Goal: Task Accomplishment & Management: Use online tool/utility

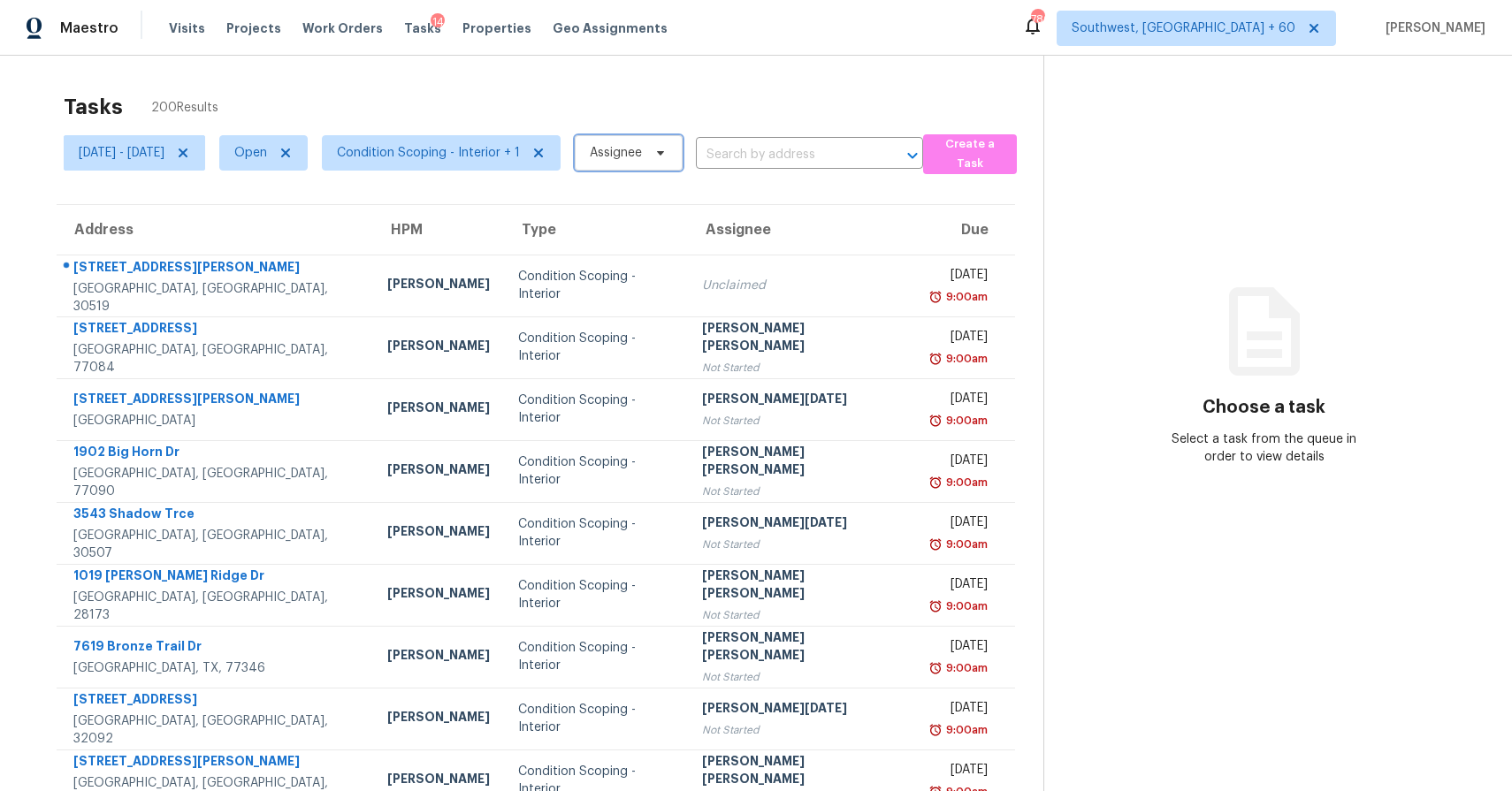
click at [641, 157] on span "Assignee" at bounding box center [616, 153] width 52 height 18
type input "[PERSON_NAME]"
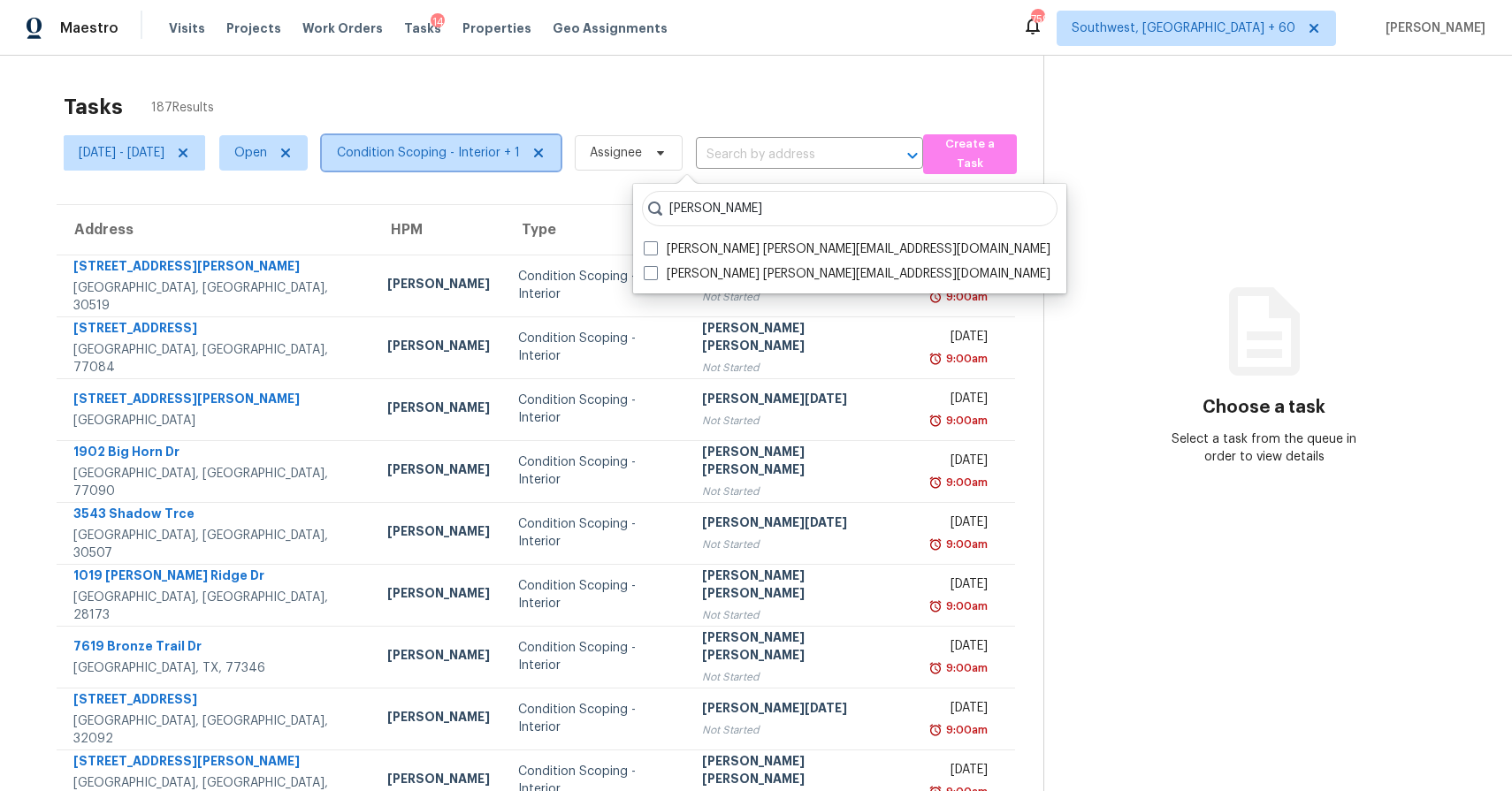
click at [520, 160] on span "Condition Scoping - Interior + 1" at bounding box center [428, 153] width 183 height 18
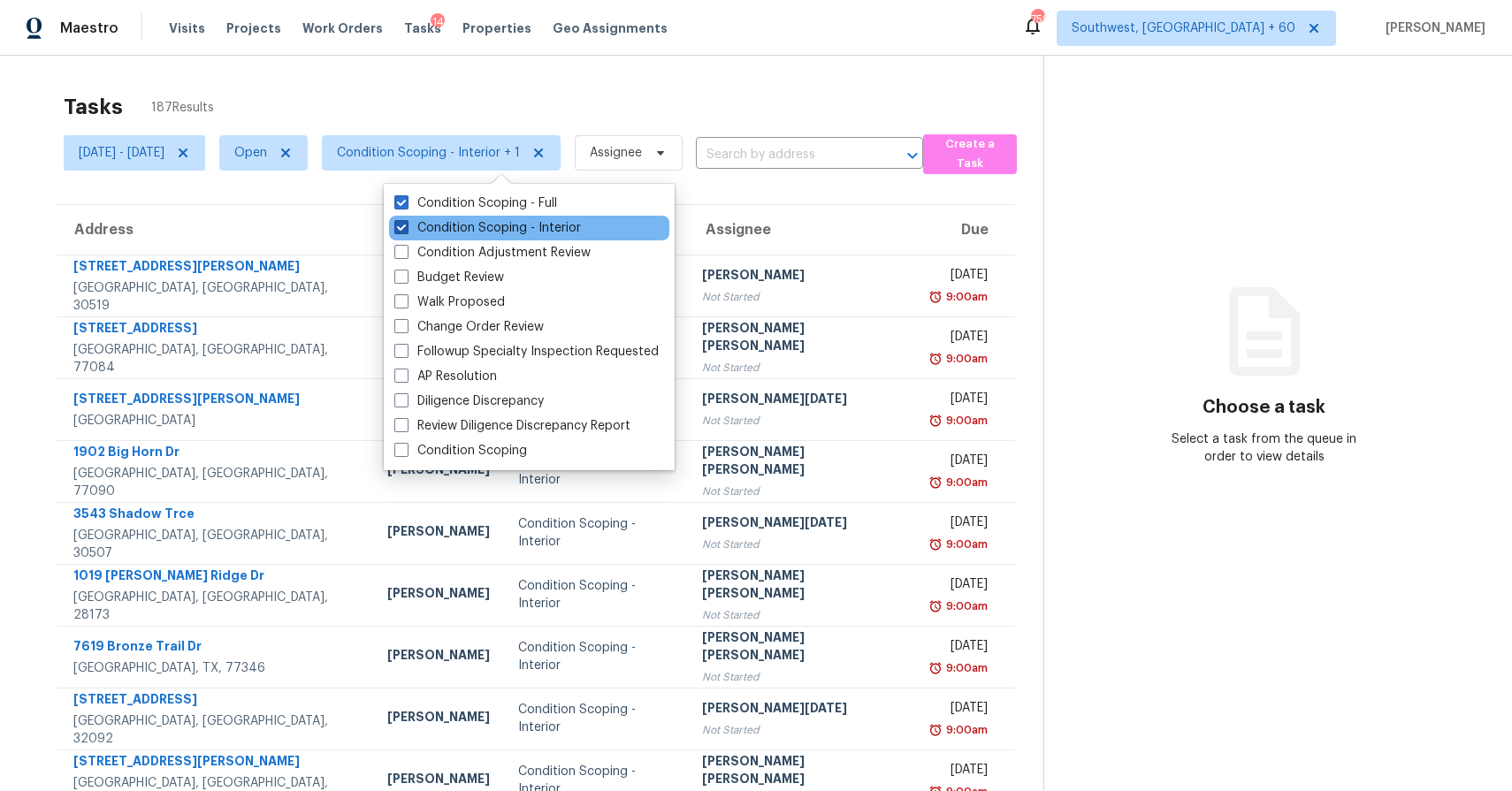
click at [559, 226] on label "Condition Scoping - Interior" at bounding box center [487, 228] width 187 height 18
click at [406, 226] on input "Condition Scoping - Interior" at bounding box center [400, 225] width 12 height 12
checkbox input "false"
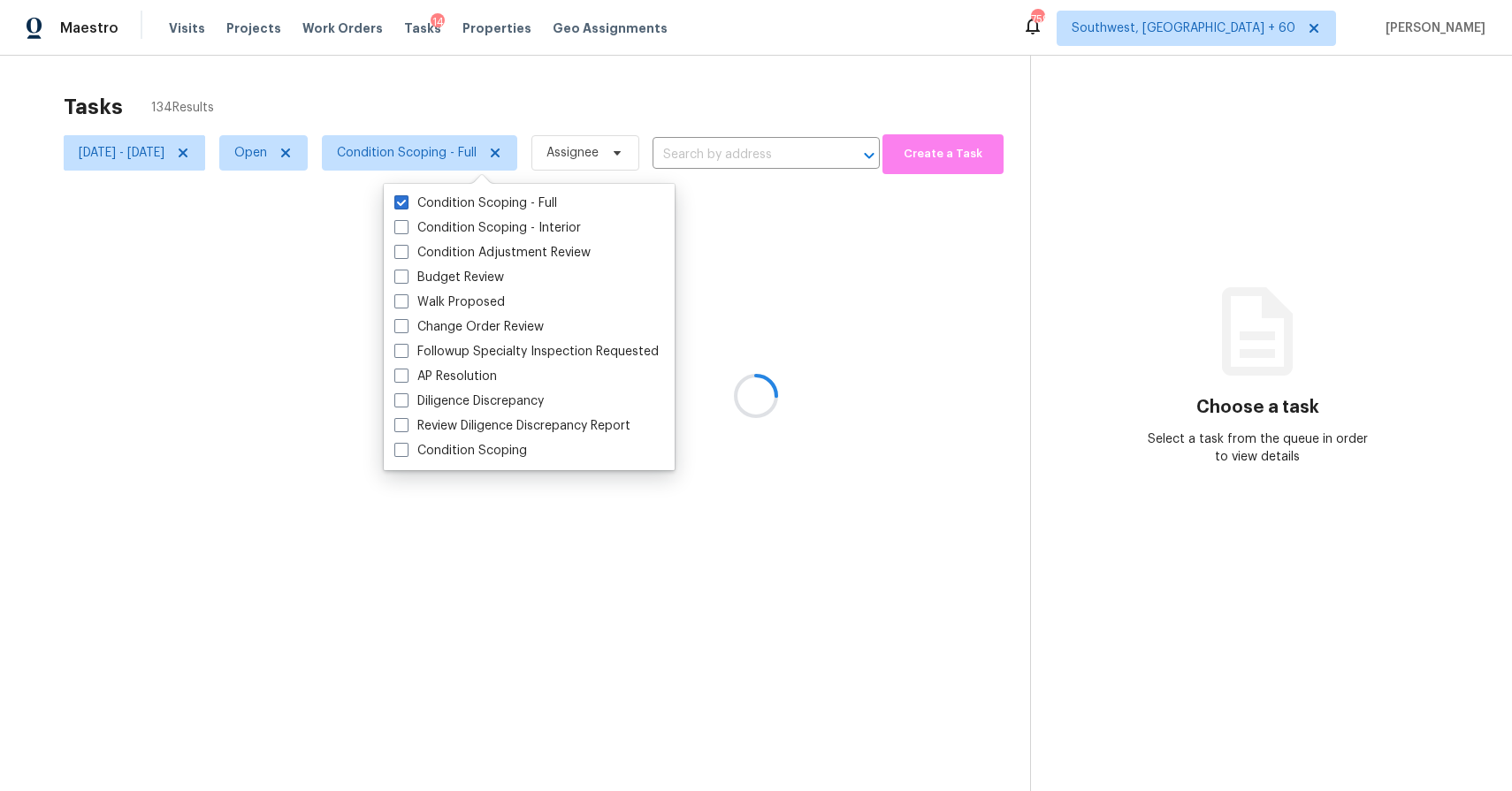
click at [604, 60] on div at bounding box center [756, 395] width 1512 height 791
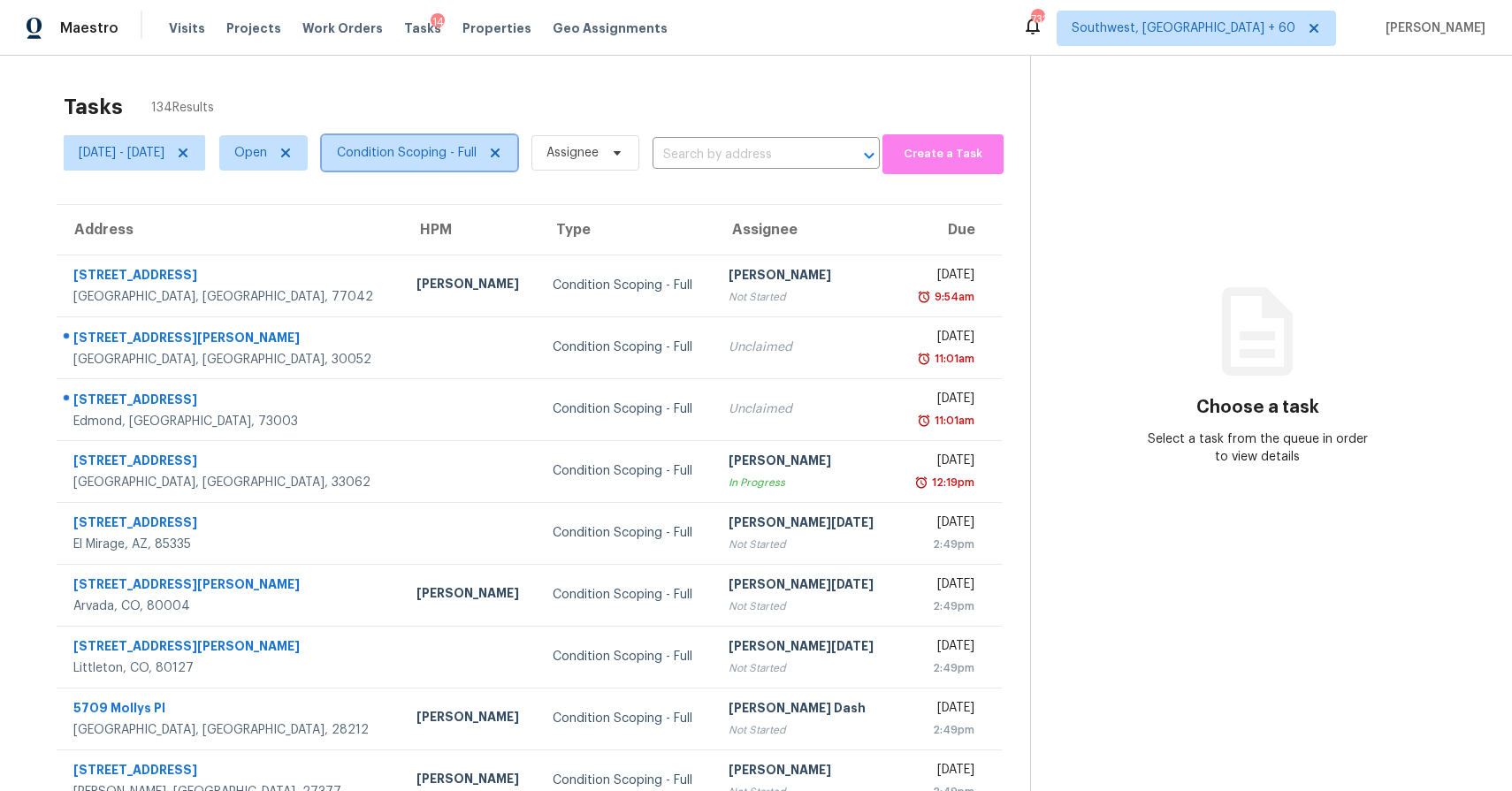
click at [476, 155] on span "Condition Scoping - Full" at bounding box center [406, 153] width 140 height 18
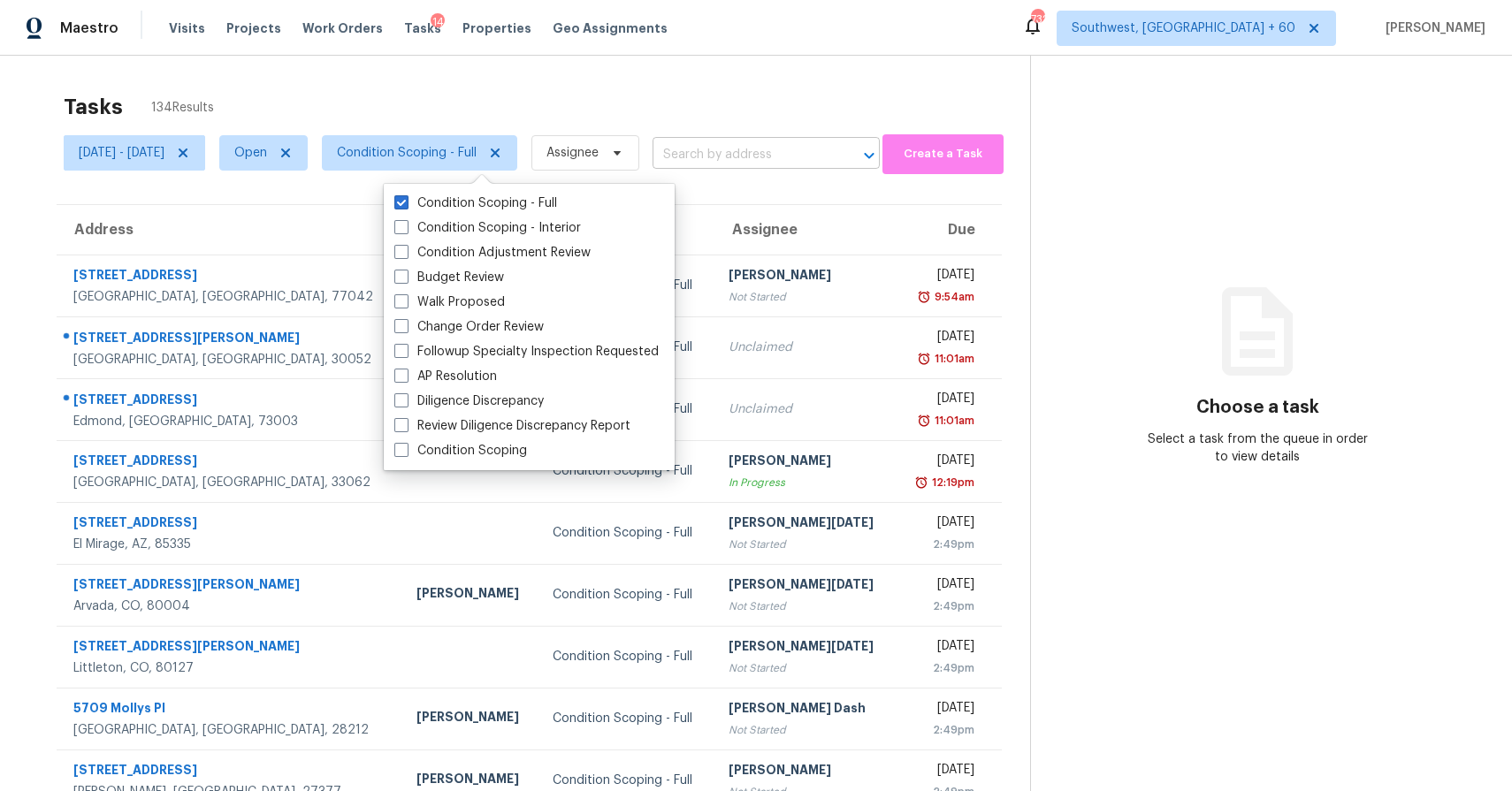
click at [776, 152] on input "text" at bounding box center [741, 155] width 178 height 27
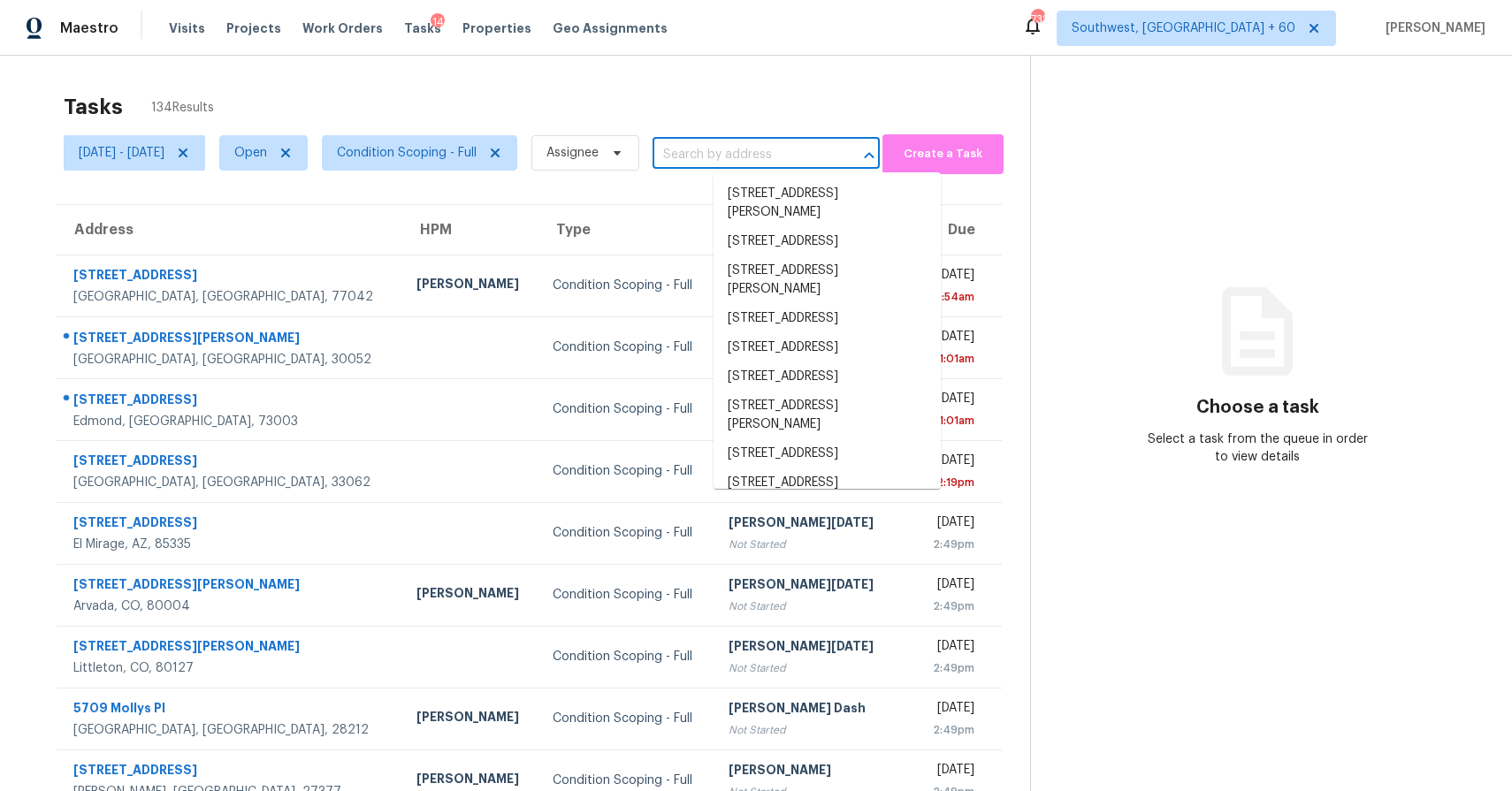
click at [776, 152] on input "text" at bounding box center [741, 155] width 178 height 27
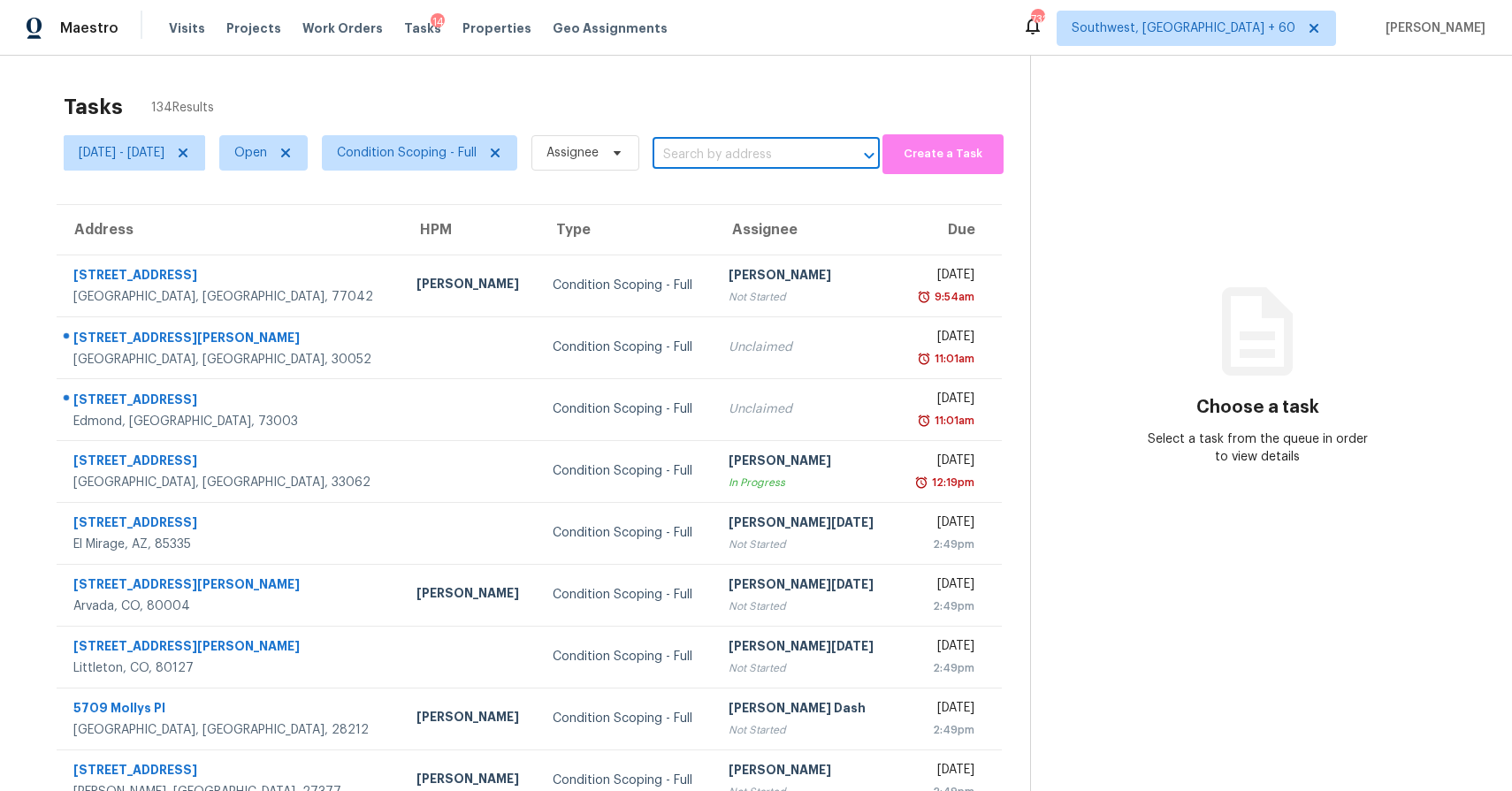
paste input "[STREET_ADDRESS]"
type input "[STREET_ADDRESS]"
click at [867, 197] on li "[STREET_ADDRESS]" at bounding box center [827, 194] width 227 height 29
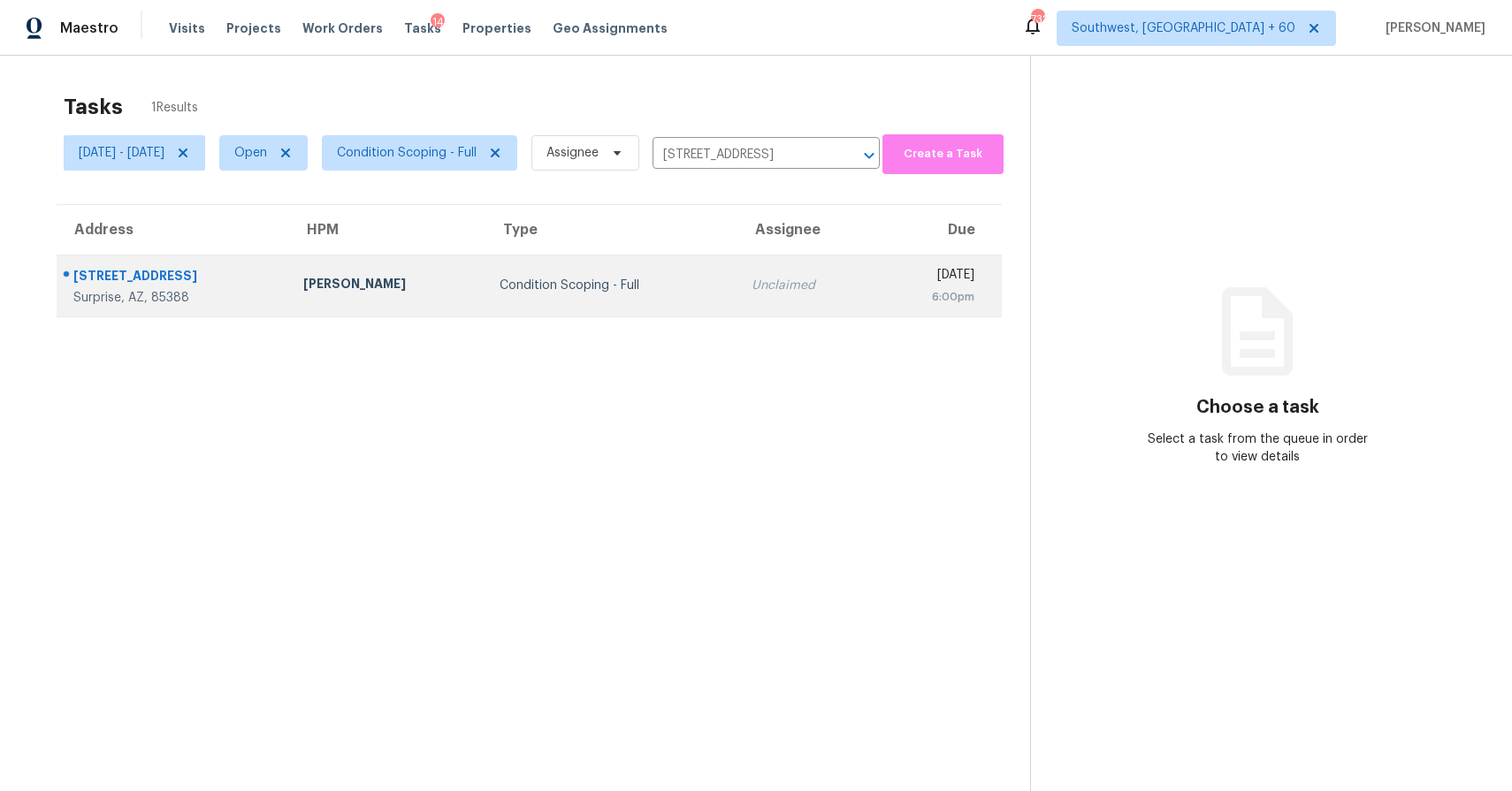
click at [751, 284] on div "Unclaimed" at bounding box center [807, 286] width 110 height 18
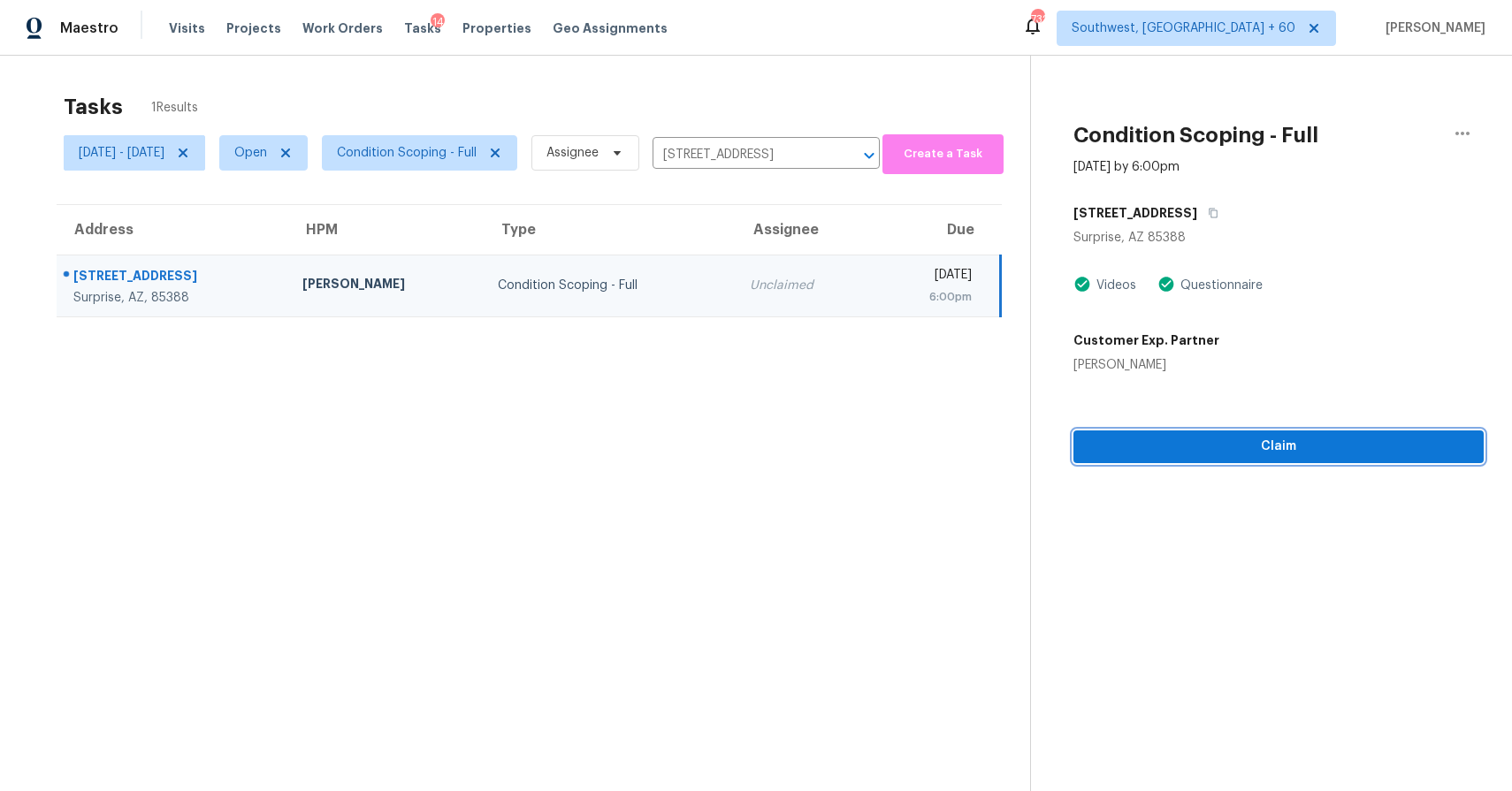
click at [1298, 460] on button "Claim" at bounding box center [1278, 446] width 410 height 32
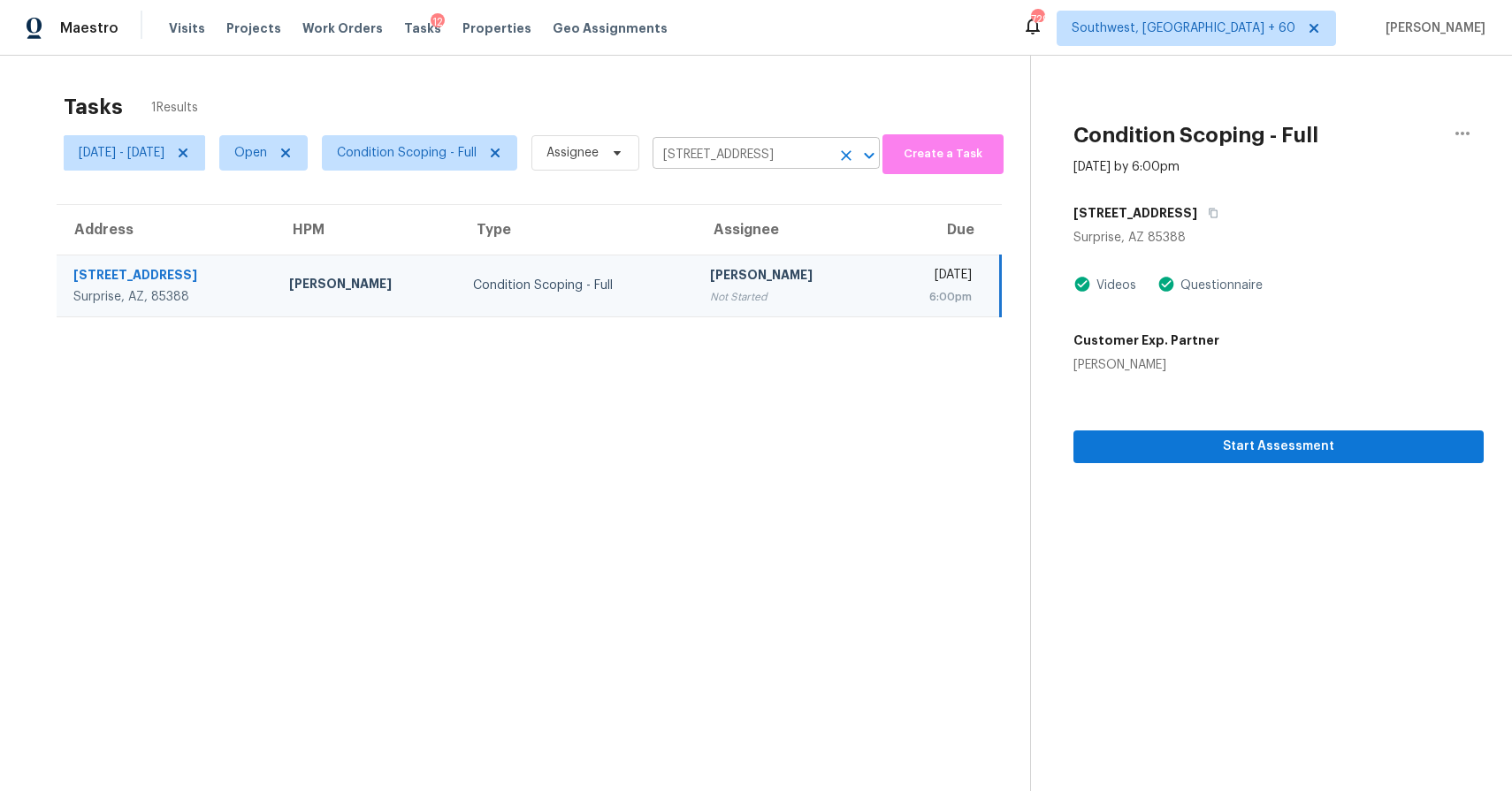
click at [852, 156] on icon "Clear" at bounding box center [846, 156] width 11 height 11
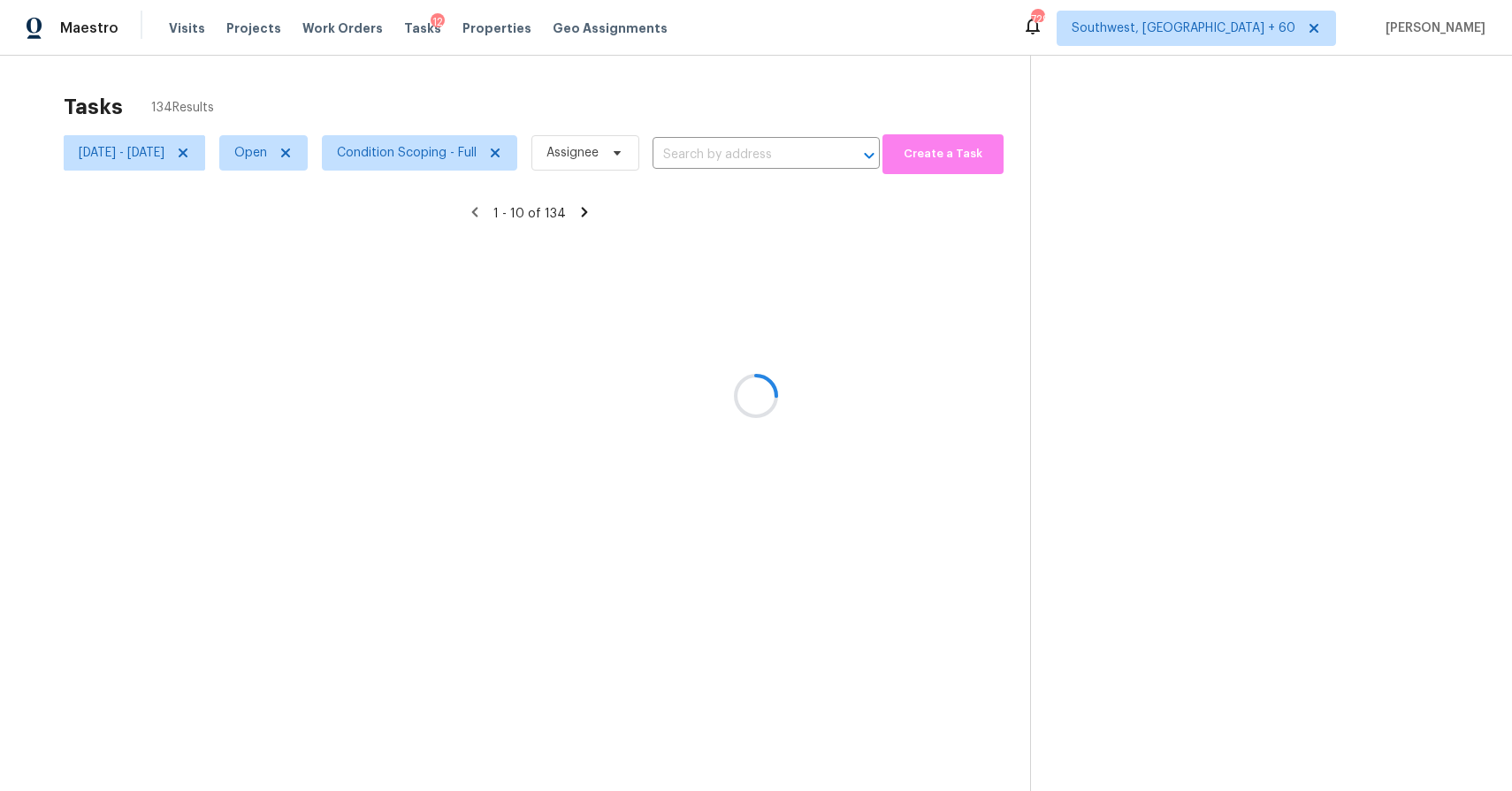
click at [811, 72] on div at bounding box center [756, 395] width 1512 height 791
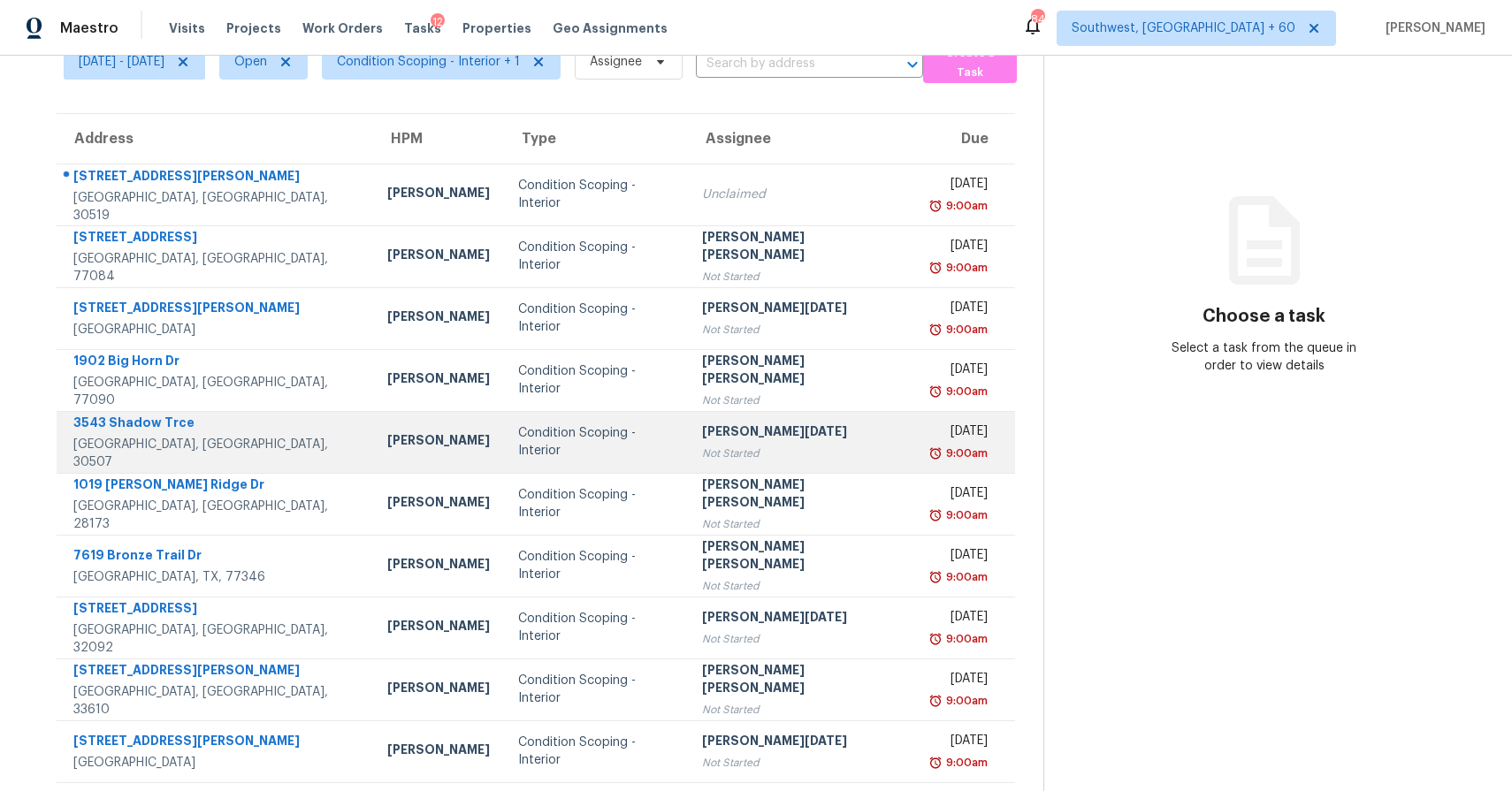
scroll to position [129, 0]
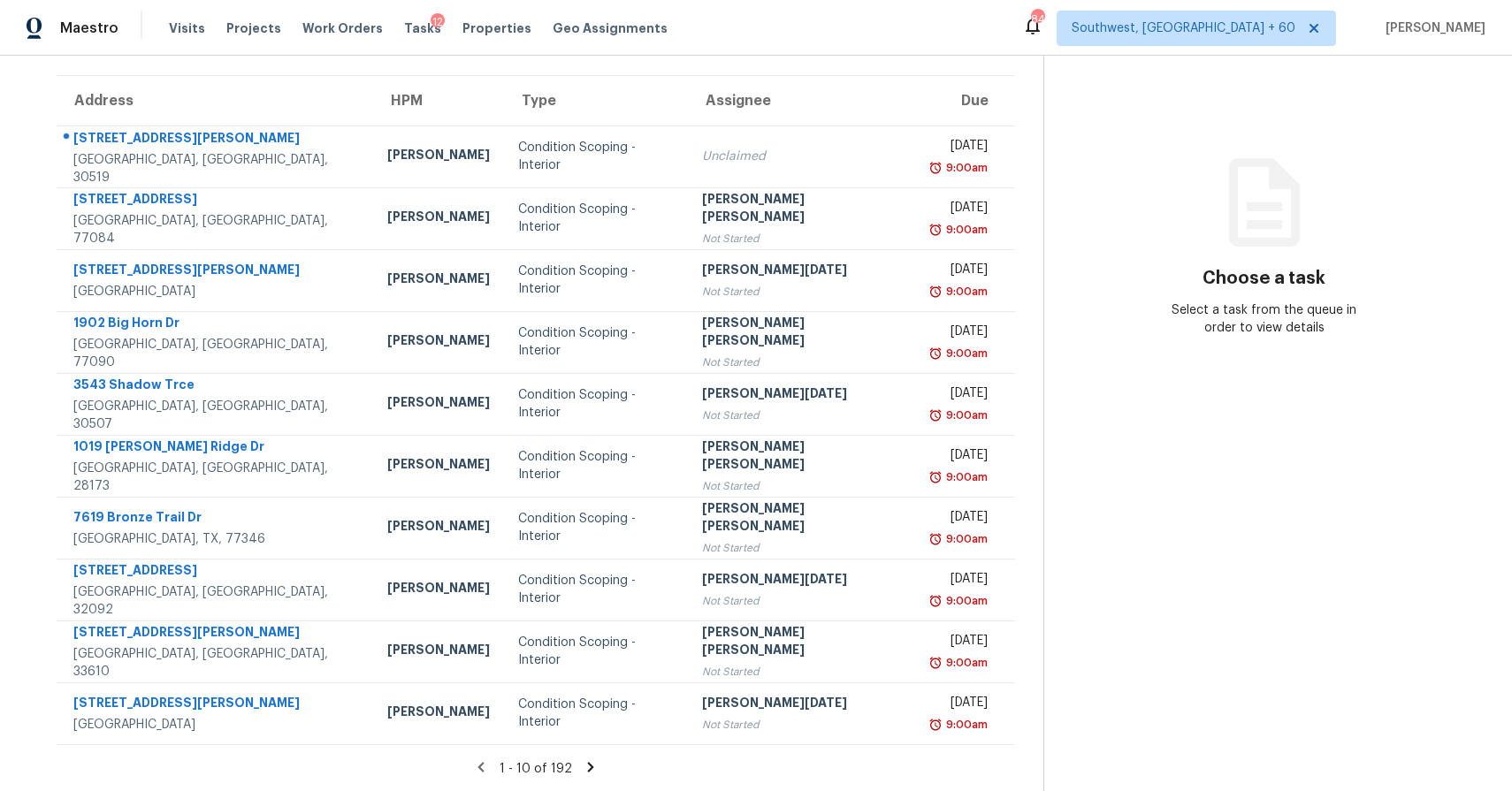
click at [595, 765] on icon at bounding box center [591, 767] width 6 height 10
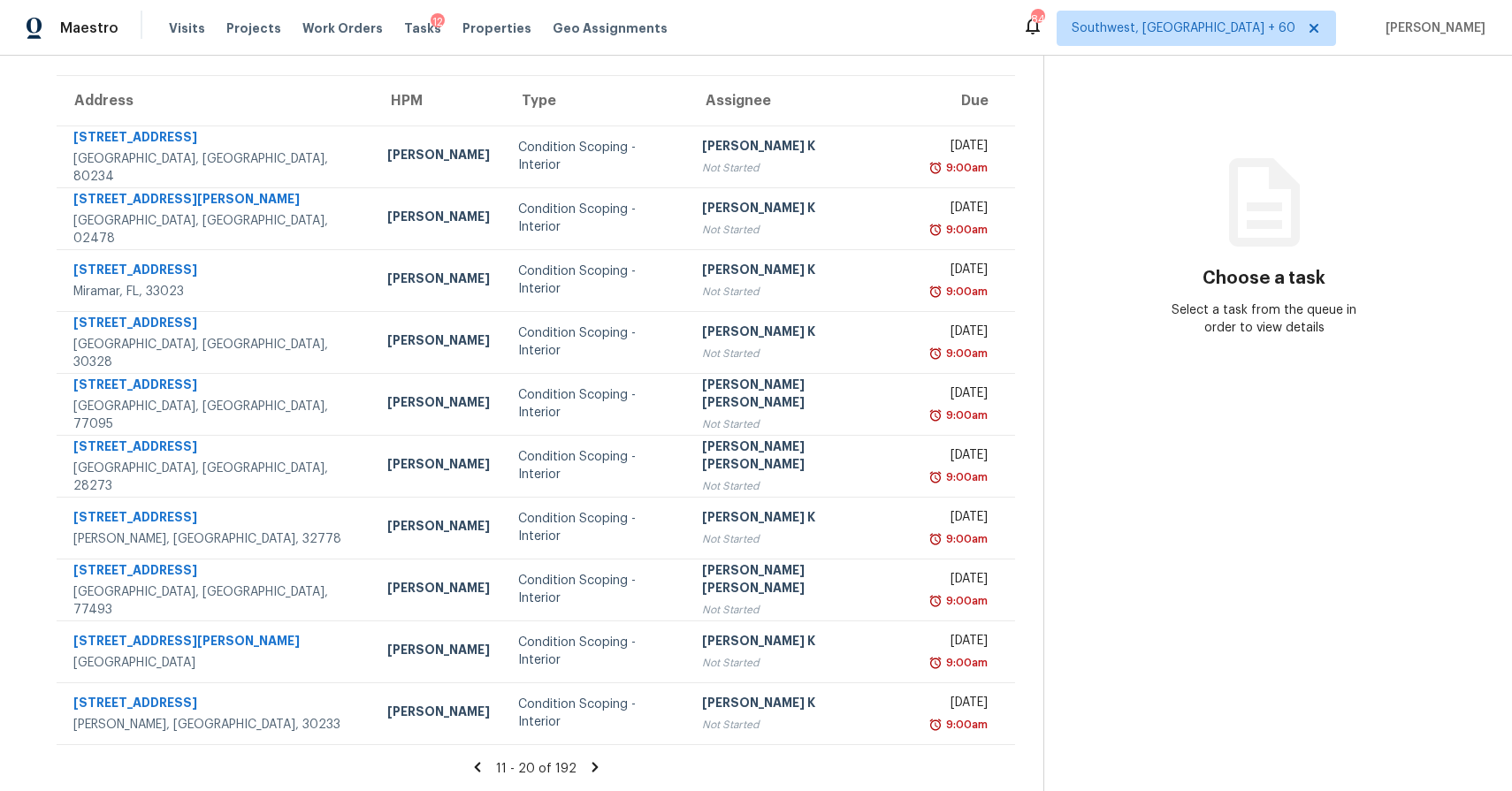
click at [595, 765] on icon at bounding box center [595, 768] width 16 height 16
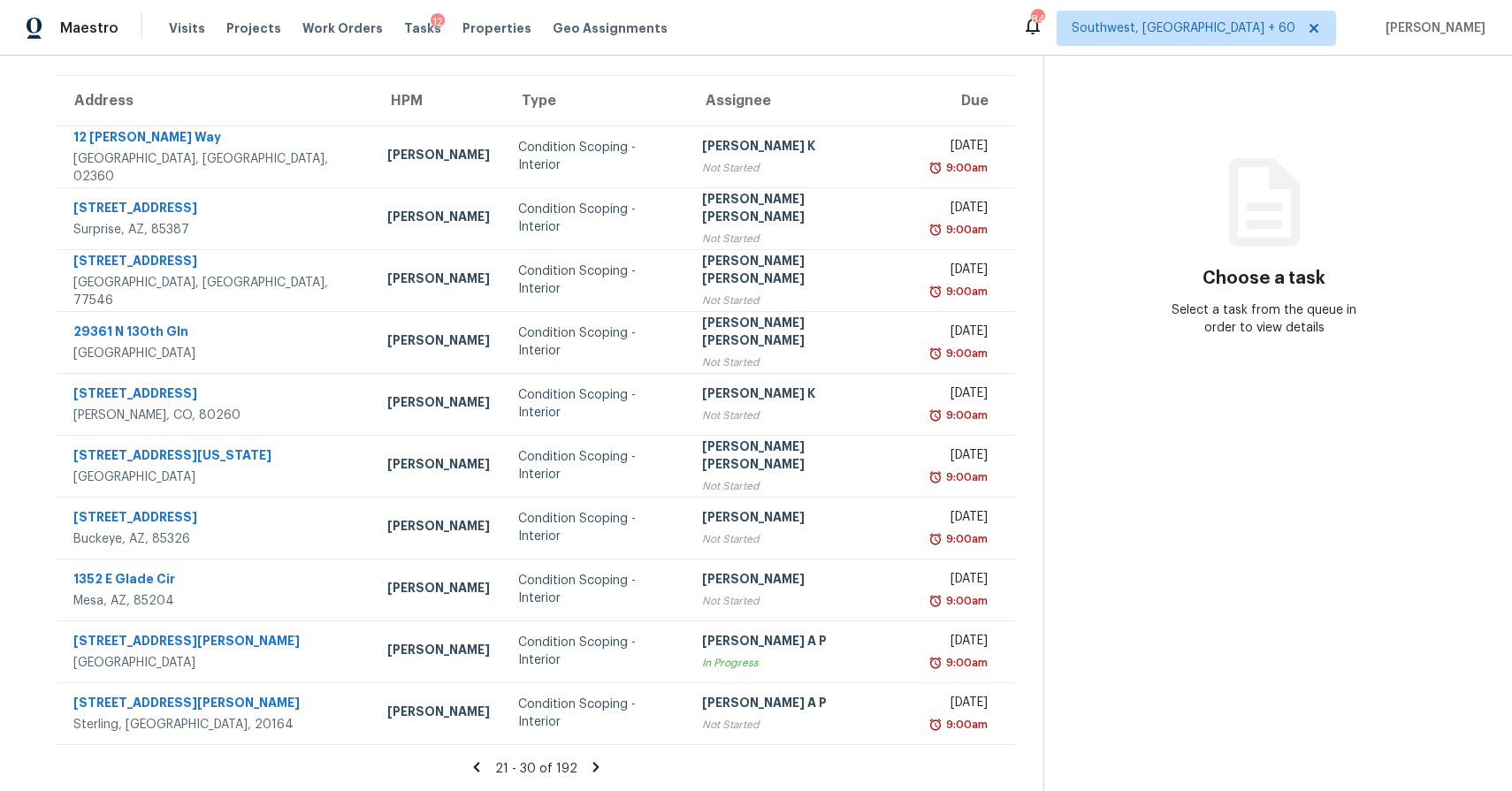
click at [595, 765] on icon at bounding box center [596, 768] width 16 height 16
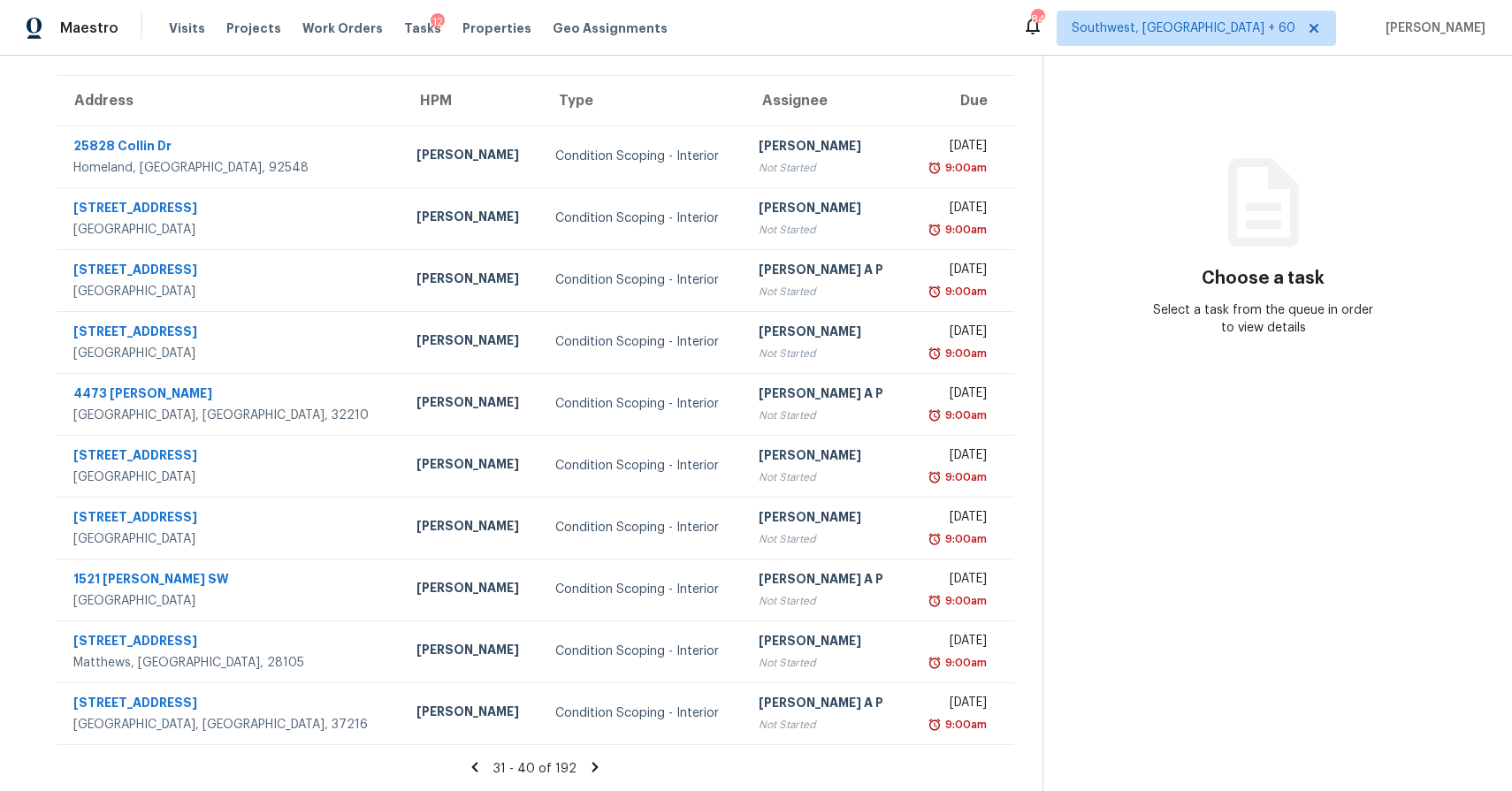
click at [595, 765] on icon at bounding box center [595, 768] width 16 height 16
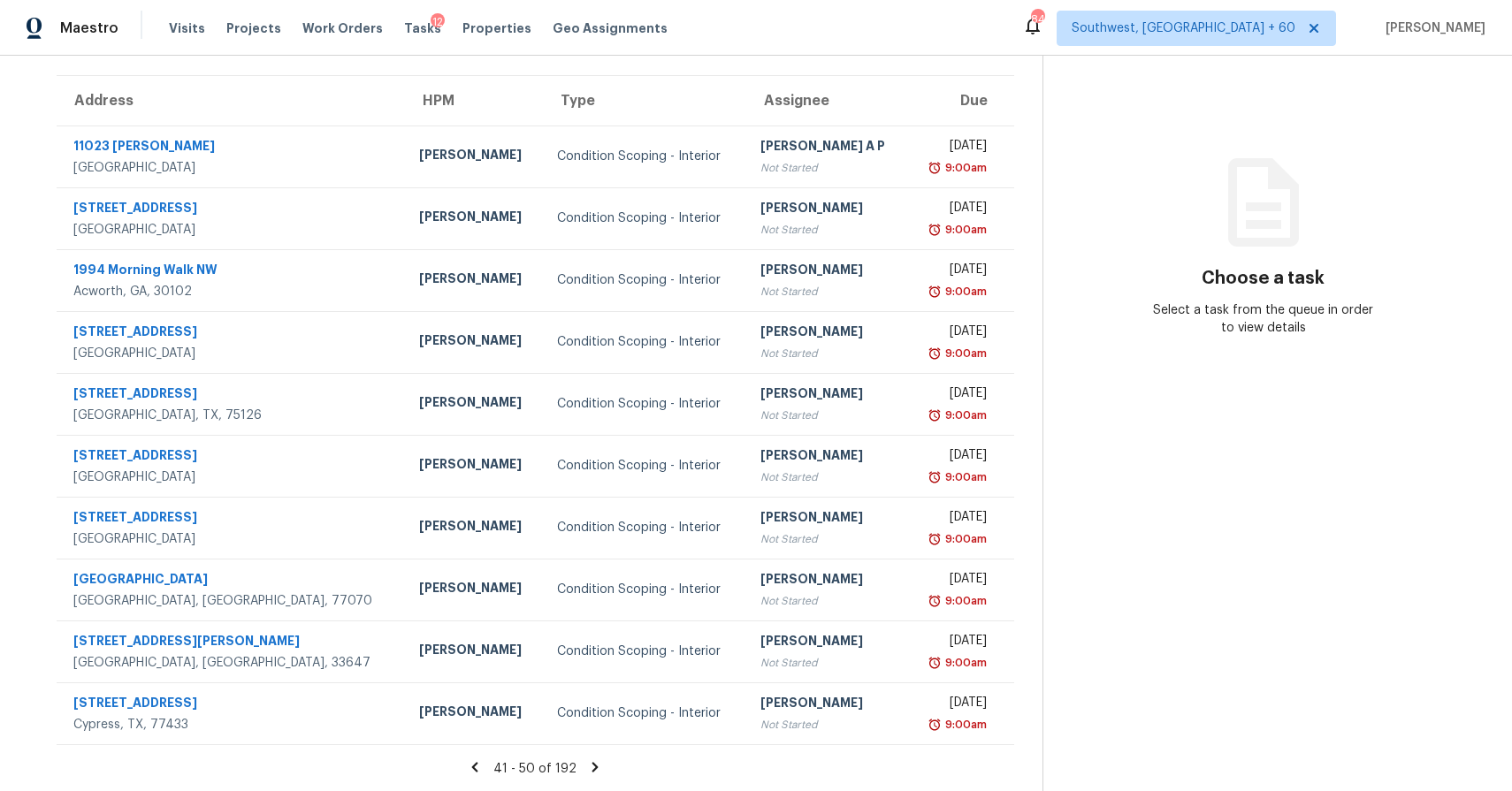
click at [595, 765] on icon at bounding box center [595, 768] width 16 height 16
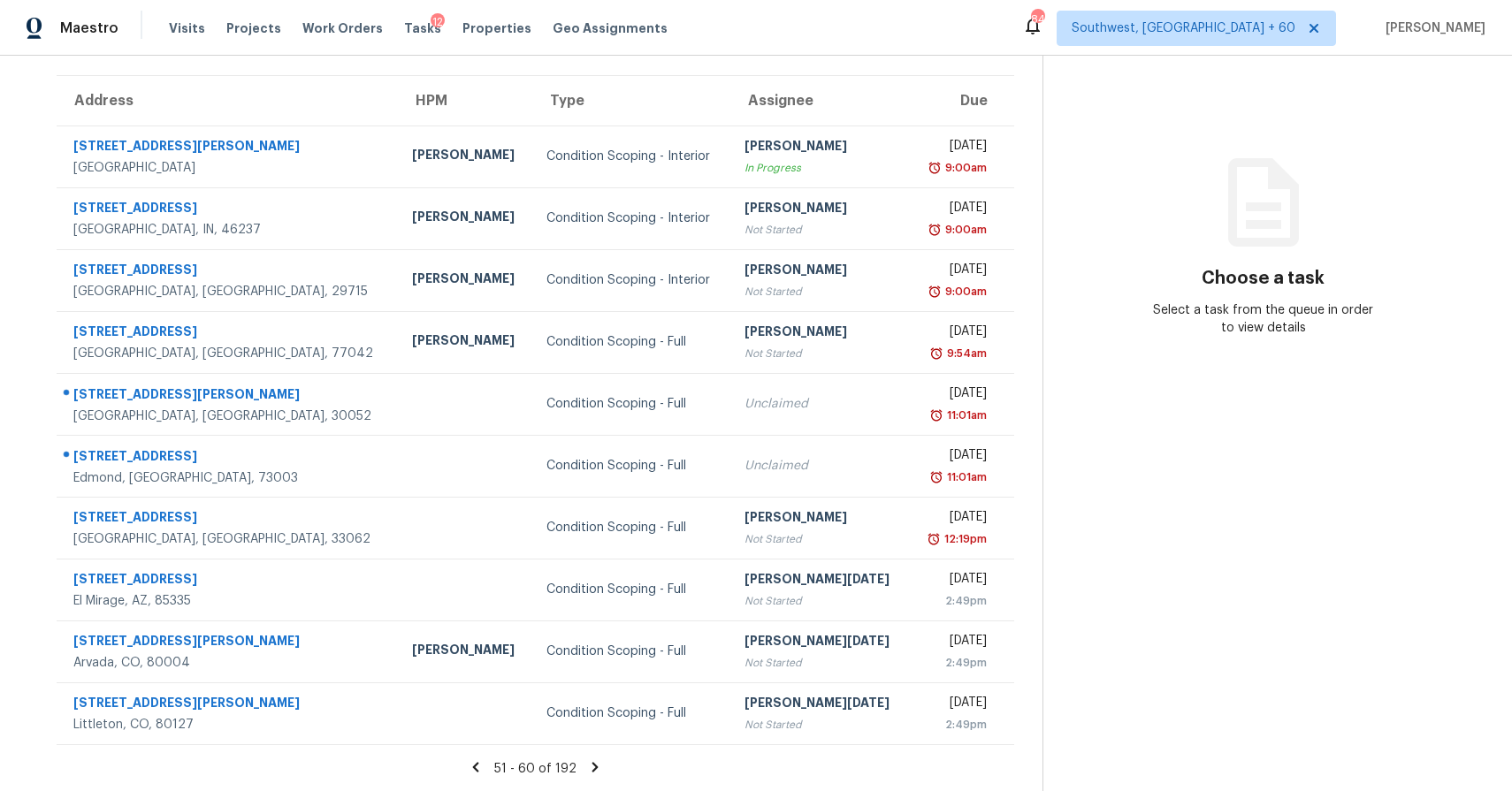
click at [595, 765] on icon at bounding box center [595, 768] width 16 height 16
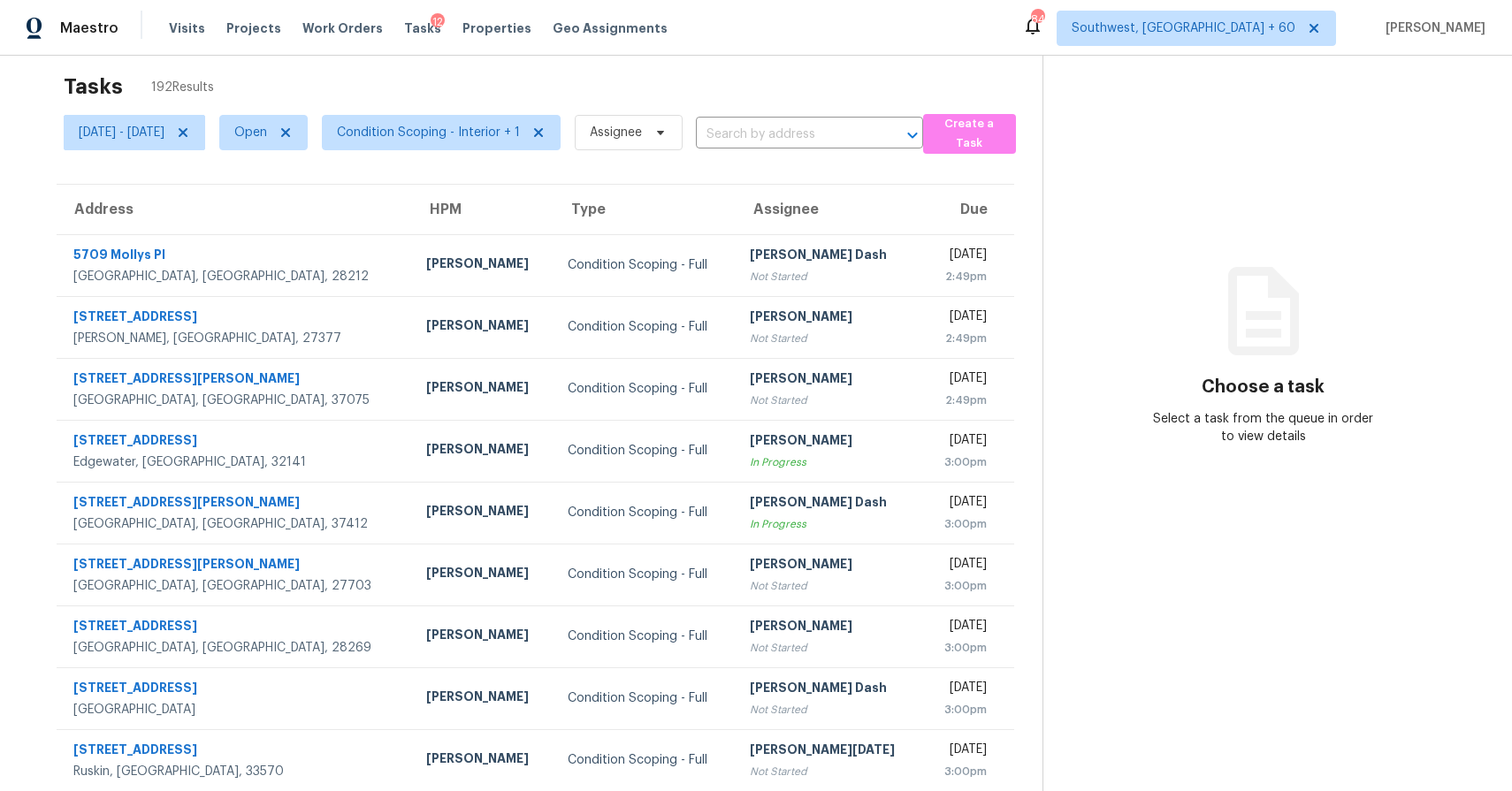
scroll to position [0, 0]
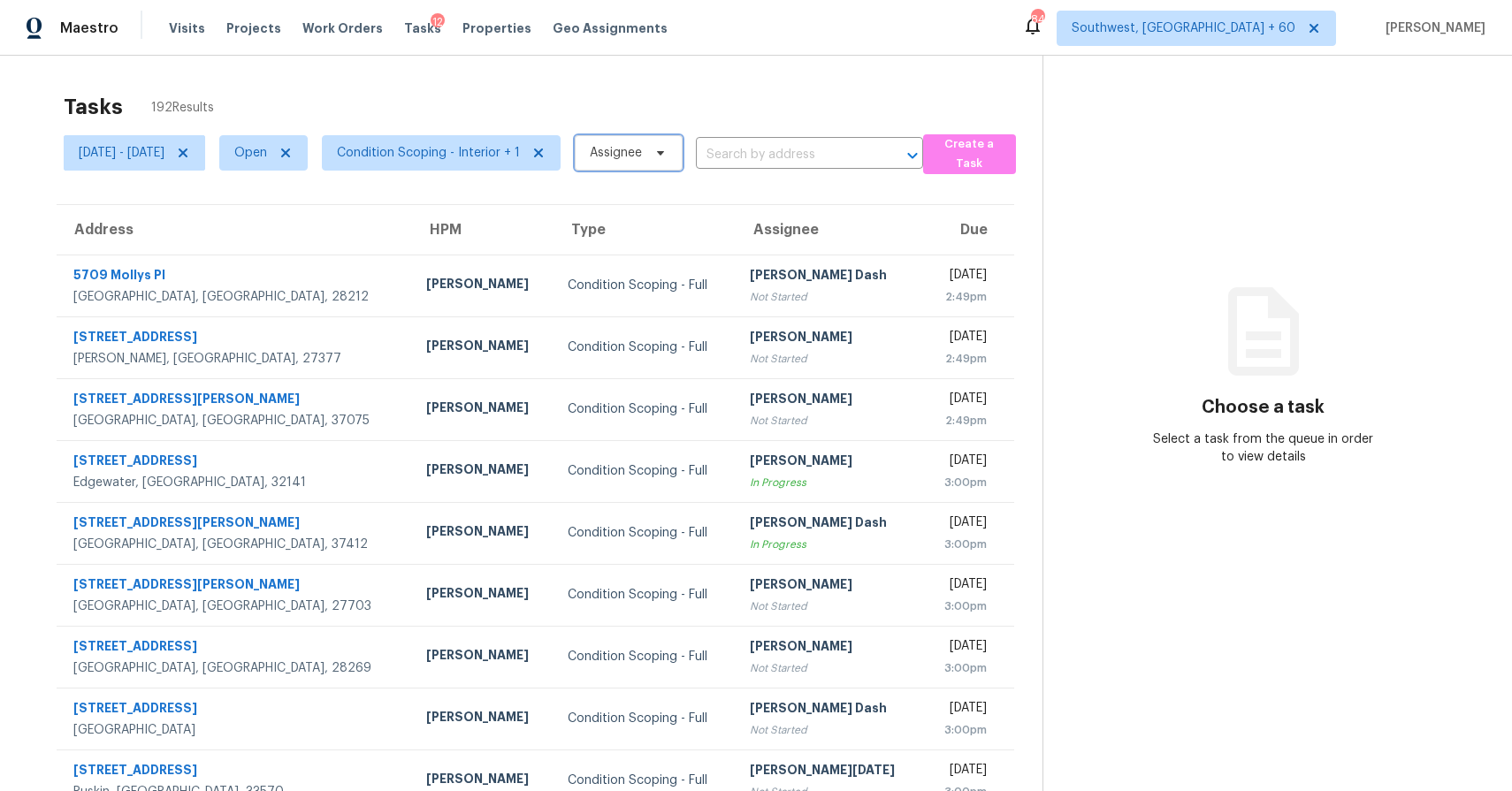
click at [641, 157] on span "Assignee" at bounding box center [616, 153] width 52 height 18
type input "[PERSON_NAME]"
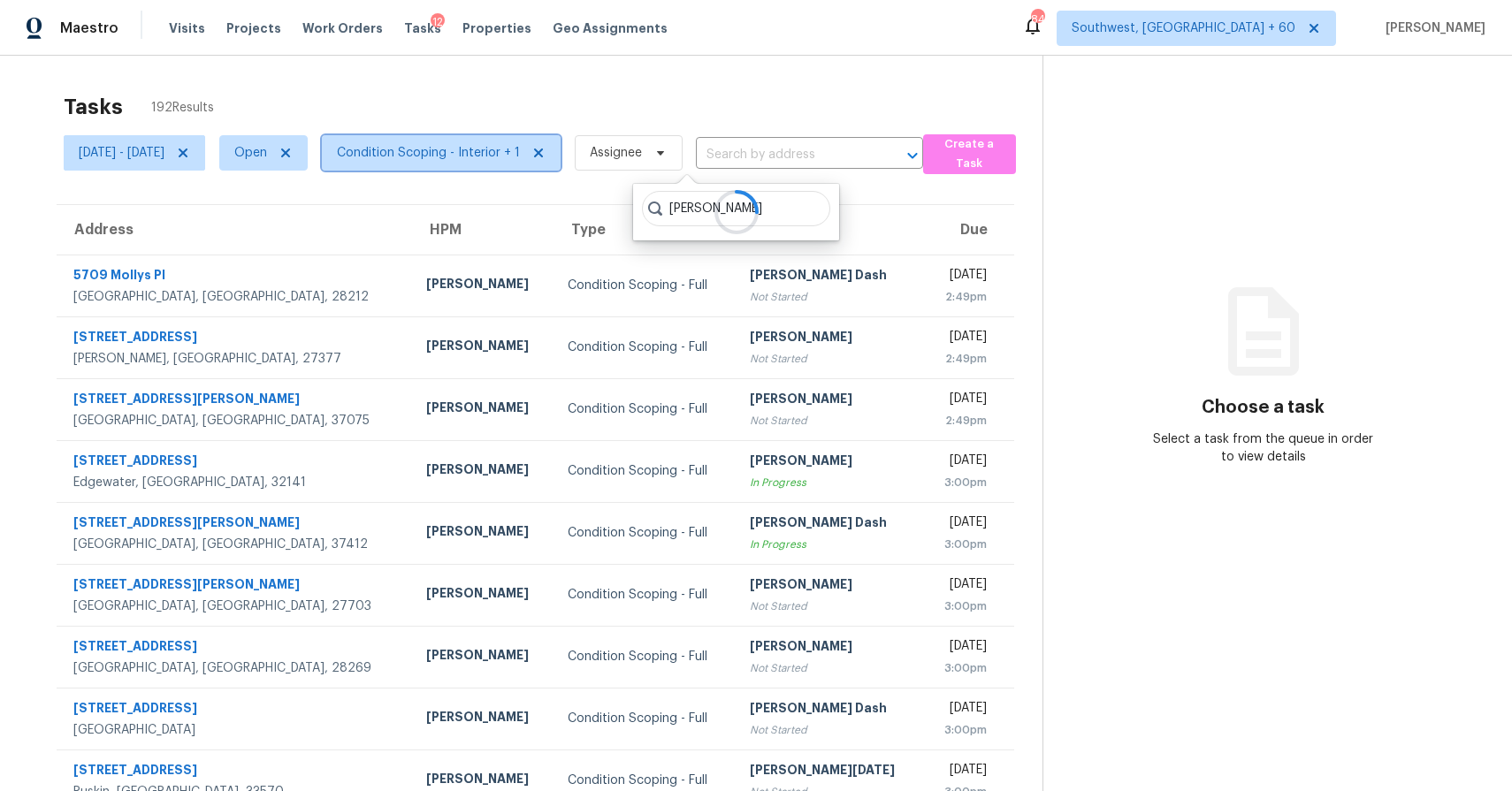
click at [520, 150] on span "Condition Scoping - Interior + 1" at bounding box center [428, 153] width 183 height 18
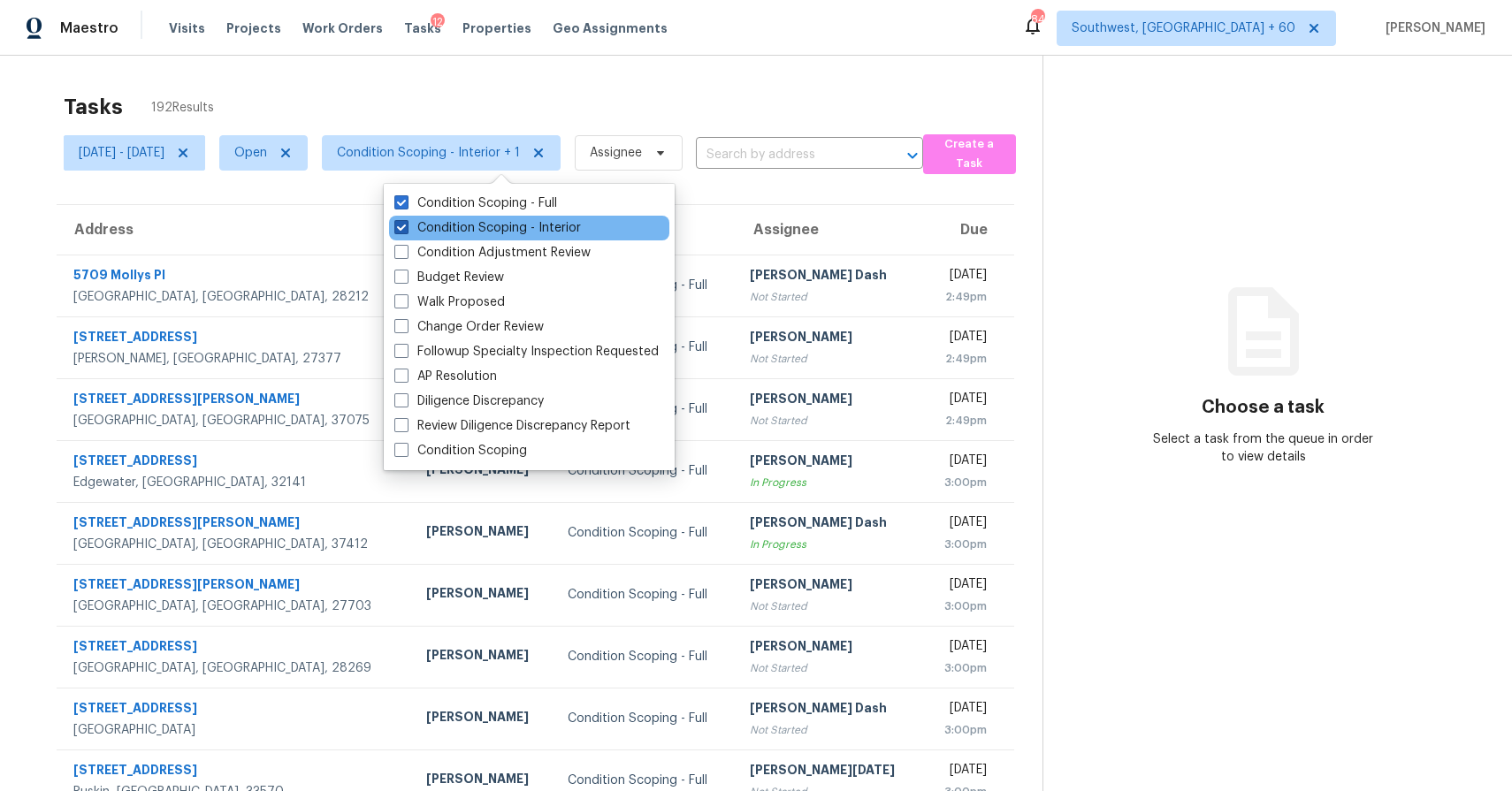
click at [541, 224] on label "Condition Scoping - Interior" at bounding box center [487, 228] width 187 height 18
click at [406, 224] on input "Condition Scoping - Interior" at bounding box center [400, 225] width 12 height 12
checkbox input "false"
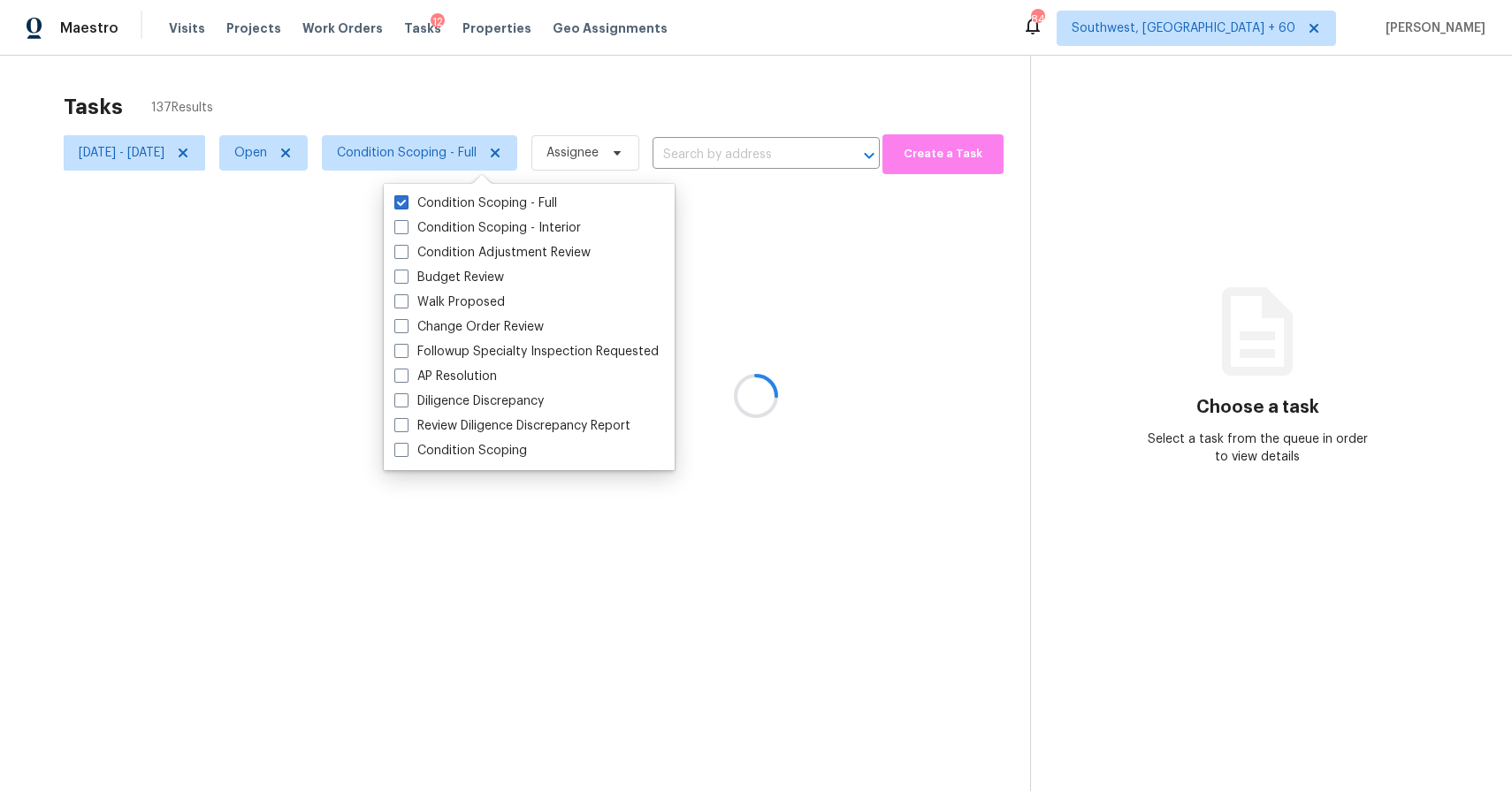
click at [628, 146] on div at bounding box center [756, 395] width 1512 height 791
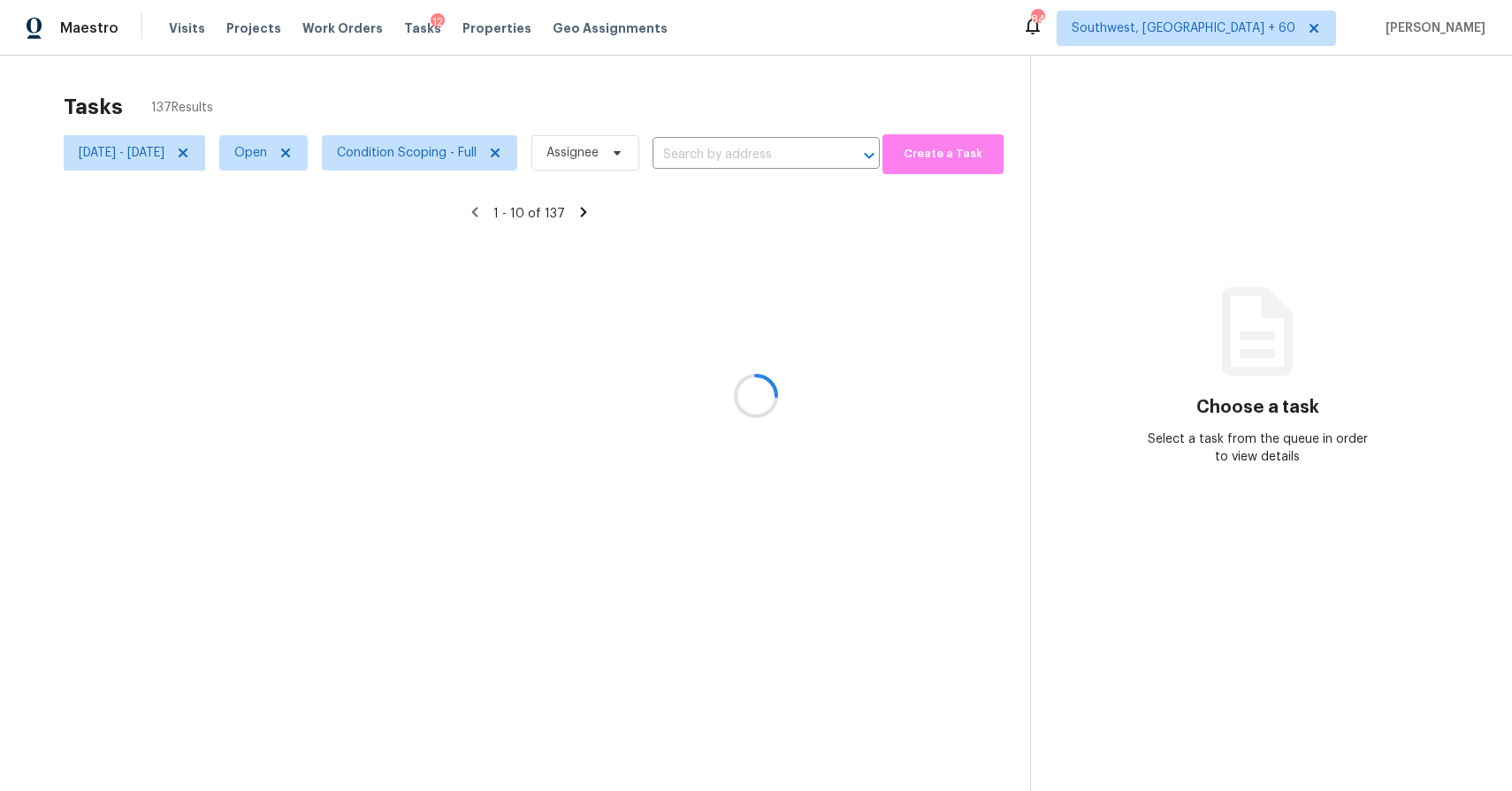
click at [628, 146] on div at bounding box center [756, 395] width 1512 height 791
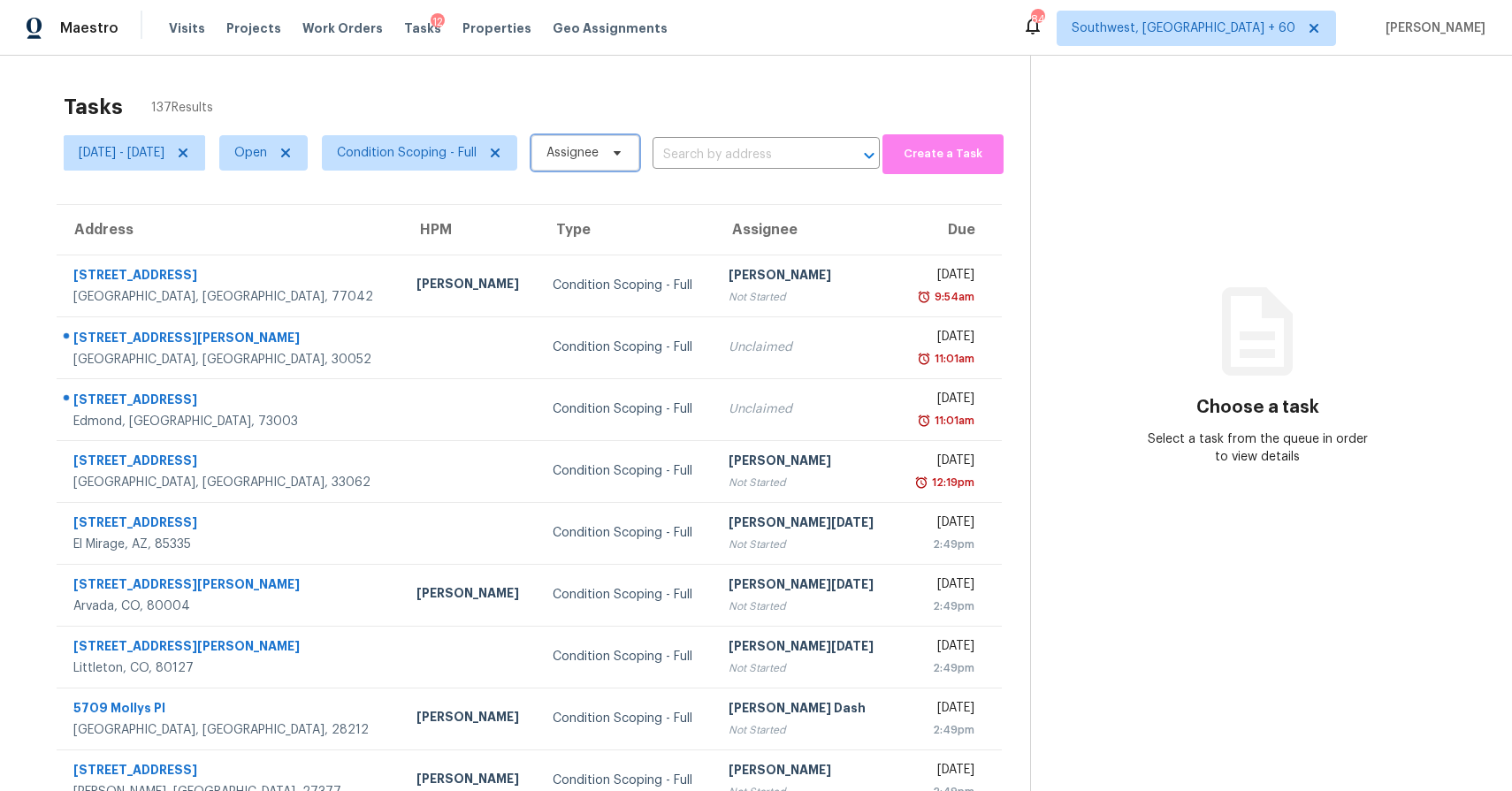
click at [598, 146] on span "Assignee" at bounding box center [573, 153] width 52 height 18
type input "[PERSON_NAME]"
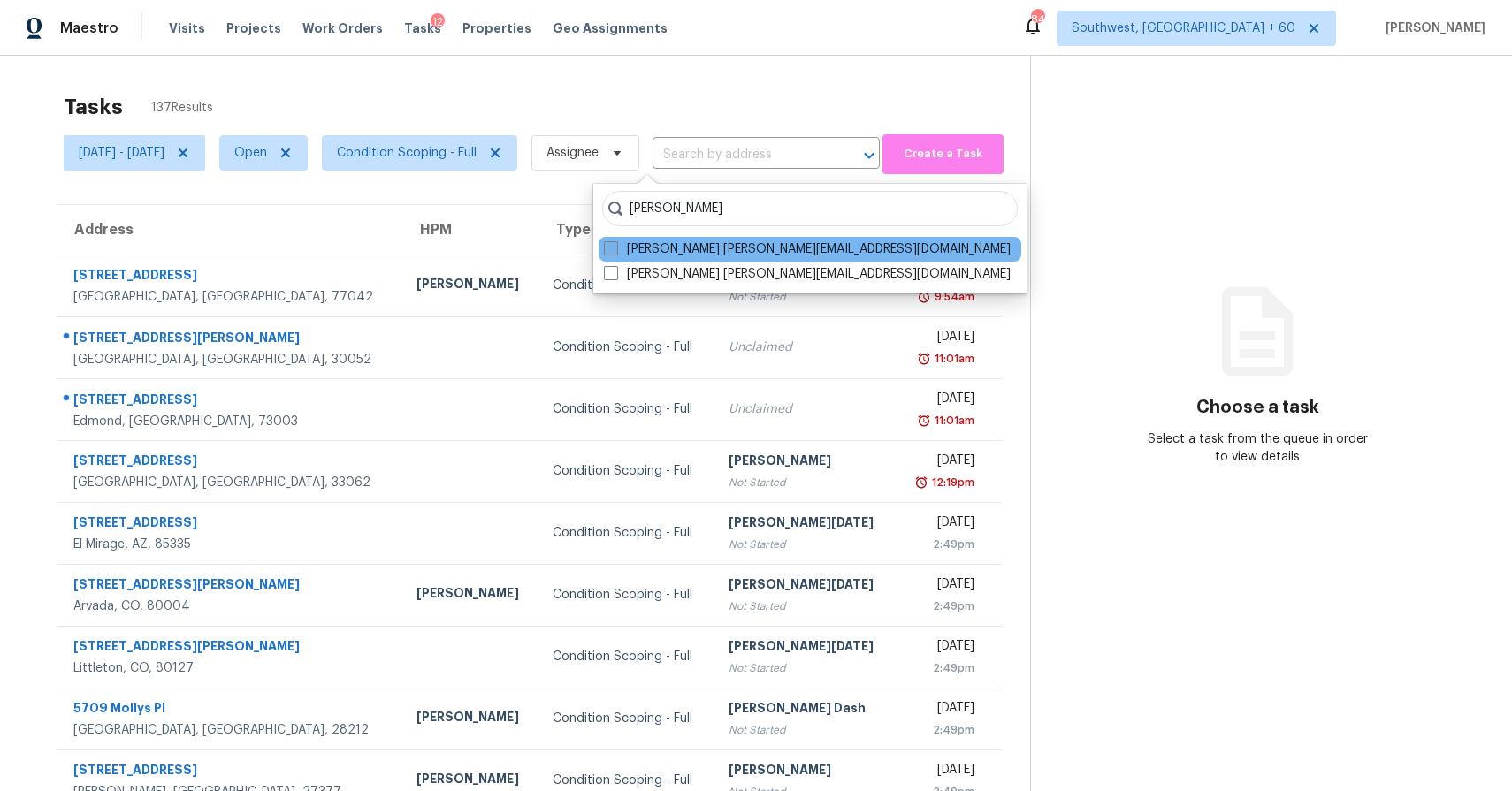
click at [724, 245] on label "[PERSON_NAME] [PERSON_NAME][EMAIL_ADDRESS][DOMAIN_NAME]" at bounding box center [807, 250] width 407 height 18
click at [615, 245] on input "[PERSON_NAME] [PERSON_NAME][EMAIL_ADDRESS][DOMAIN_NAME]" at bounding box center [609, 246] width 12 height 12
checkbox input "true"
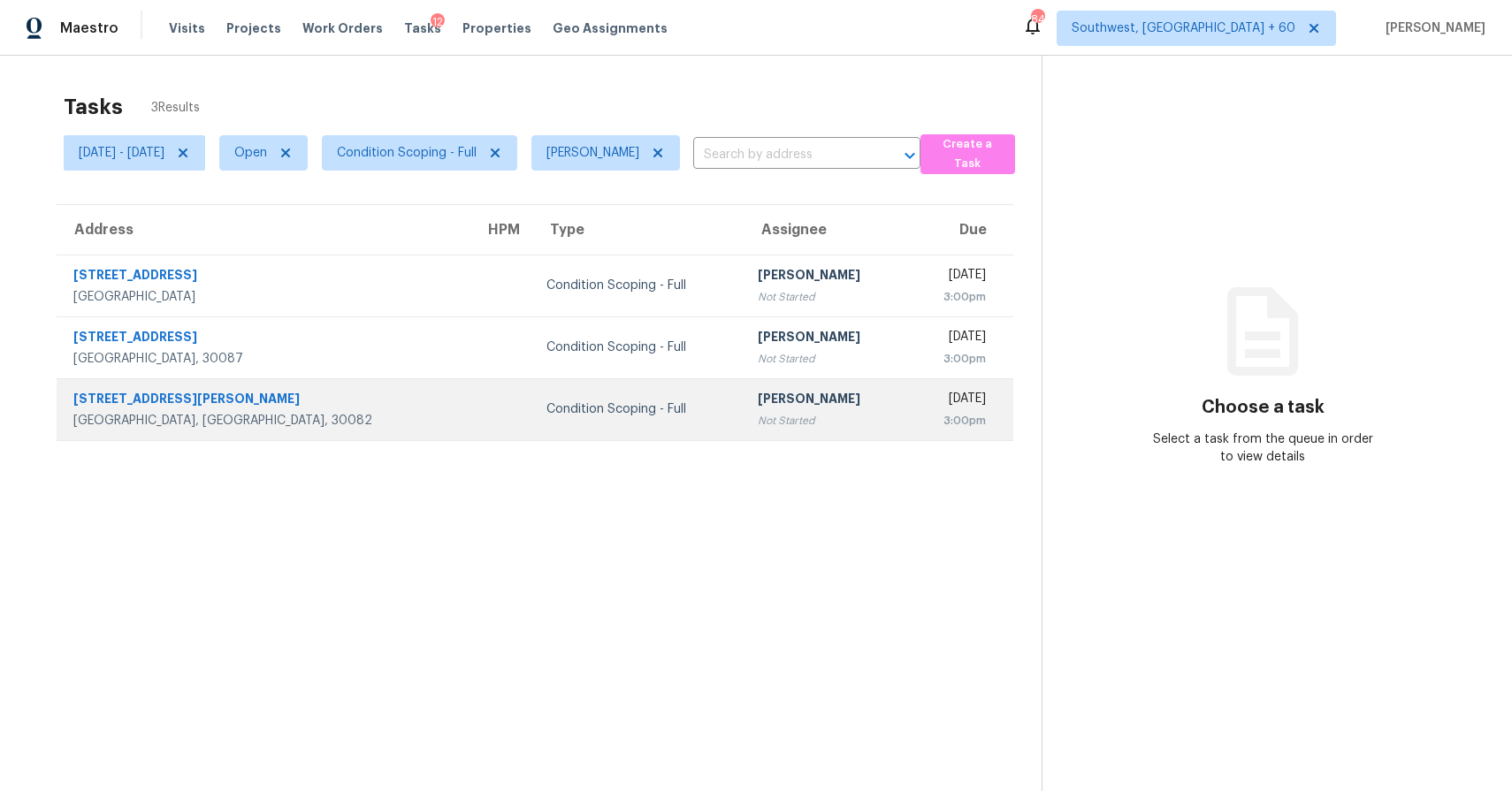
click at [743, 386] on td "Ranjith Kumar P Not Started" at bounding box center [825, 409] width 164 height 62
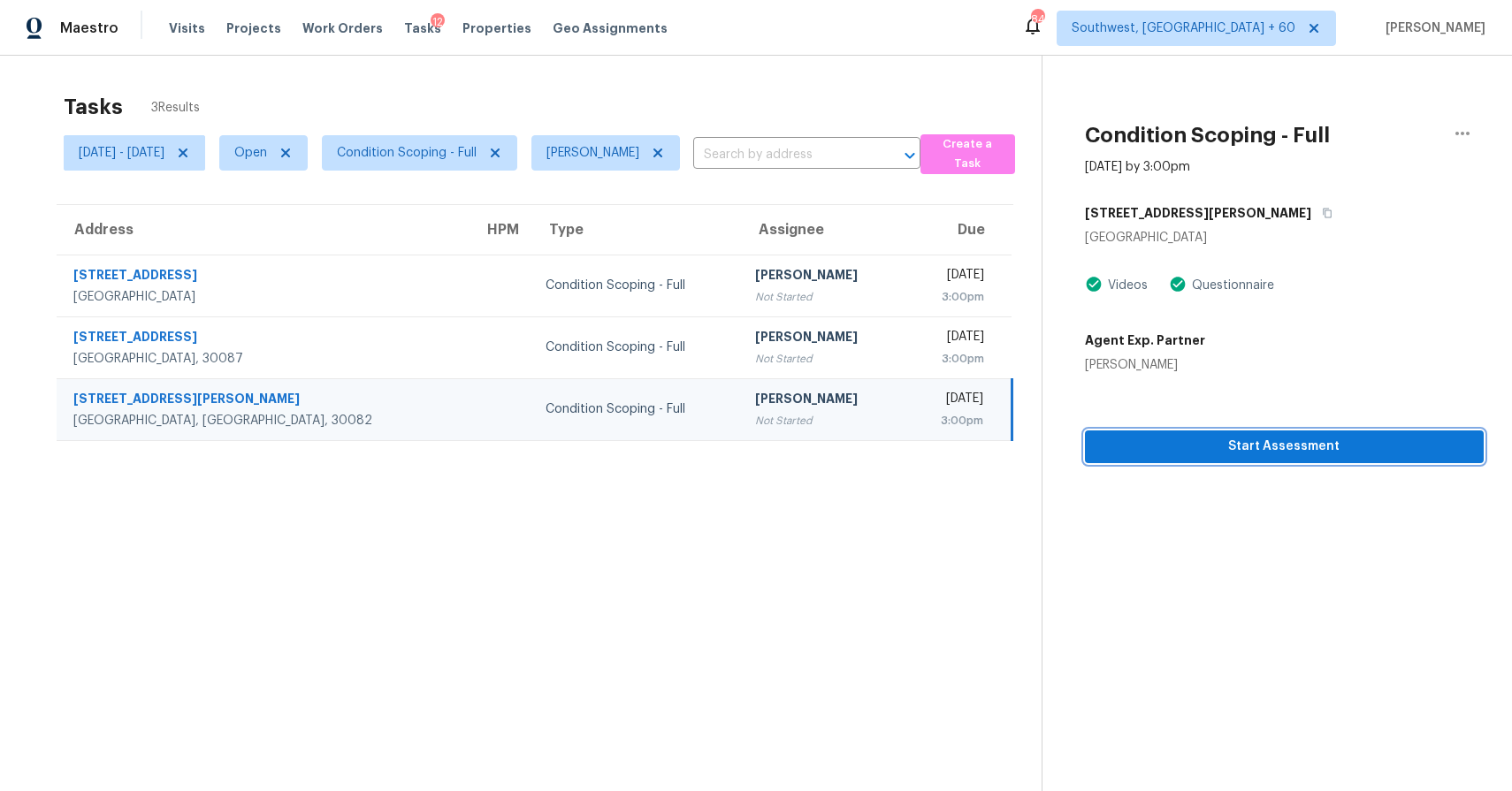
click at [1331, 446] on span "Start Assessment" at bounding box center [1284, 446] width 371 height 23
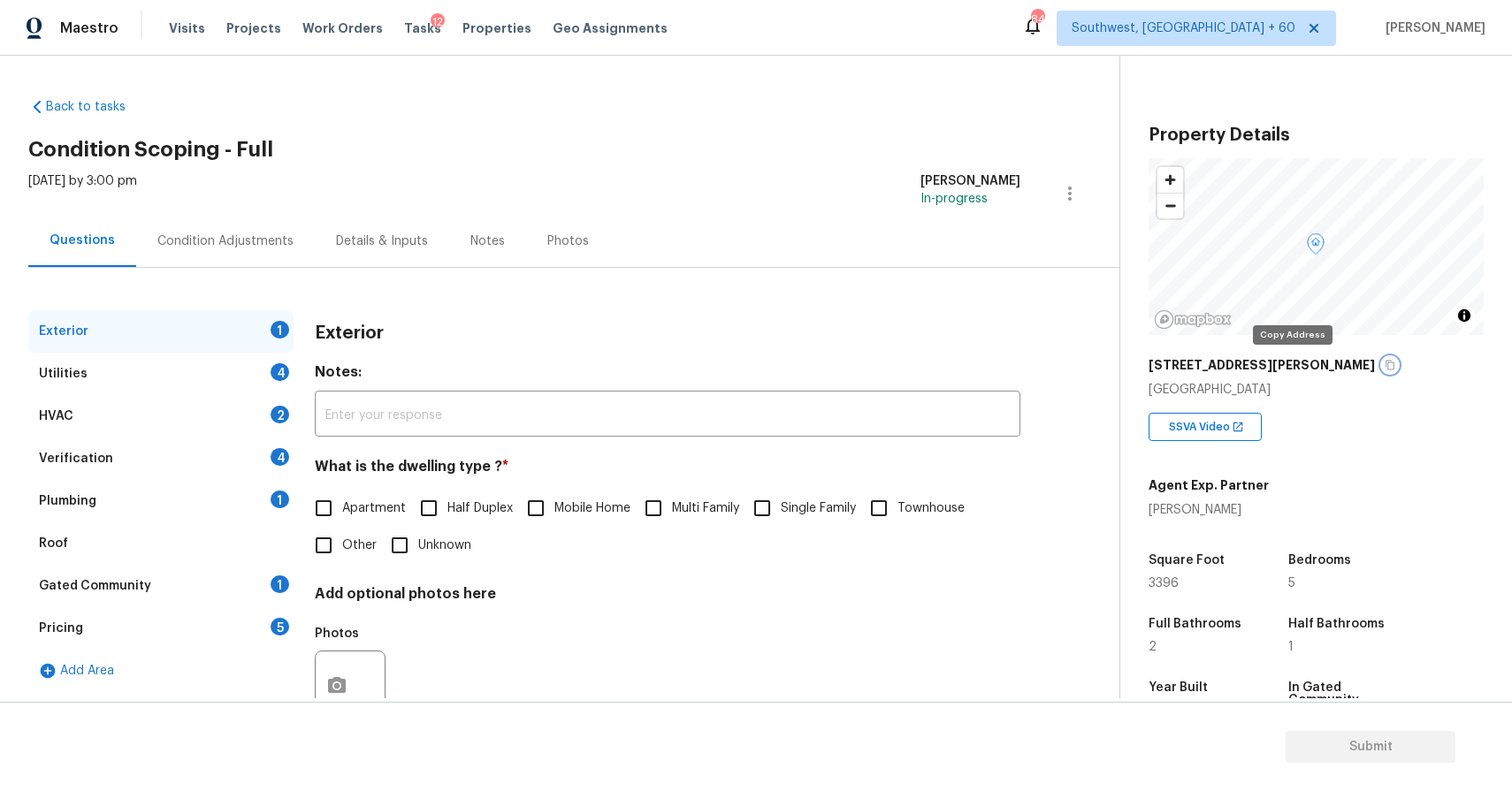
click at [1385, 364] on icon "button" at bounding box center [1390, 365] width 11 height 11
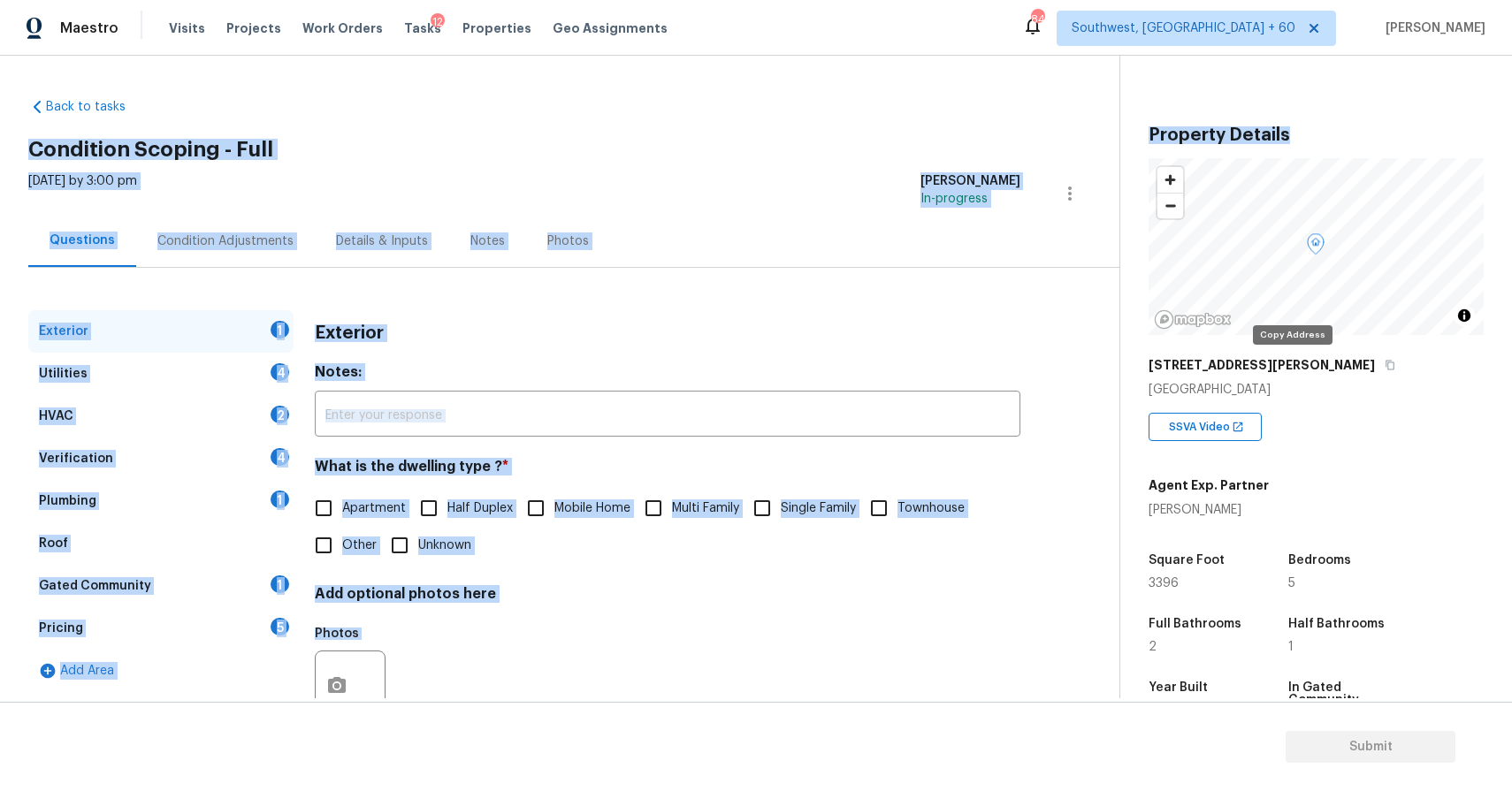
drag, startPoint x: 870, startPoint y: 52, endPoint x: 856, endPoint y: 43, distance: 16.6
click at [860, 44] on div "Maestro Visits Projects Work Orders Tasks 12 Properties Geo Assignments 840 Sou…" at bounding box center [756, 395] width 1512 height 791
click at [661, 179] on div "Mon, Aug 11 2025 by 3:00 pm Ranjith Kumar P In-progress" at bounding box center [573, 193] width 1091 height 42
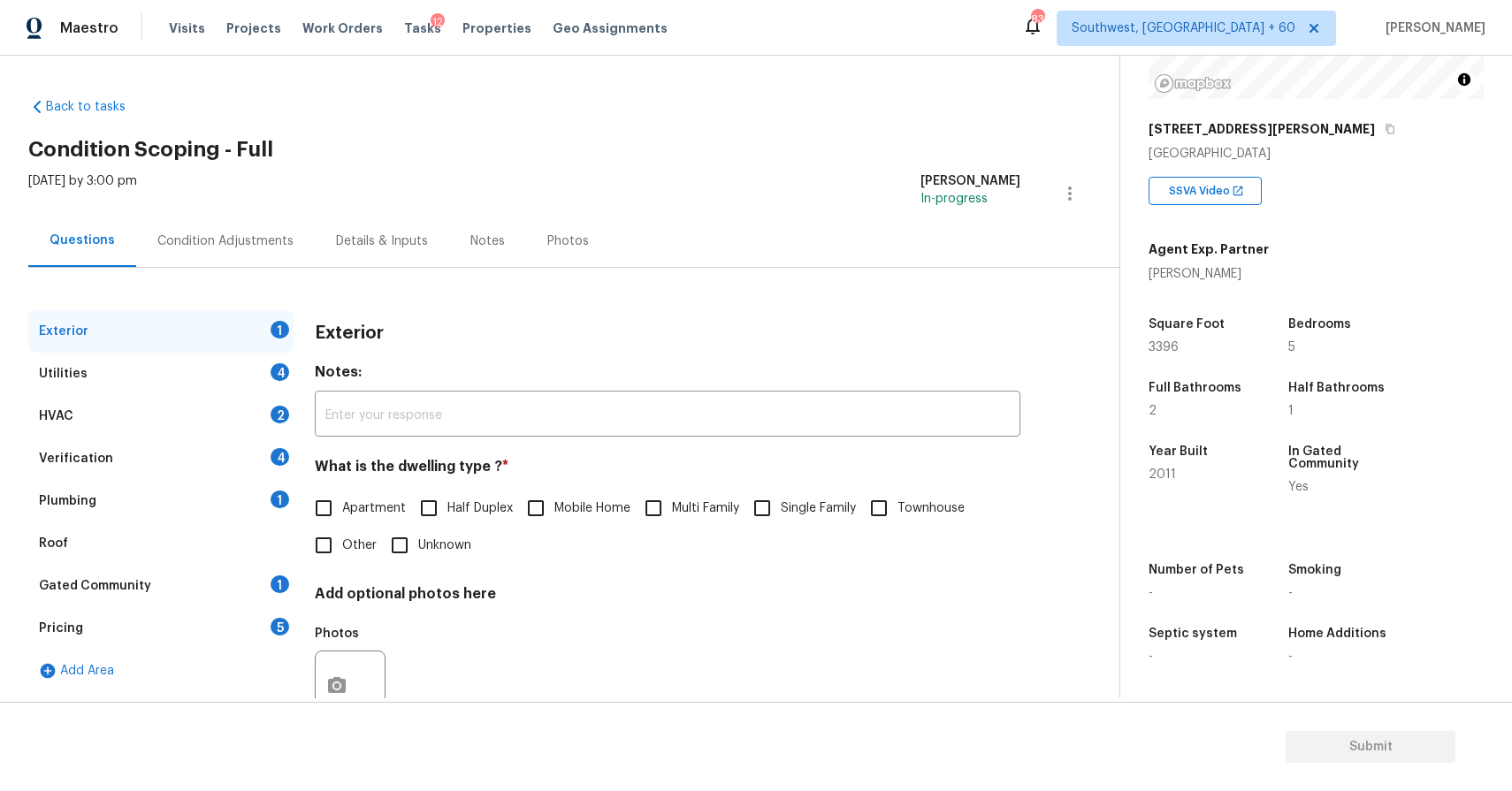
click at [255, 253] on div "Condition Adjustments" at bounding box center [226, 241] width 179 height 52
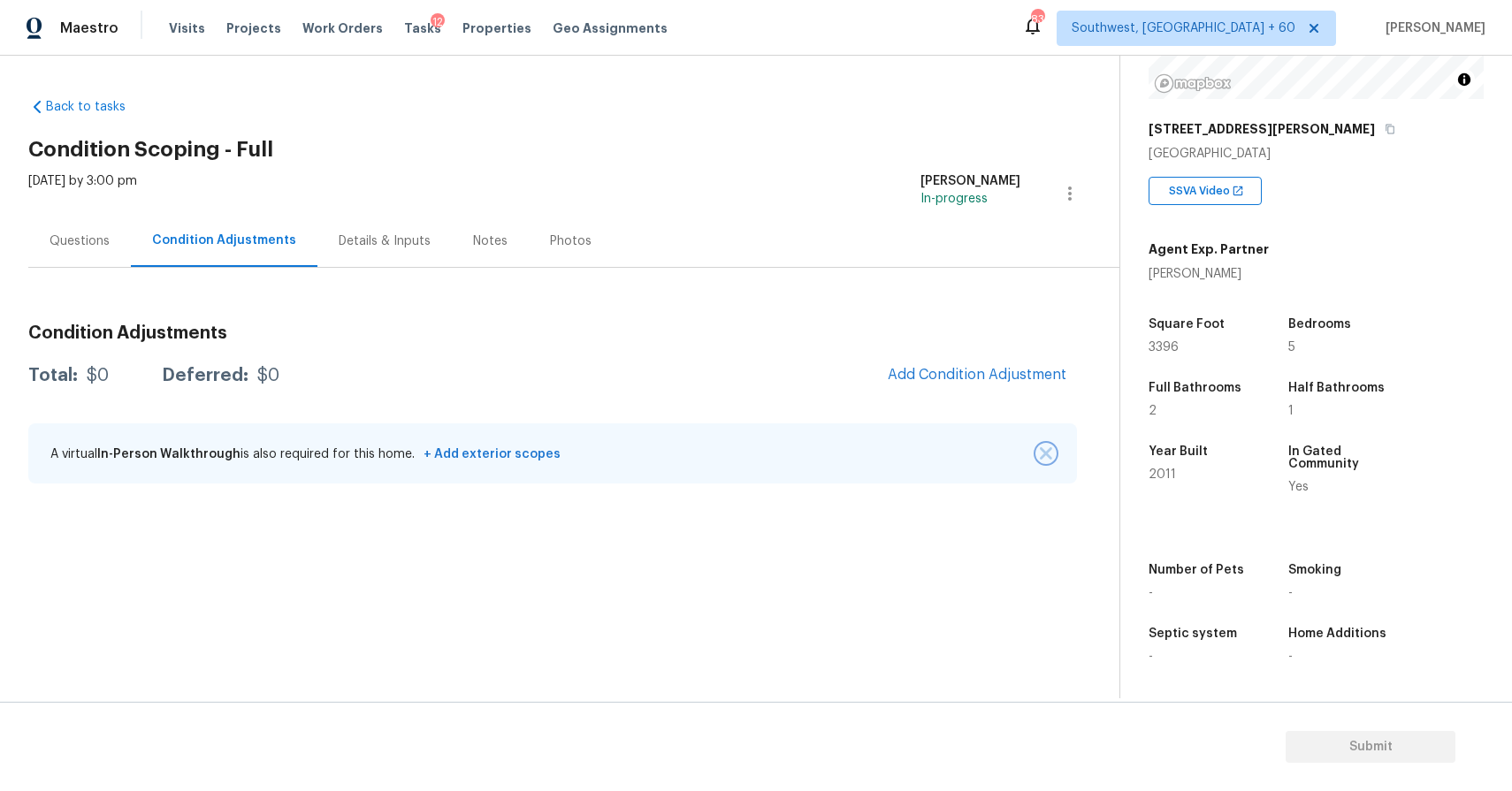
click at [1051, 455] on img "button" at bounding box center [1046, 454] width 13 height 13
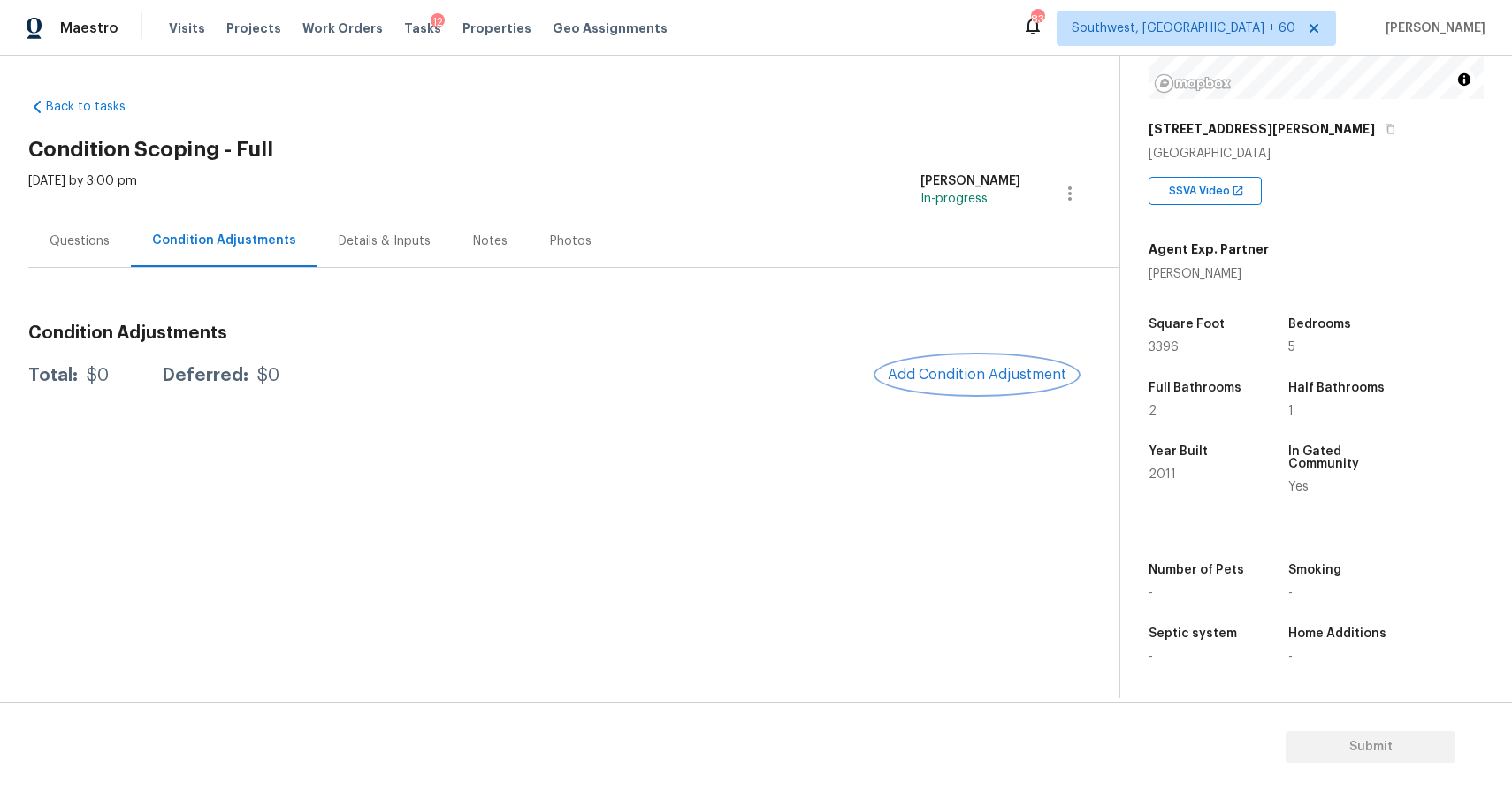
click at [928, 375] on span "Add Condition Adjustment" at bounding box center [977, 375] width 179 height 16
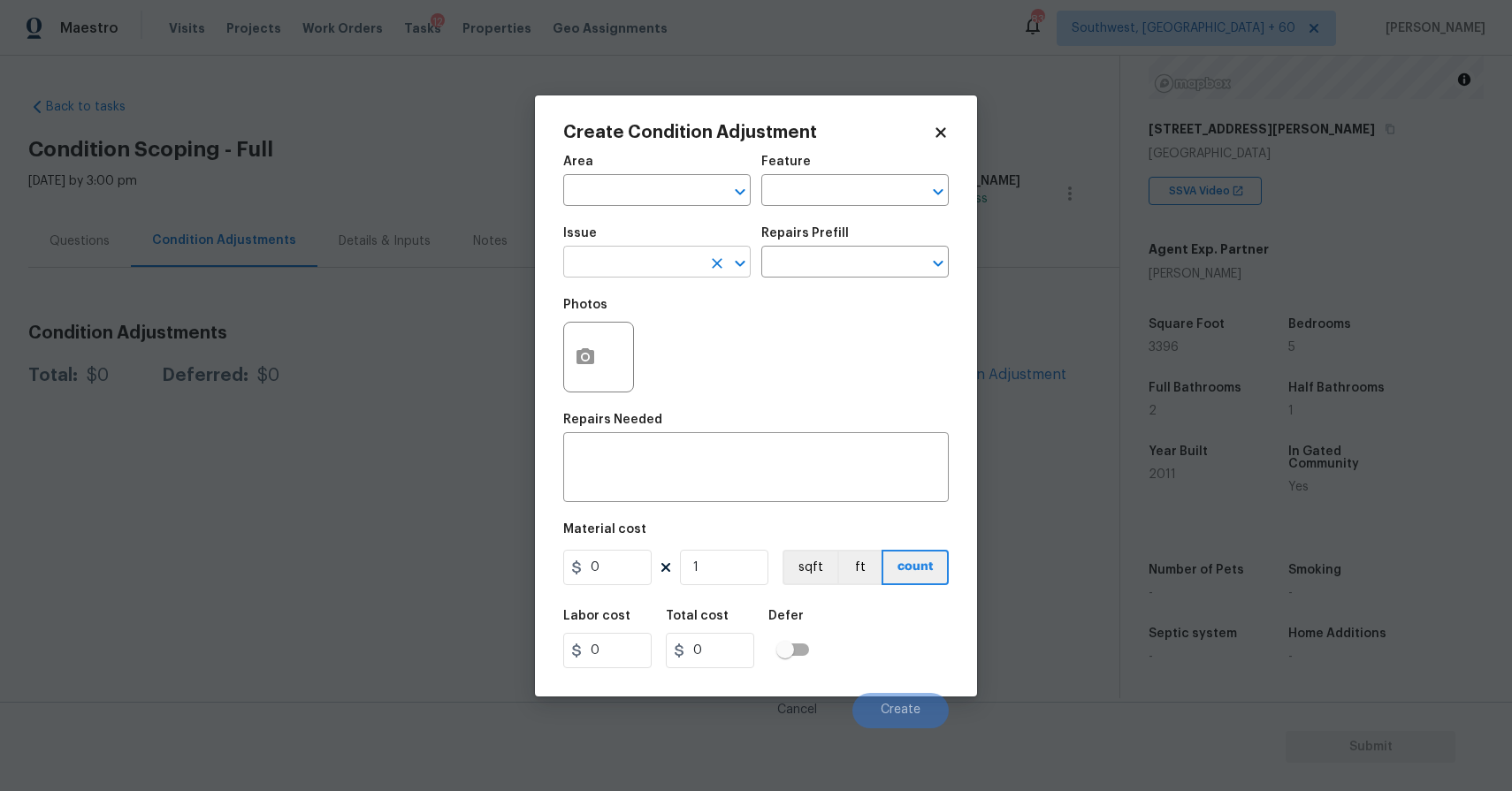
click at [687, 272] on input "text" at bounding box center [632, 263] width 138 height 27
click at [714, 350] on li "Landscape Package" at bounding box center [657, 346] width 188 height 29
click at [908, 256] on icon "Clear" at bounding box center [916, 263] width 18 height 18
type input "Landscape Package"
click at [837, 250] on input "text" at bounding box center [830, 263] width 138 height 27
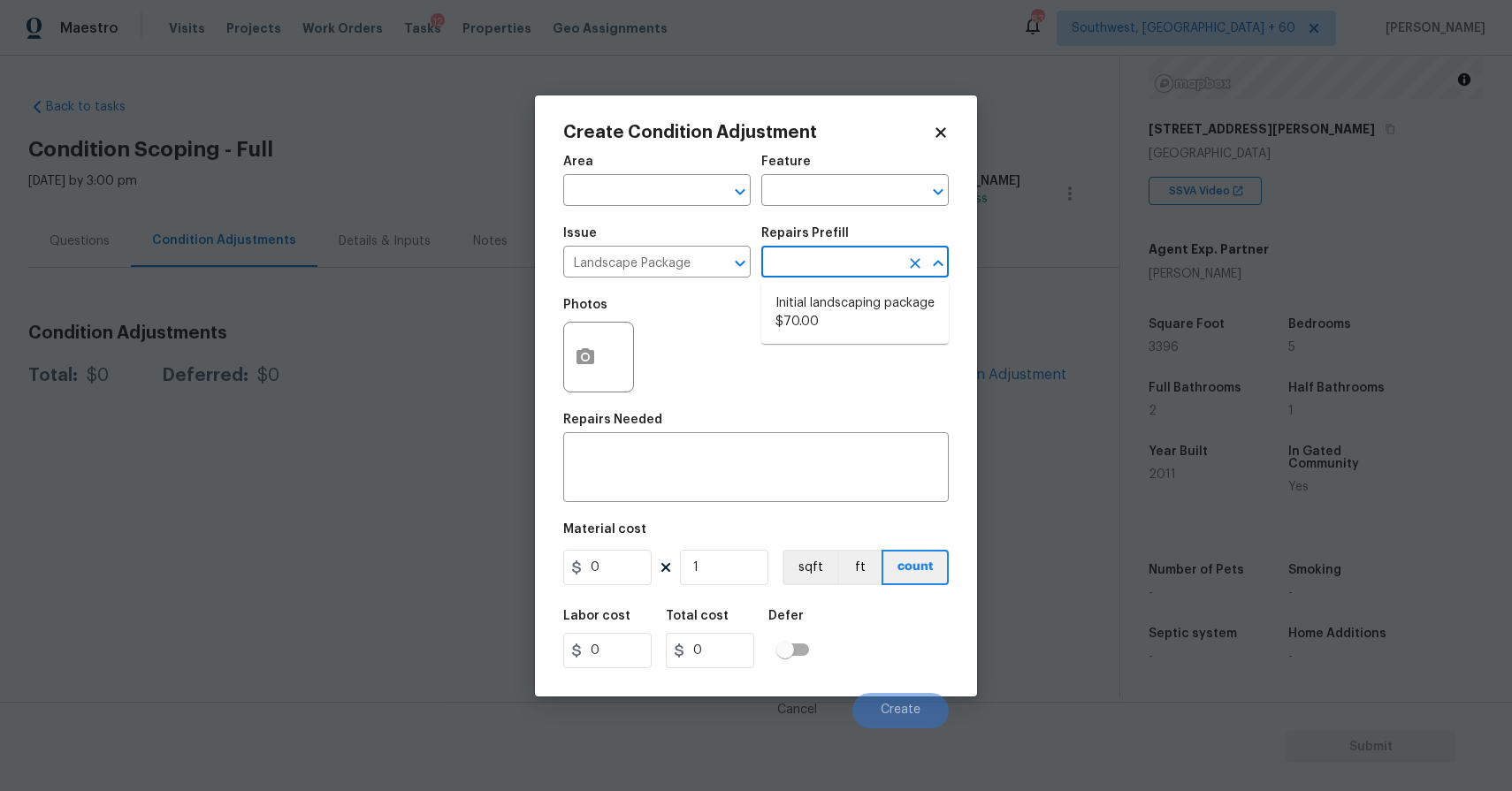
click at [853, 260] on input "text" at bounding box center [830, 263] width 138 height 27
click at [852, 253] on input "text" at bounding box center [830, 263] width 138 height 27
click at [853, 313] on li "Initial landscaping package $70.00" at bounding box center [855, 312] width 188 height 48
type input "Home Readiness Packages"
type textarea "Mowing of grass up to 6" in height. Mow, edge along driveways & sidewalks, trim…"
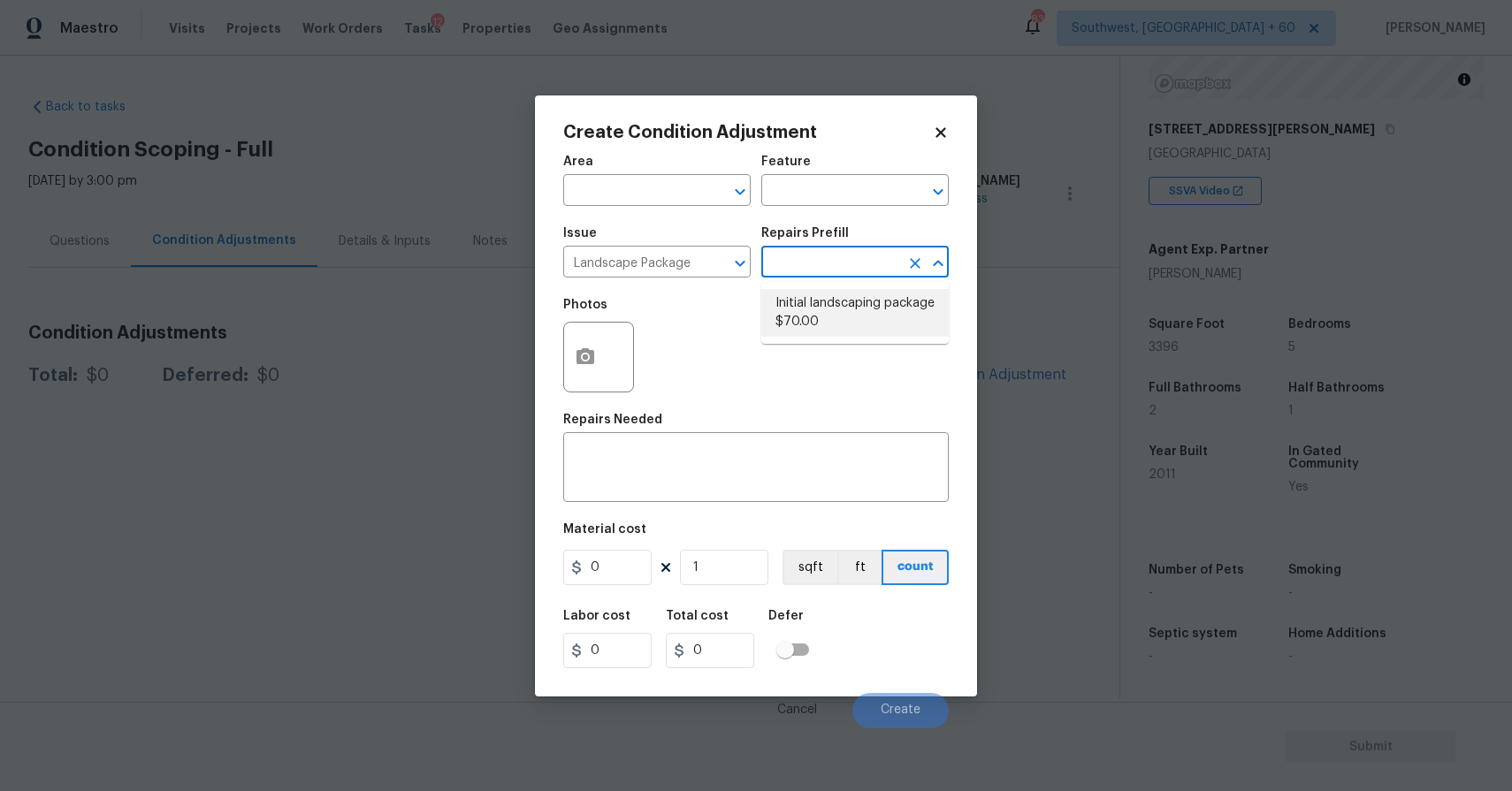
type input "70"
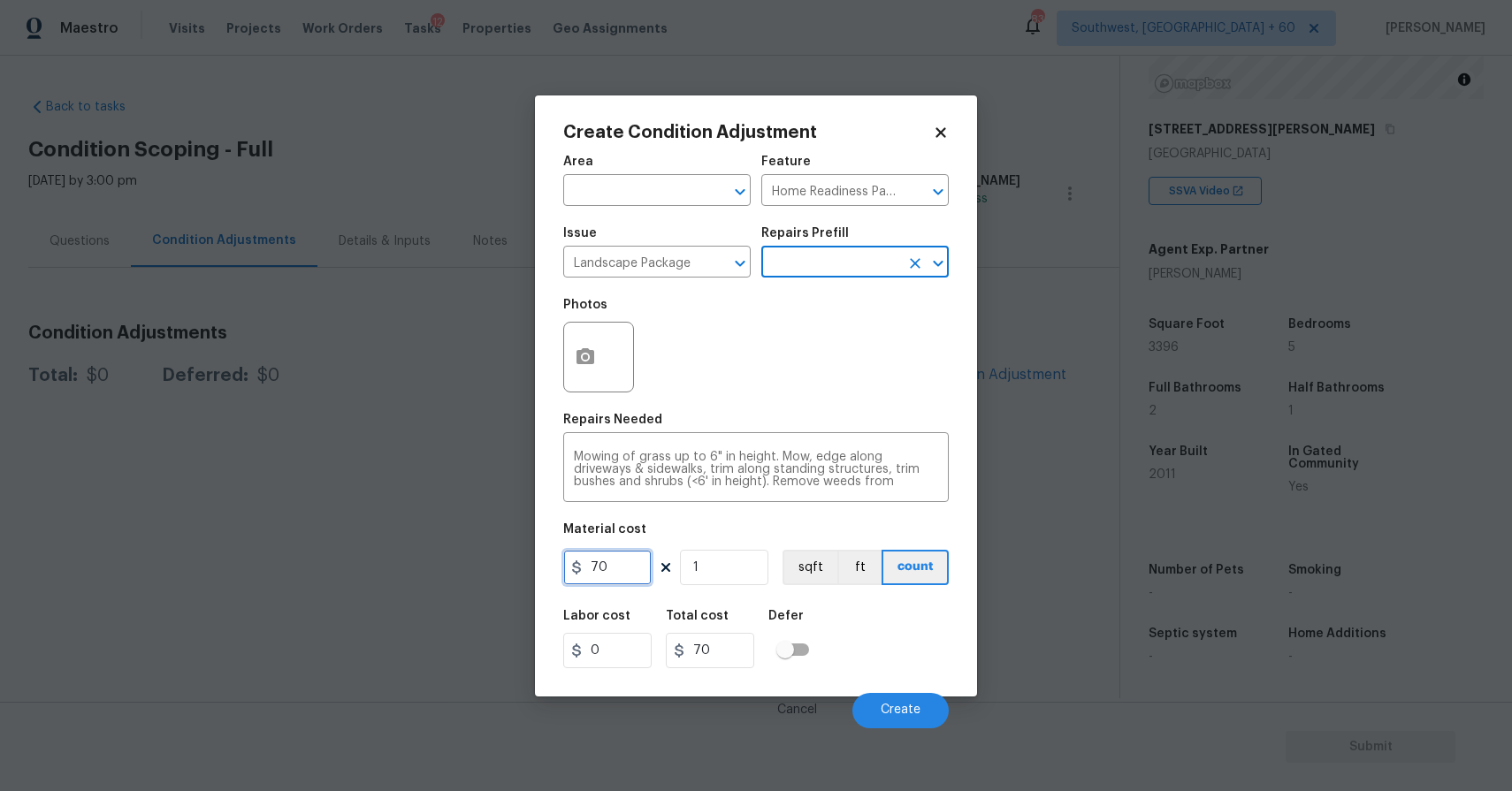
click at [616, 561] on input "70" at bounding box center [607, 567] width 88 height 35
type input "300"
click at [908, 700] on button "Create" at bounding box center [900, 710] width 97 height 35
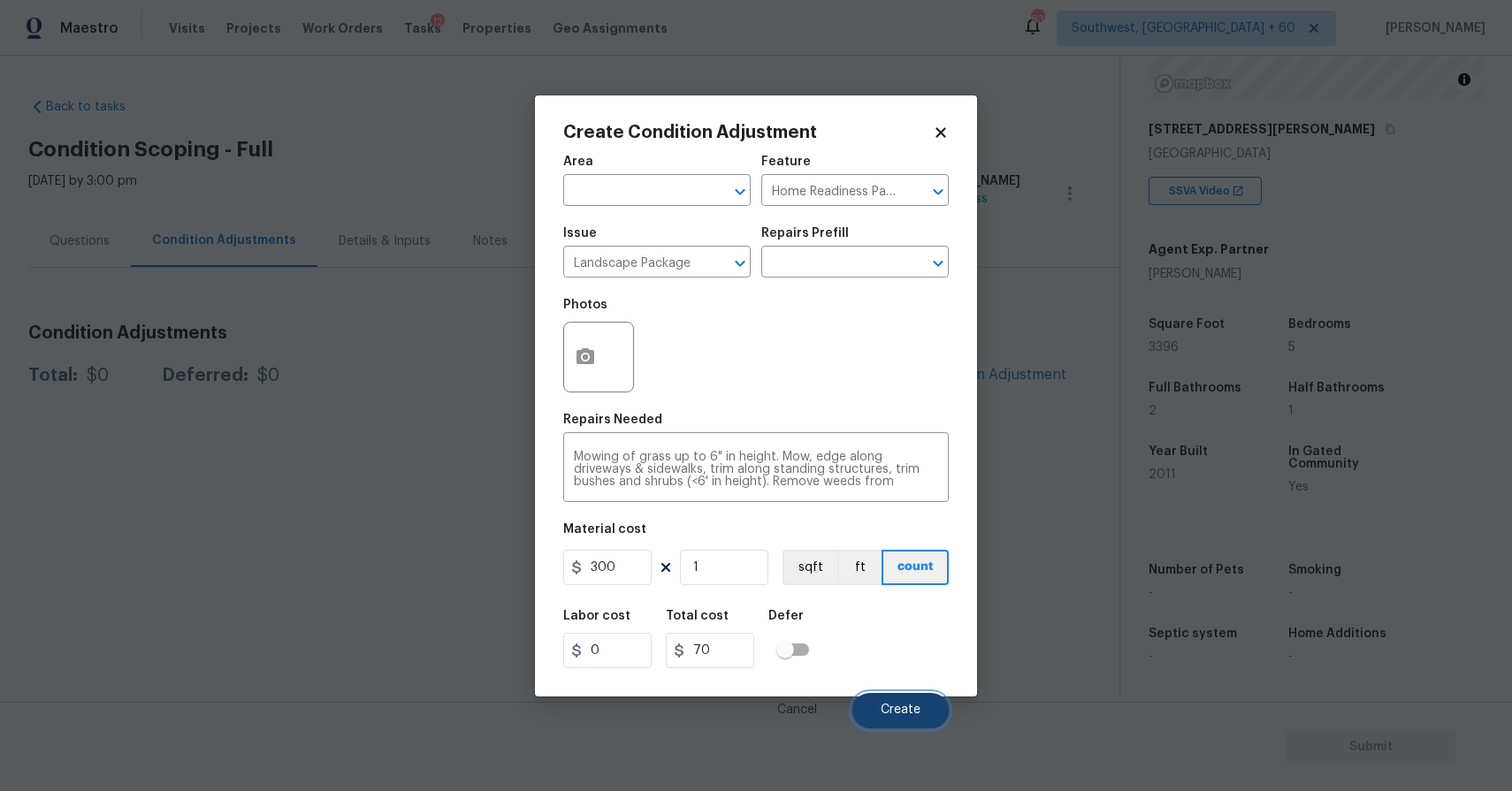
type input "300"
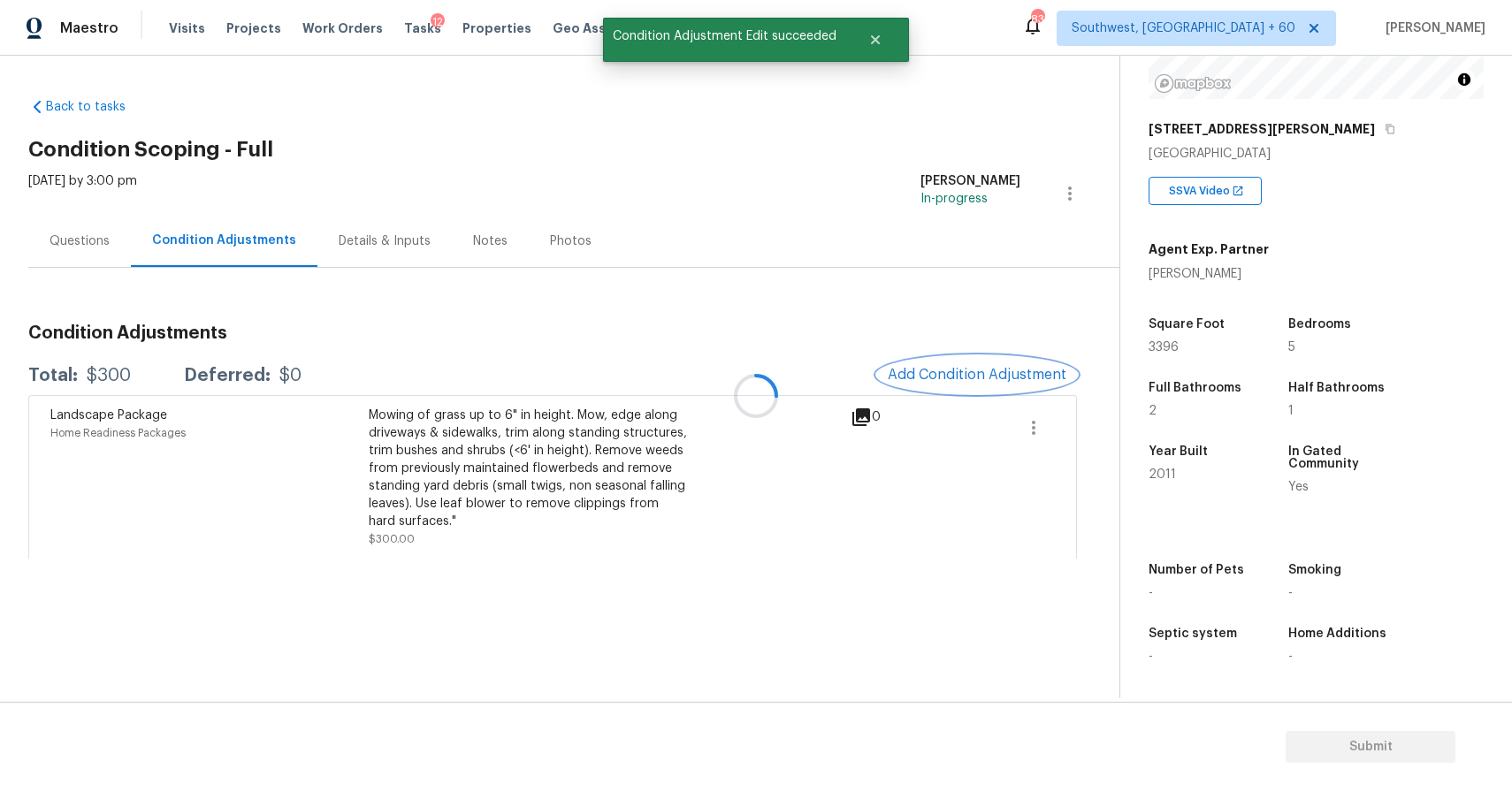
click at [984, 360] on button "Add Condition Adjustment" at bounding box center [976, 374] width 199 height 37
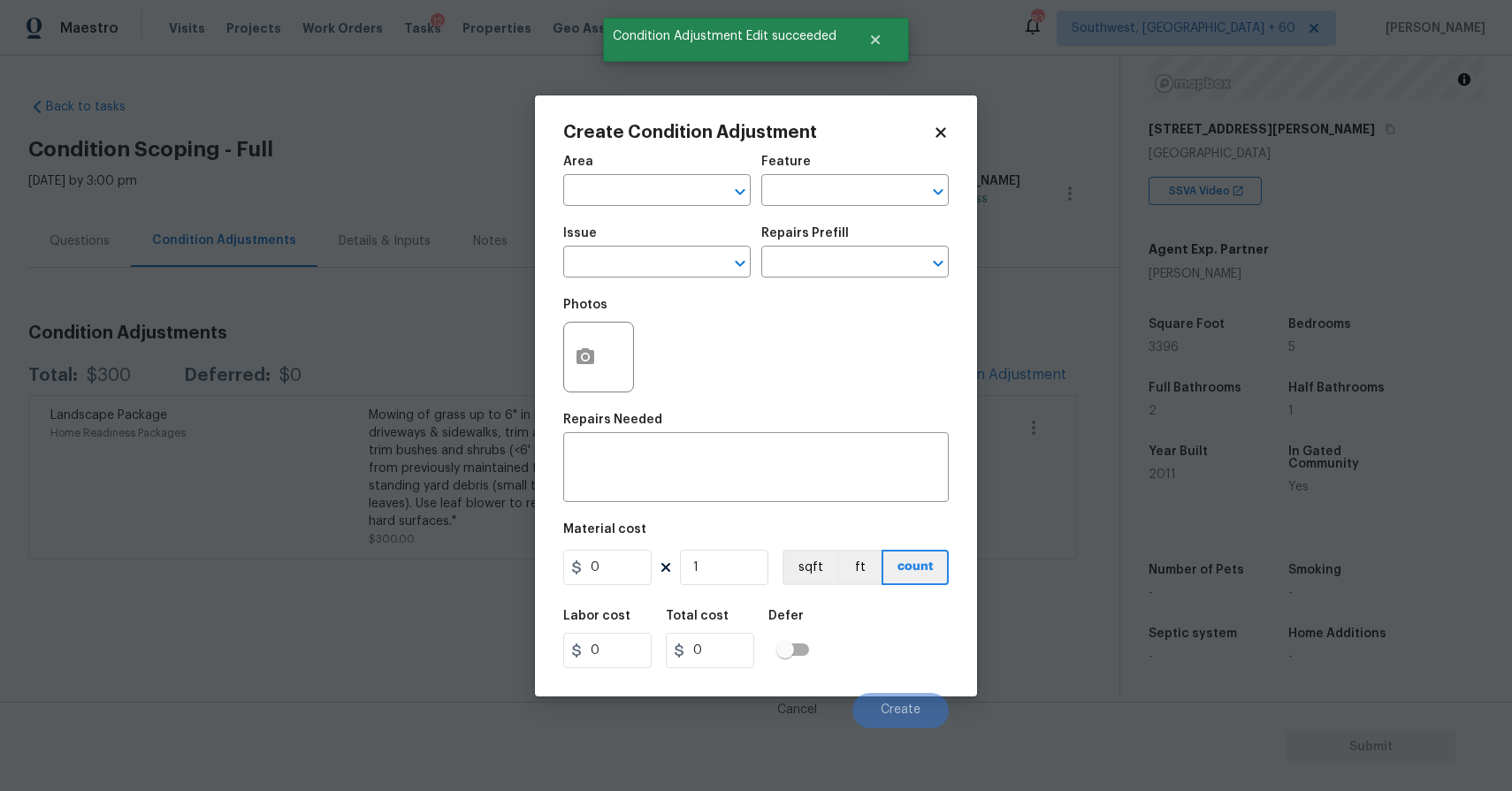
click at [1019, 375] on body "Maestro Visits Projects Work Orders Tasks 12 Properties Geo Assignments 833 Sou…" at bounding box center [756, 395] width 1512 height 791
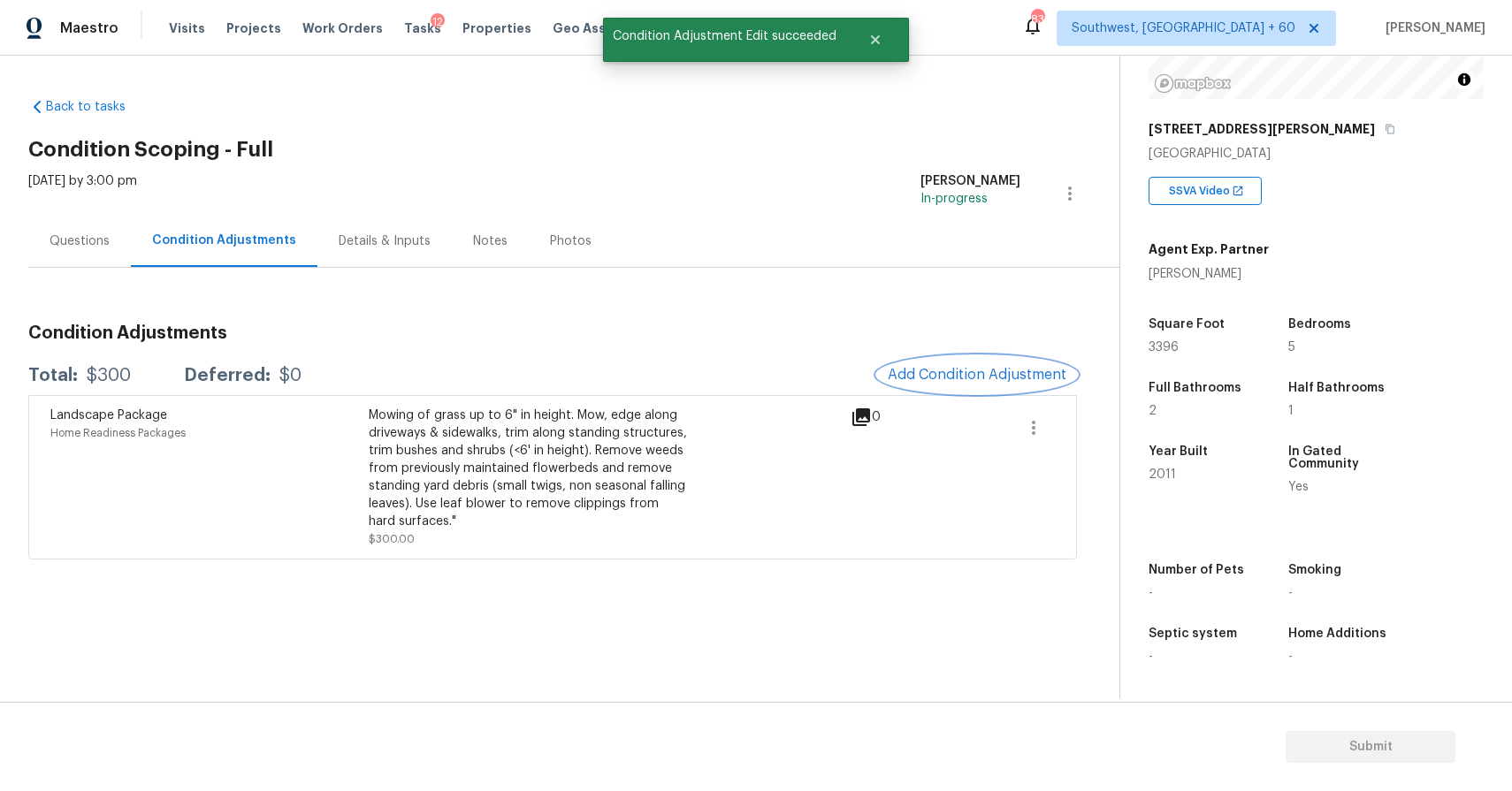
click at [1001, 376] on span "Add Condition Adjustment" at bounding box center [977, 375] width 179 height 16
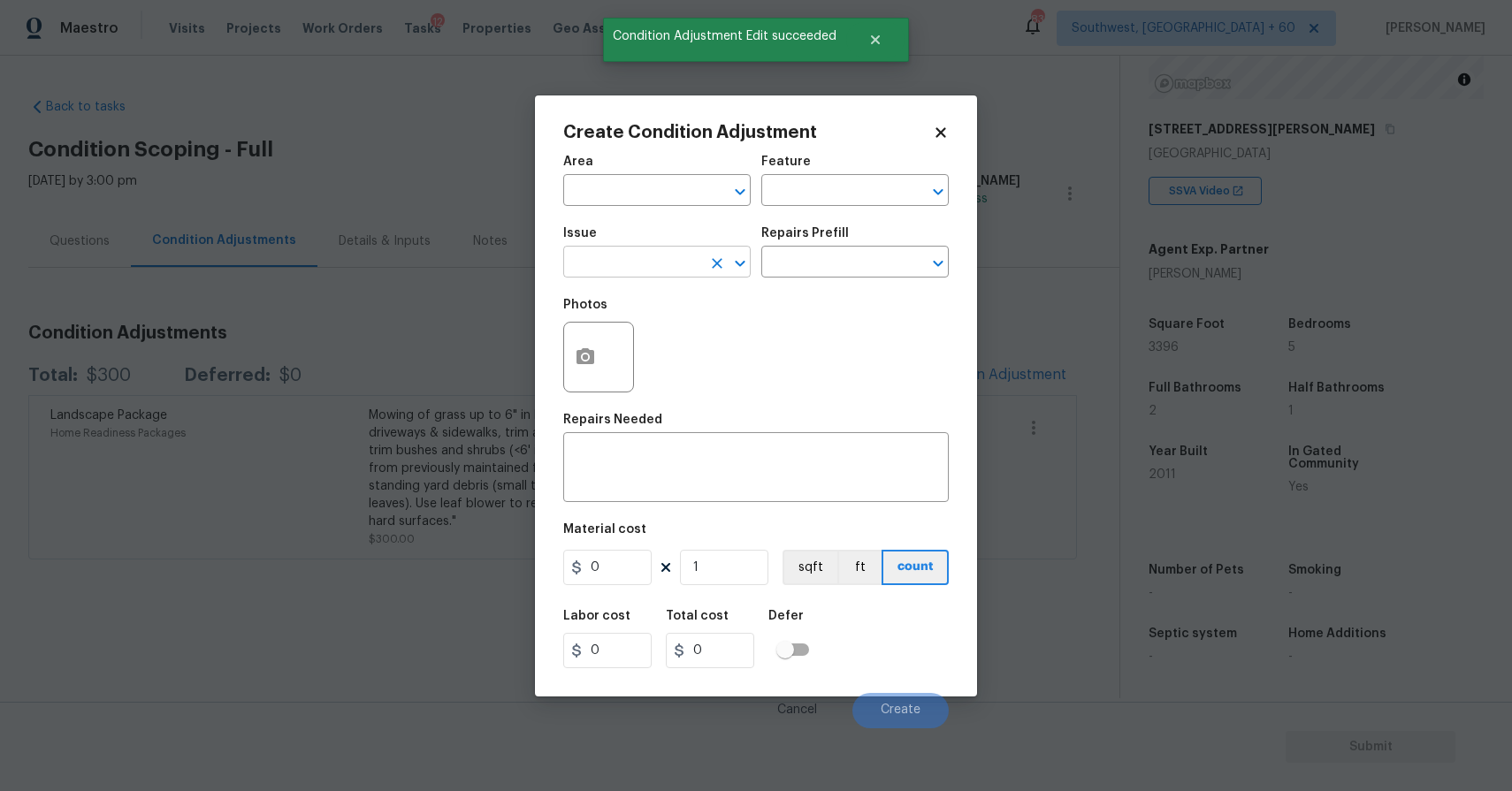
click at [619, 255] on input "text" at bounding box center [632, 263] width 138 height 27
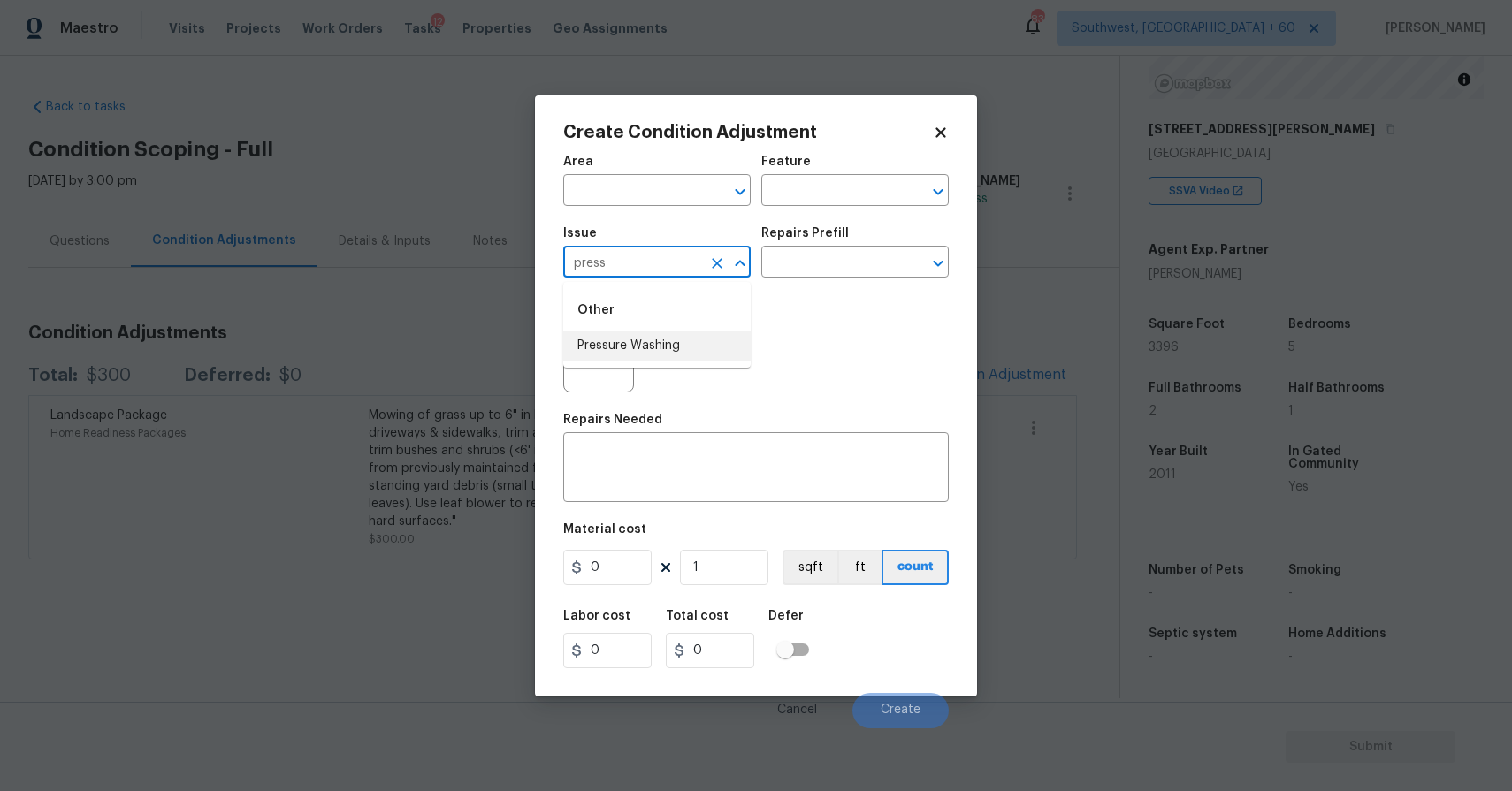
click at [663, 331] on div "Other" at bounding box center [657, 309] width 188 height 42
type input "press"
click at [710, 378] on div "Photos" at bounding box center [755, 345] width 385 height 115
click at [663, 282] on span "Issue ​" at bounding box center [657, 252] width 188 height 71
click at [690, 256] on input "text" at bounding box center [632, 263] width 138 height 27
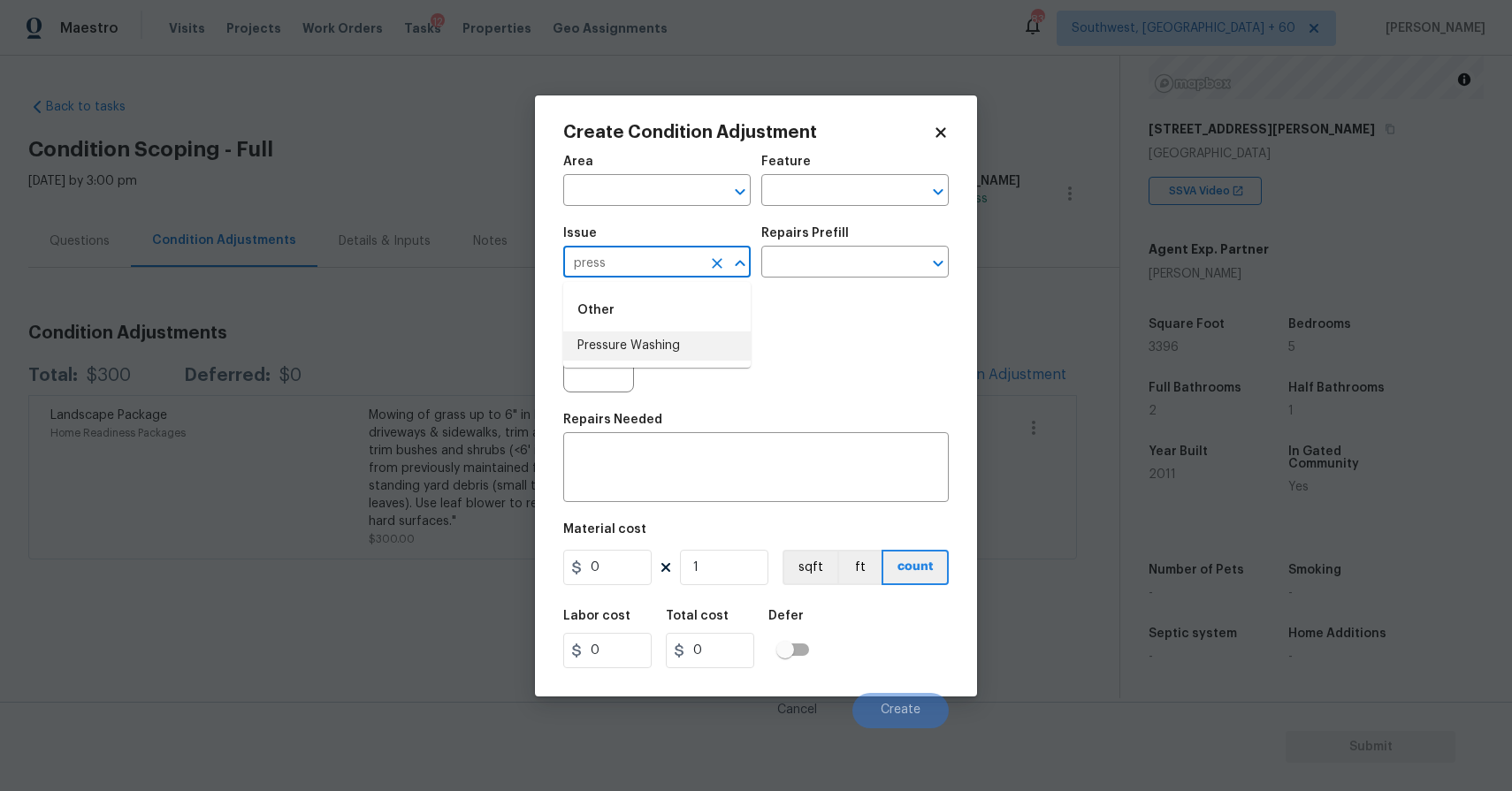
click at [614, 339] on li "Pressure Washing" at bounding box center [657, 346] width 188 height 29
type input "Pressure Washing"
click at [645, 473] on textarea at bounding box center [756, 469] width 364 height 37
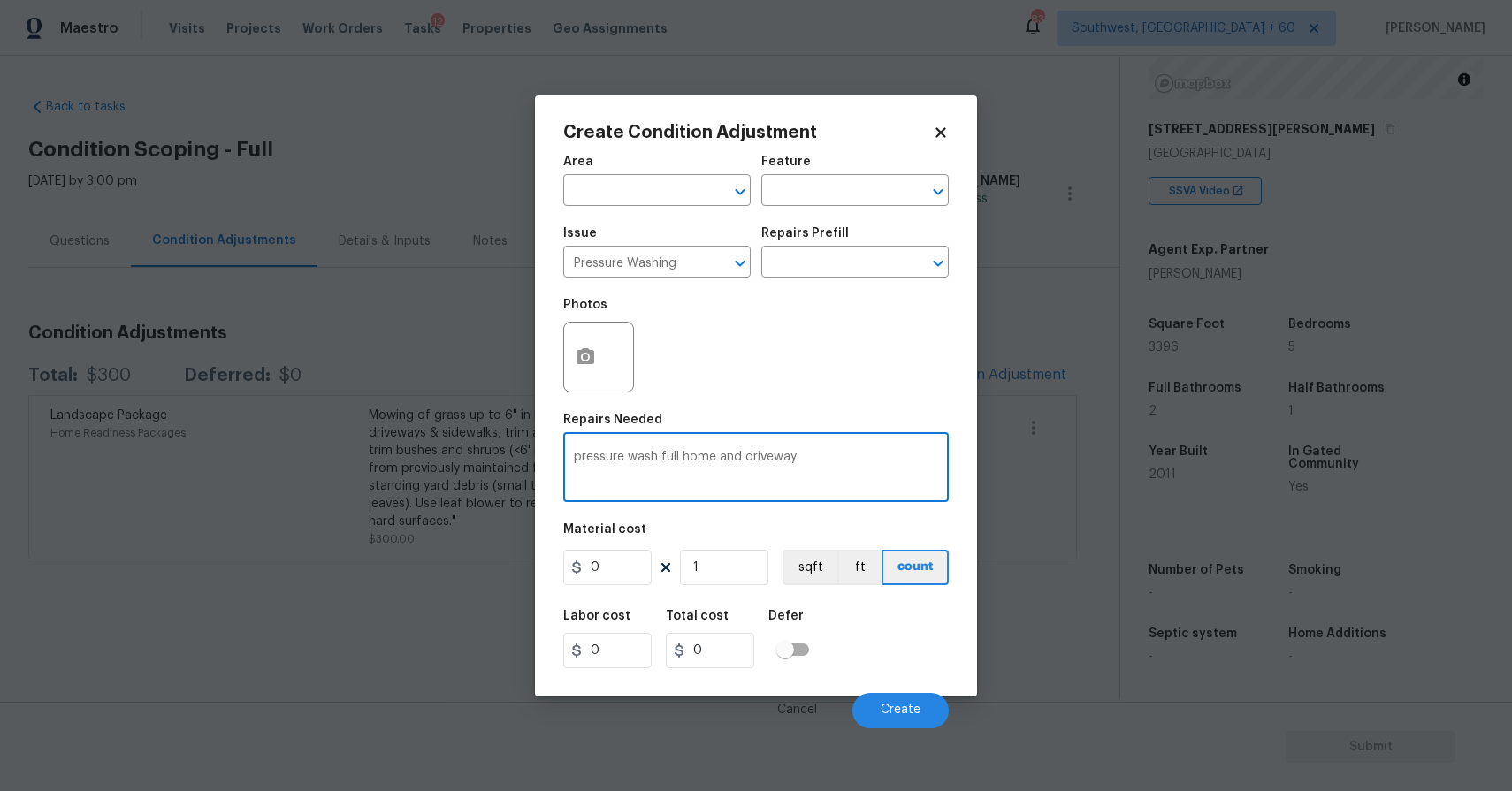
type textarea "pressure wash full home and driveway"
click at [646, 577] on input "0" at bounding box center [607, 567] width 88 height 35
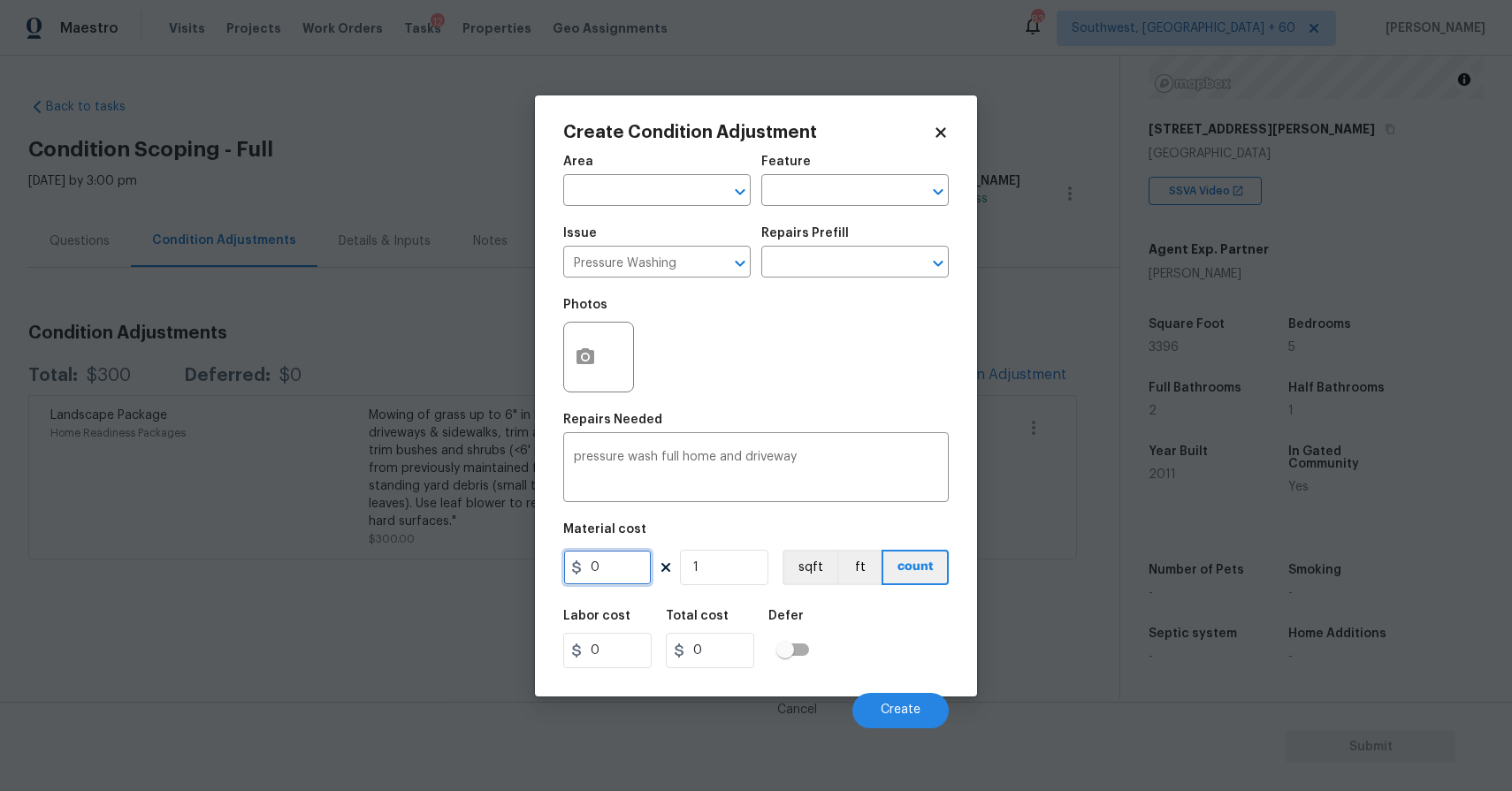
click at [646, 577] on input "0" at bounding box center [607, 567] width 88 height 35
type input "300"
click at [890, 722] on button "Create" at bounding box center [900, 710] width 97 height 35
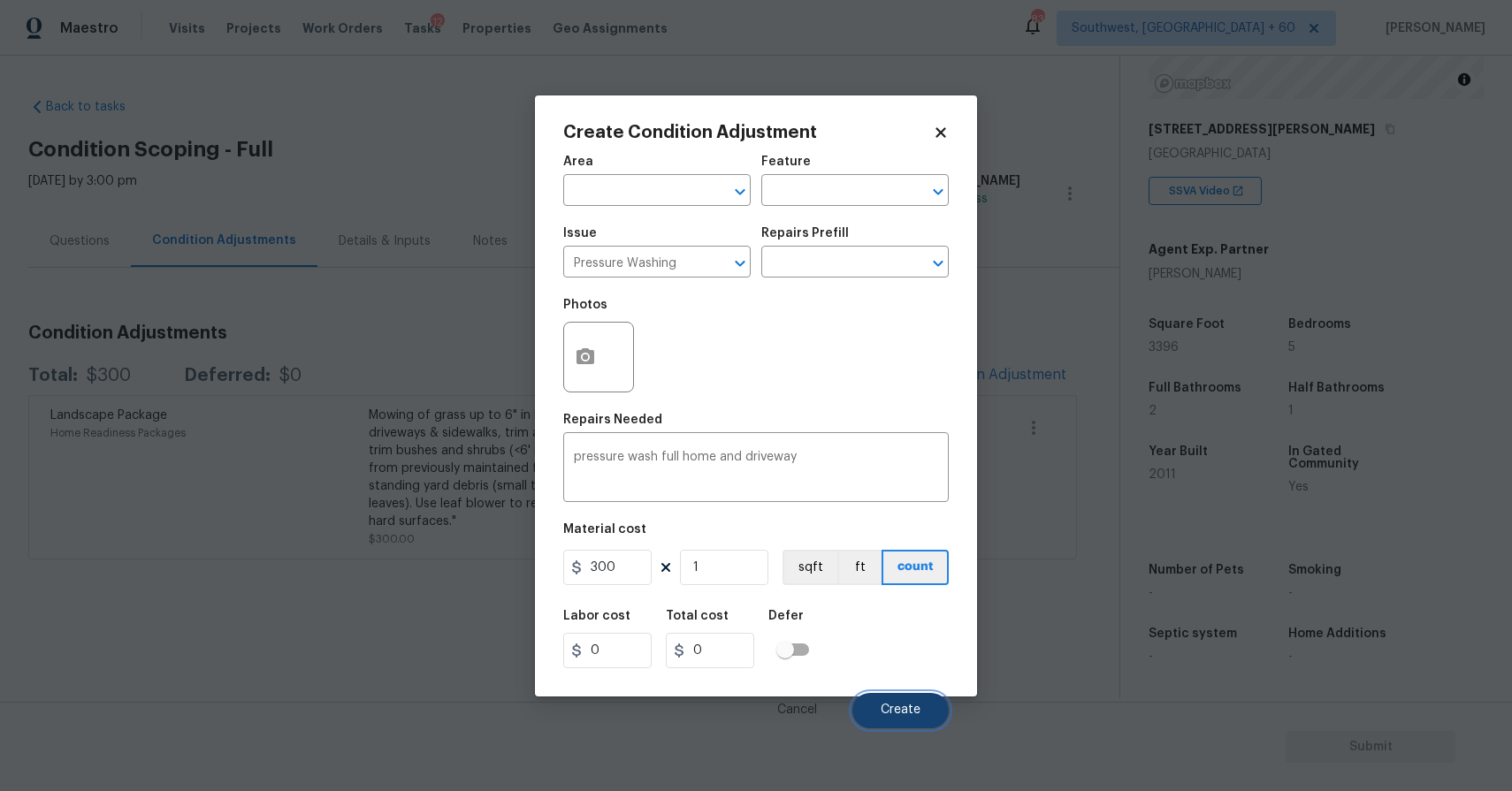
type input "300"
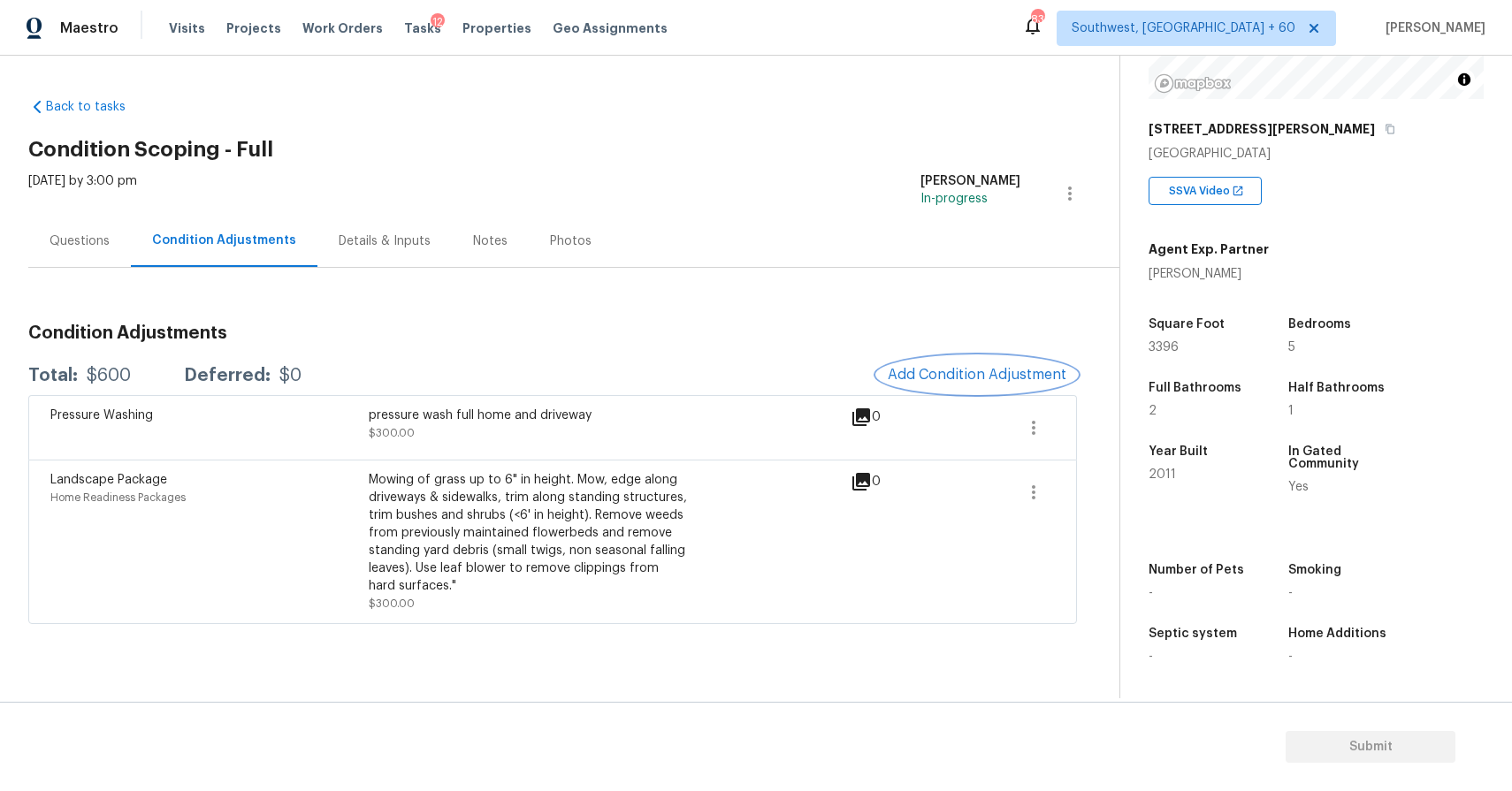
click at [994, 383] on button "Add Condition Adjustment" at bounding box center [976, 374] width 199 height 37
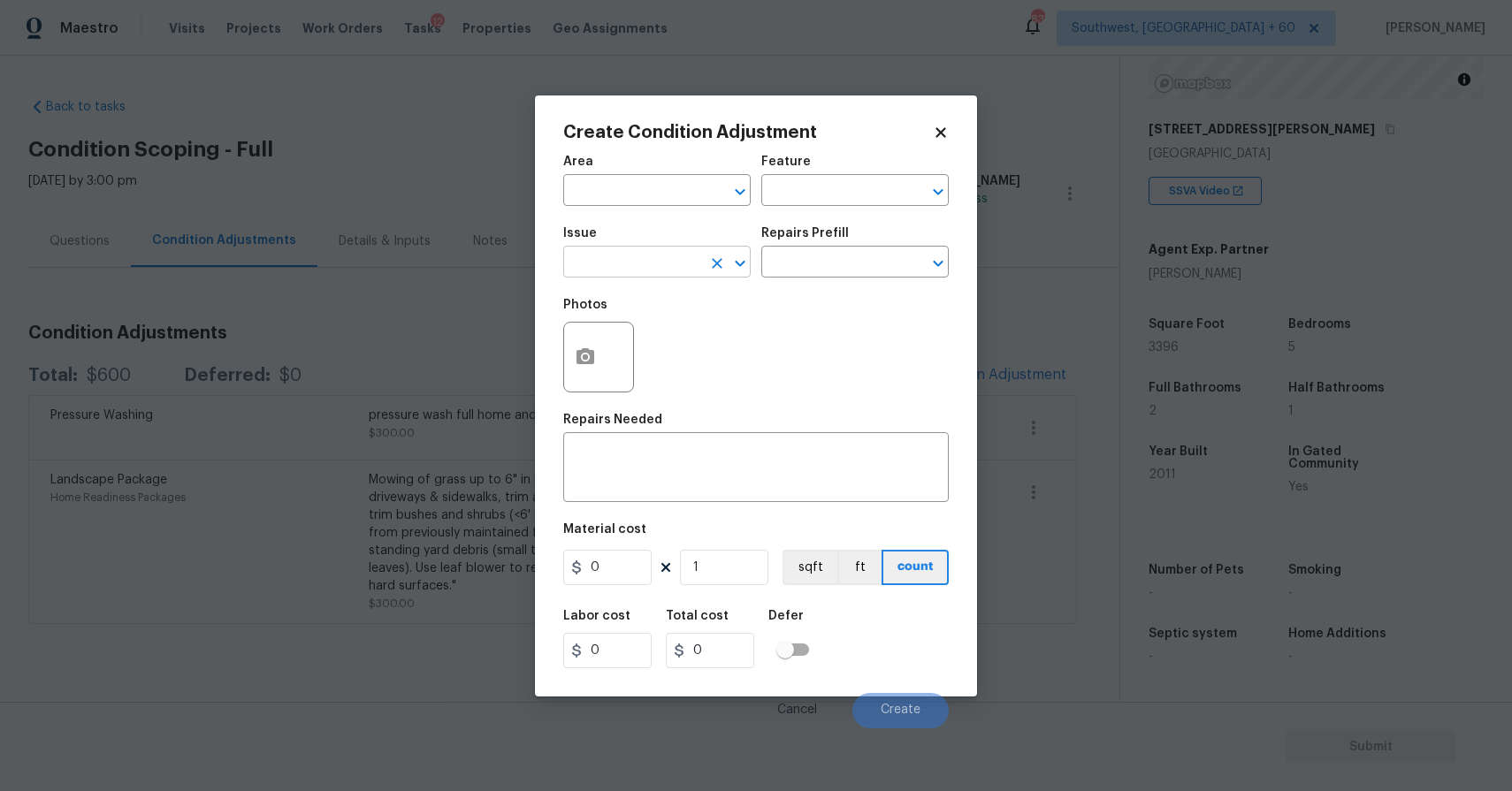
click at [652, 254] on input "text" at bounding box center [632, 263] width 138 height 27
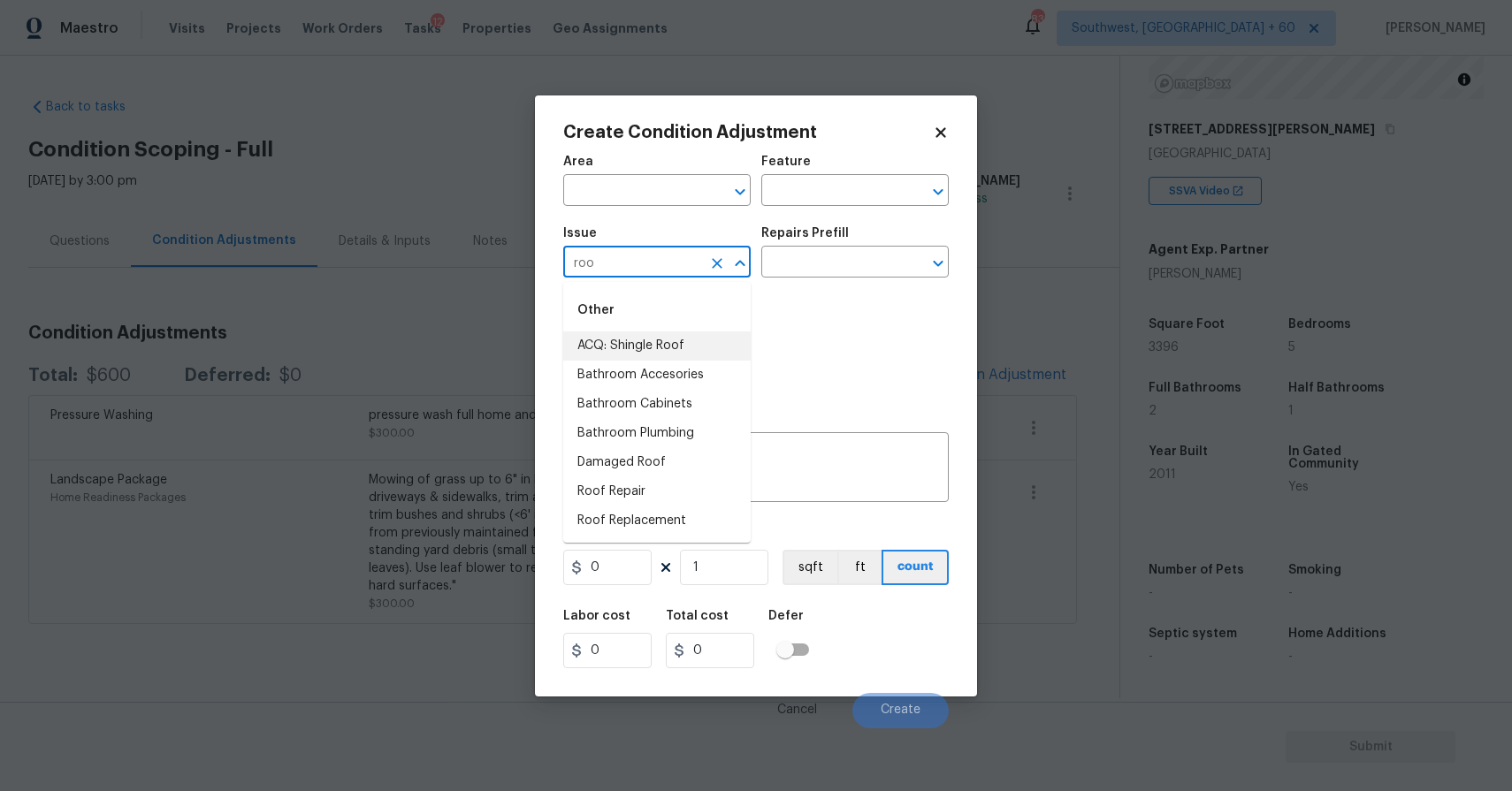
click at [699, 355] on li "ACQ: Shingle Roof" at bounding box center [657, 346] width 188 height 29
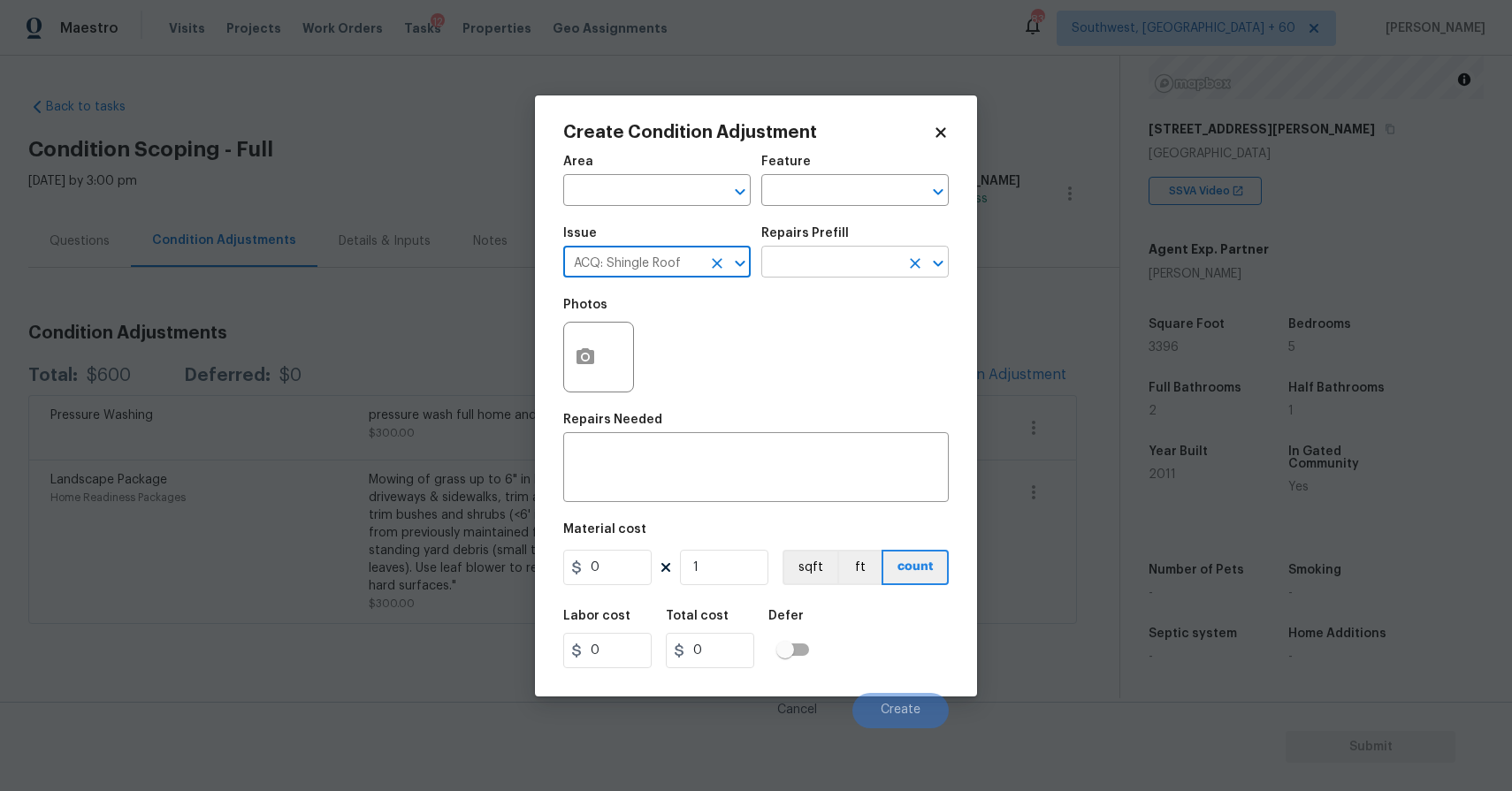
type input "ACQ: Shingle Roof"
click at [844, 267] on input "text" at bounding box center [830, 263] width 138 height 27
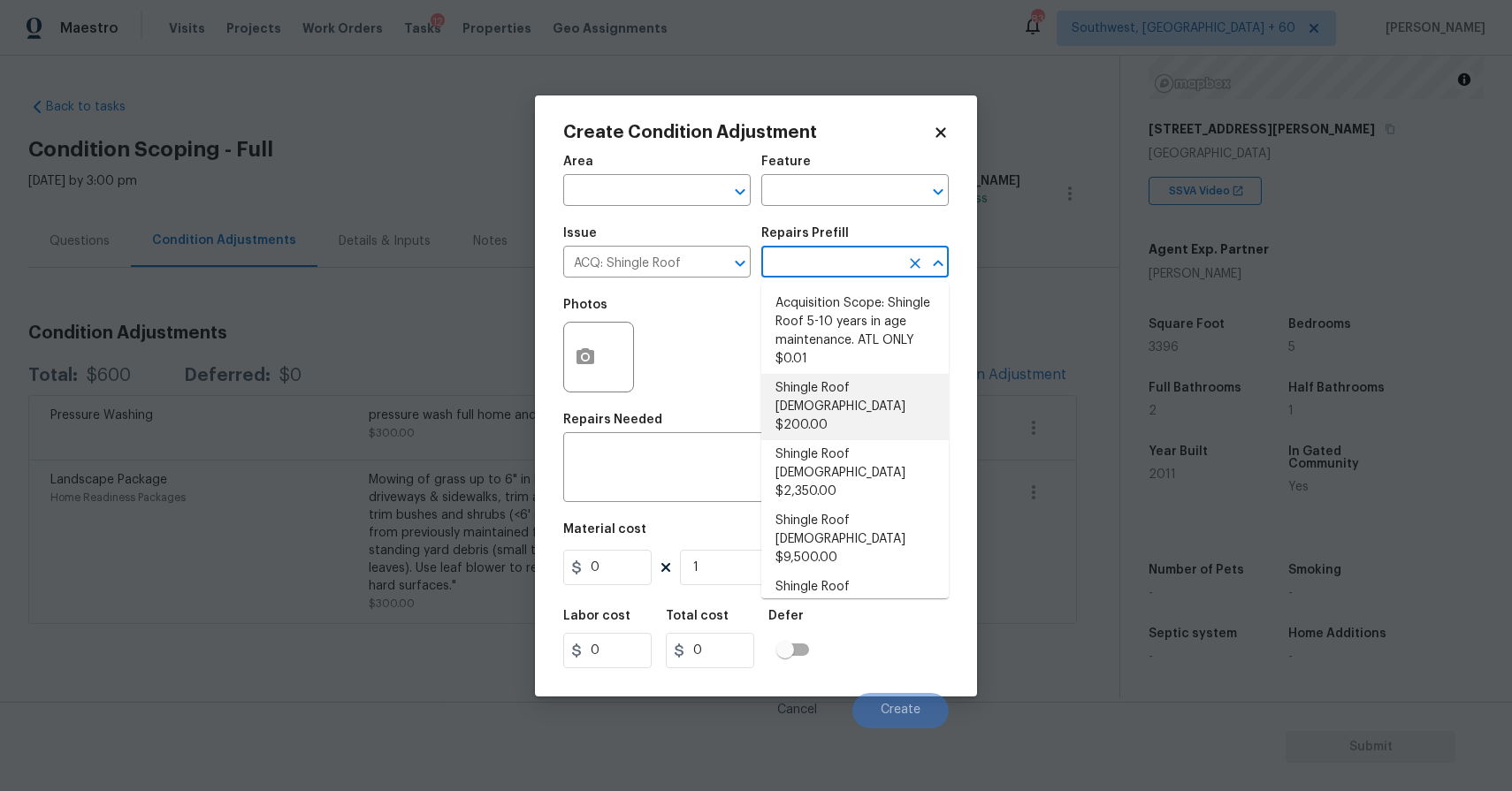
click at [877, 401] on li "Shingle Roof 0-10 Years Old $200.00" at bounding box center [855, 408] width 188 height 67
type input "Acquisition"
type textarea "Acquisition Scope: Shingle Roof 0-10 years in age maintenance."
type input "200"
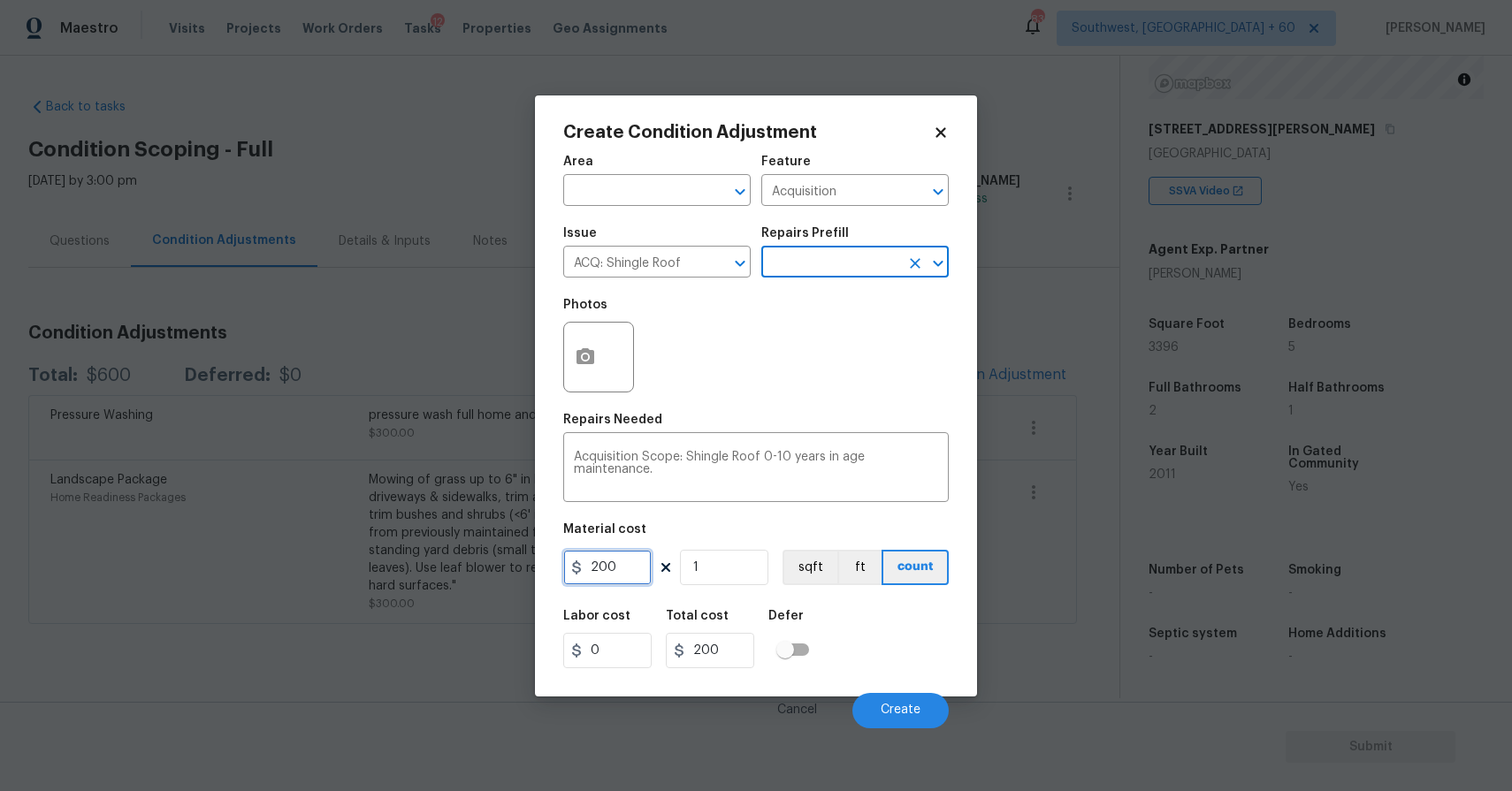
click at [619, 565] on input "200" at bounding box center [607, 567] width 88 height 35
type input "500"
click at [896, 694] on button "Create" at bounding box center [900, 710] width 97 height 35
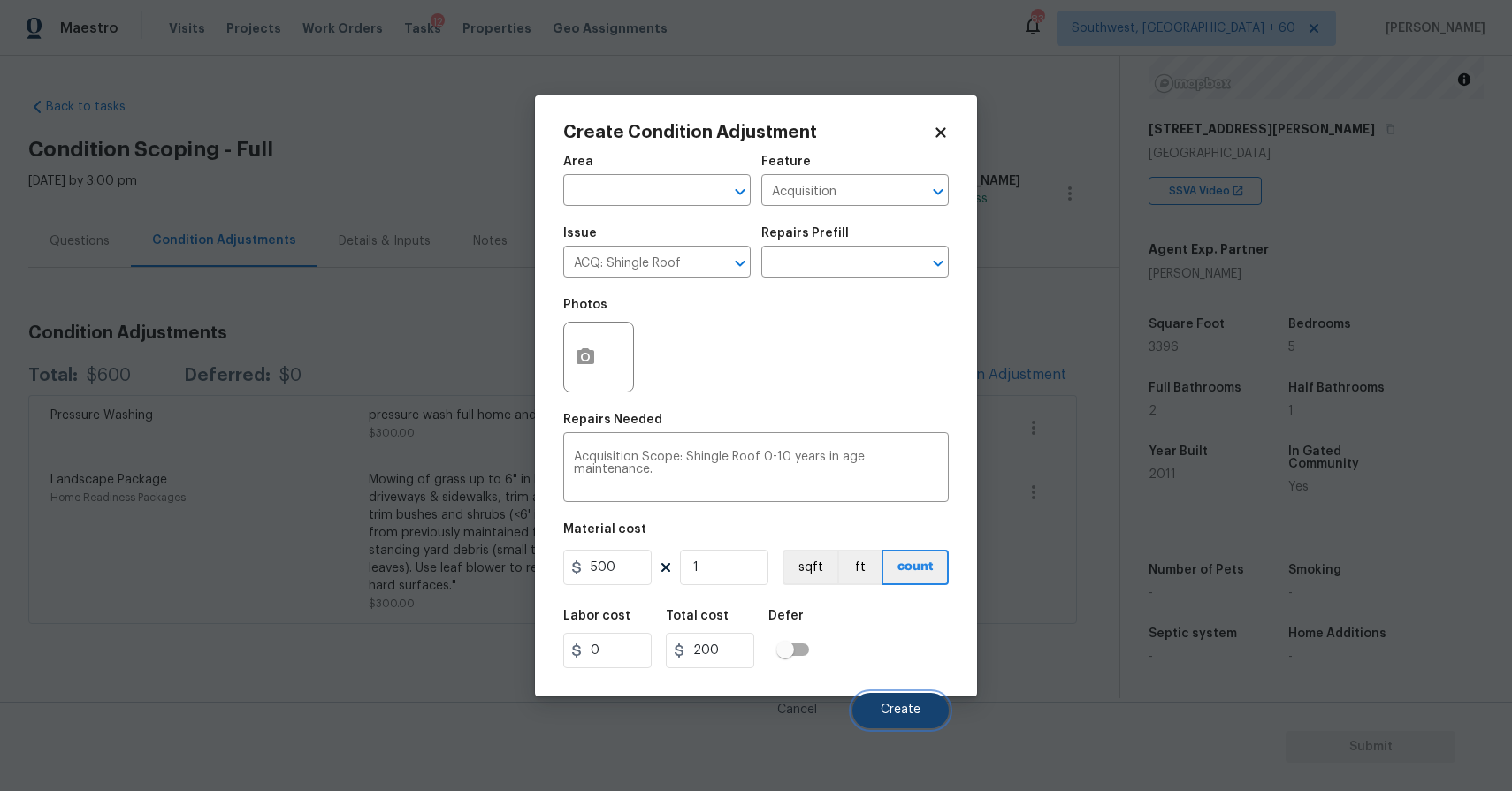
type input "500"
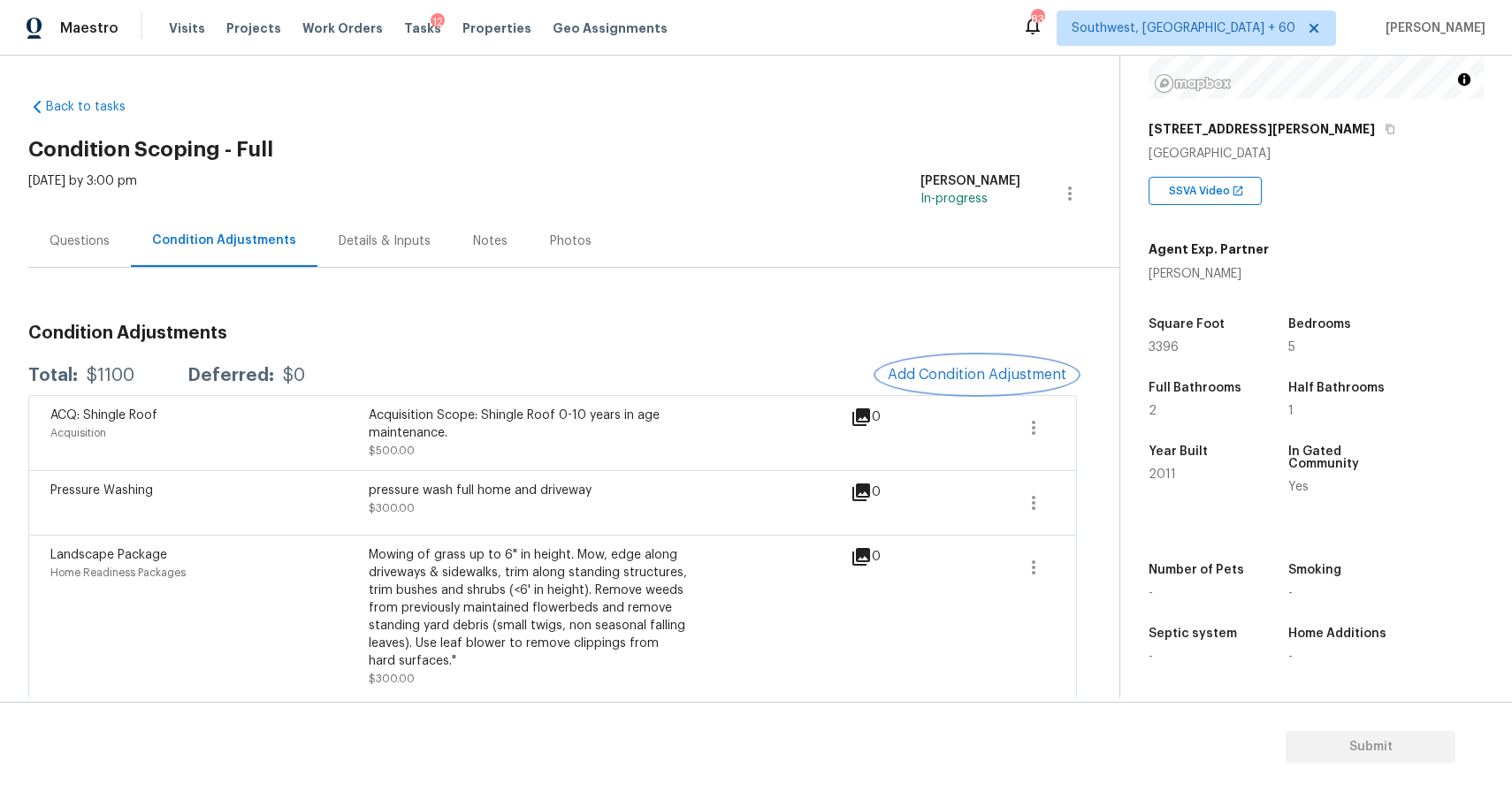
click at [989, 385] on button "Add Condition Adjustment" at bounding box center [976, 374] width 199 height 37
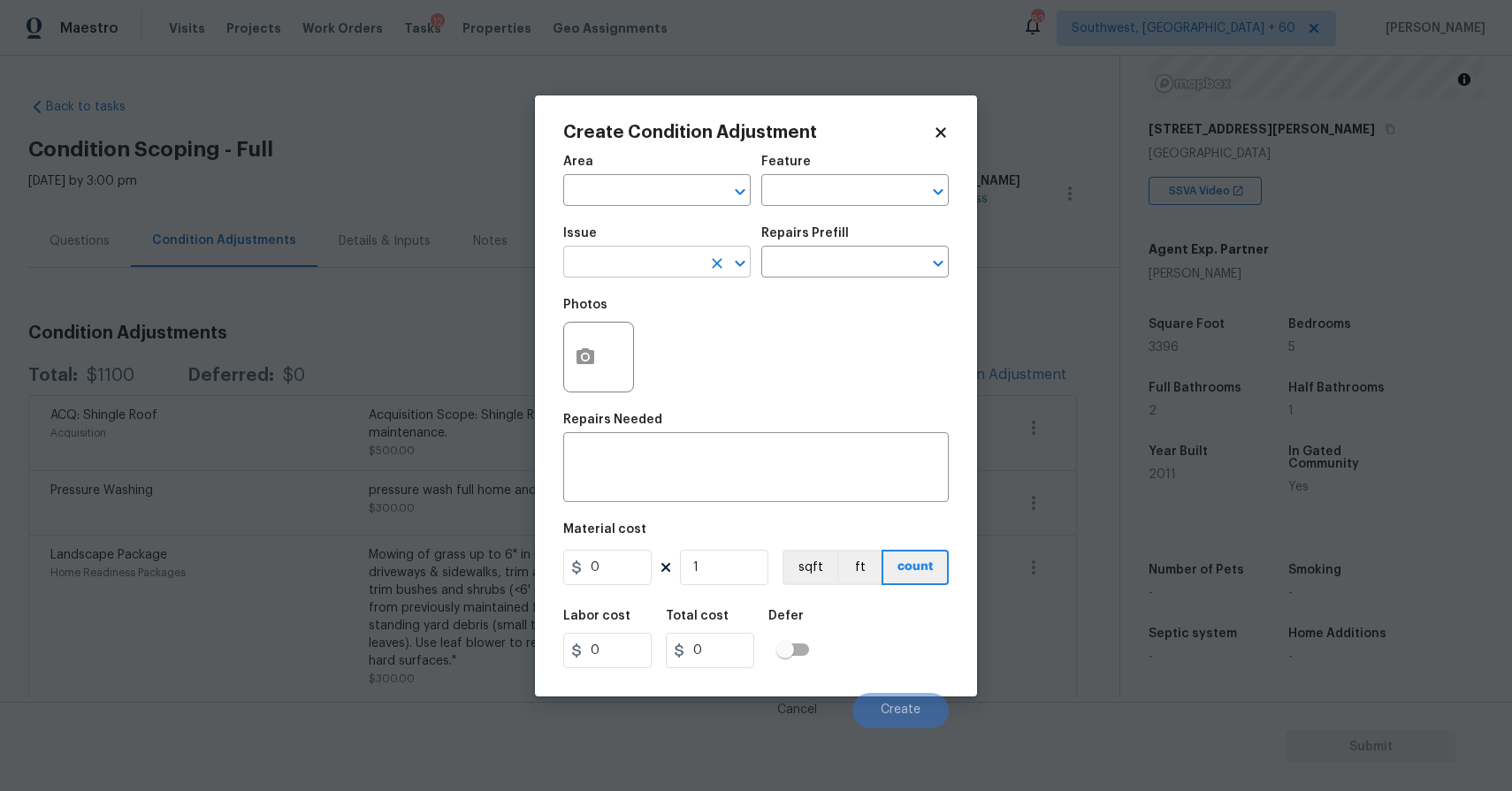
click at [698, 261] on input "text" at bounding box center [632, 263] width 138 height 27
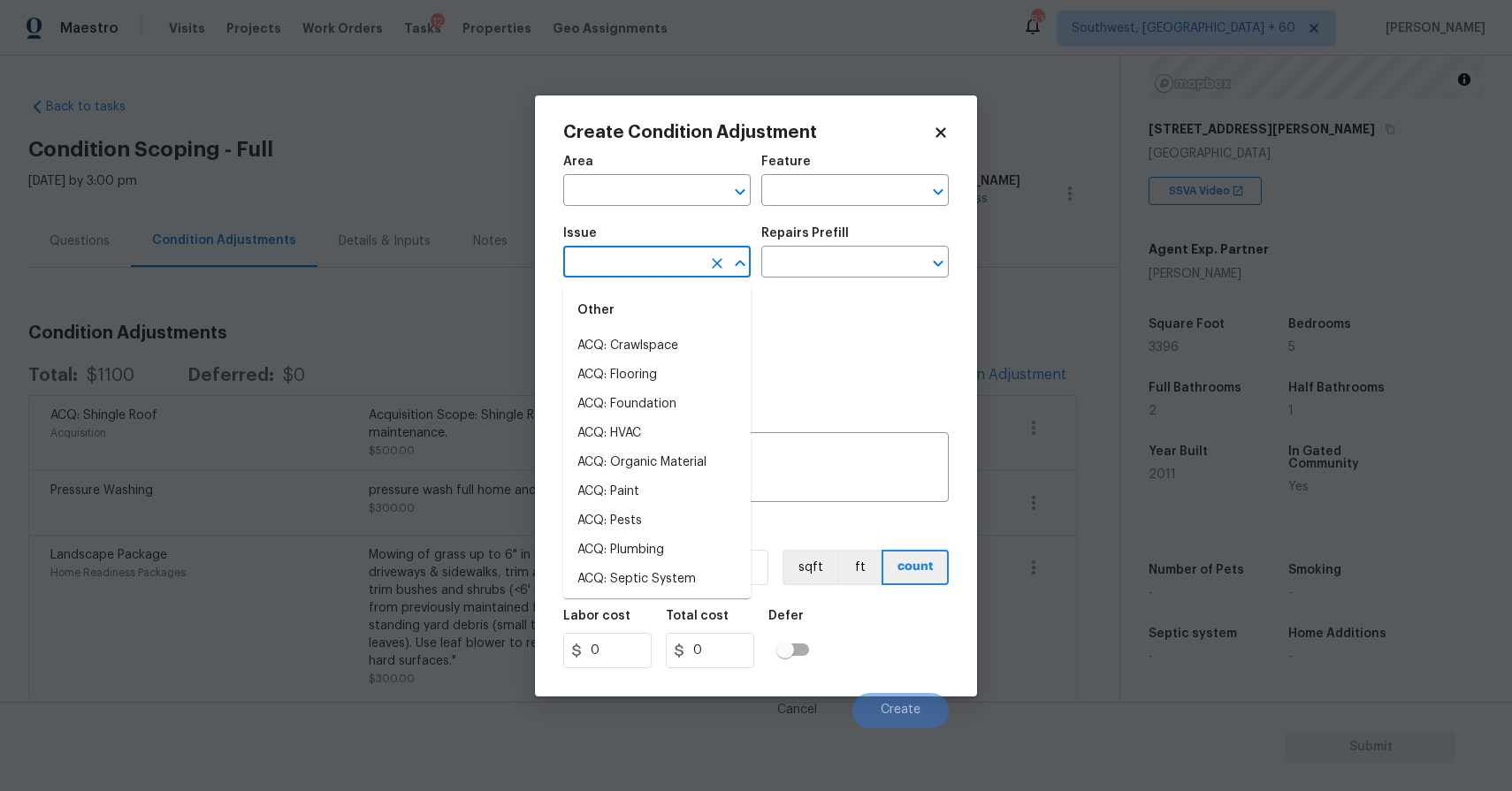
click at [715, 282] on ul "Other ACQ: Crawlspace ACQ: Flooring ACQ: Foundation ACQ: HVAC ACQ: Organic Mate…" at bounding box center [657, 440] width 188 height 317
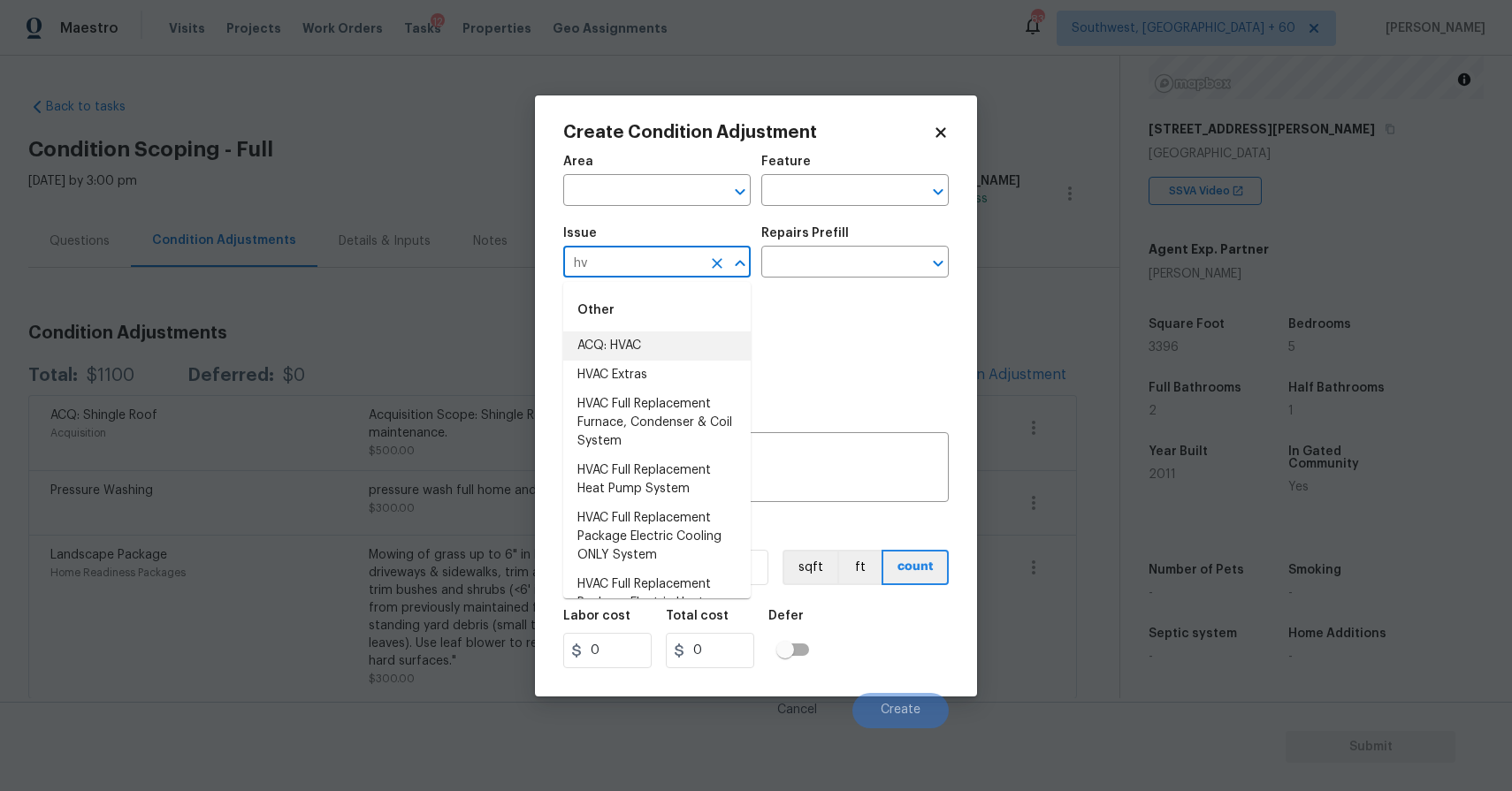
click at [635, 341] on li "ACQ: HVAC" at bounding box center [657, 346] width 188 height 29
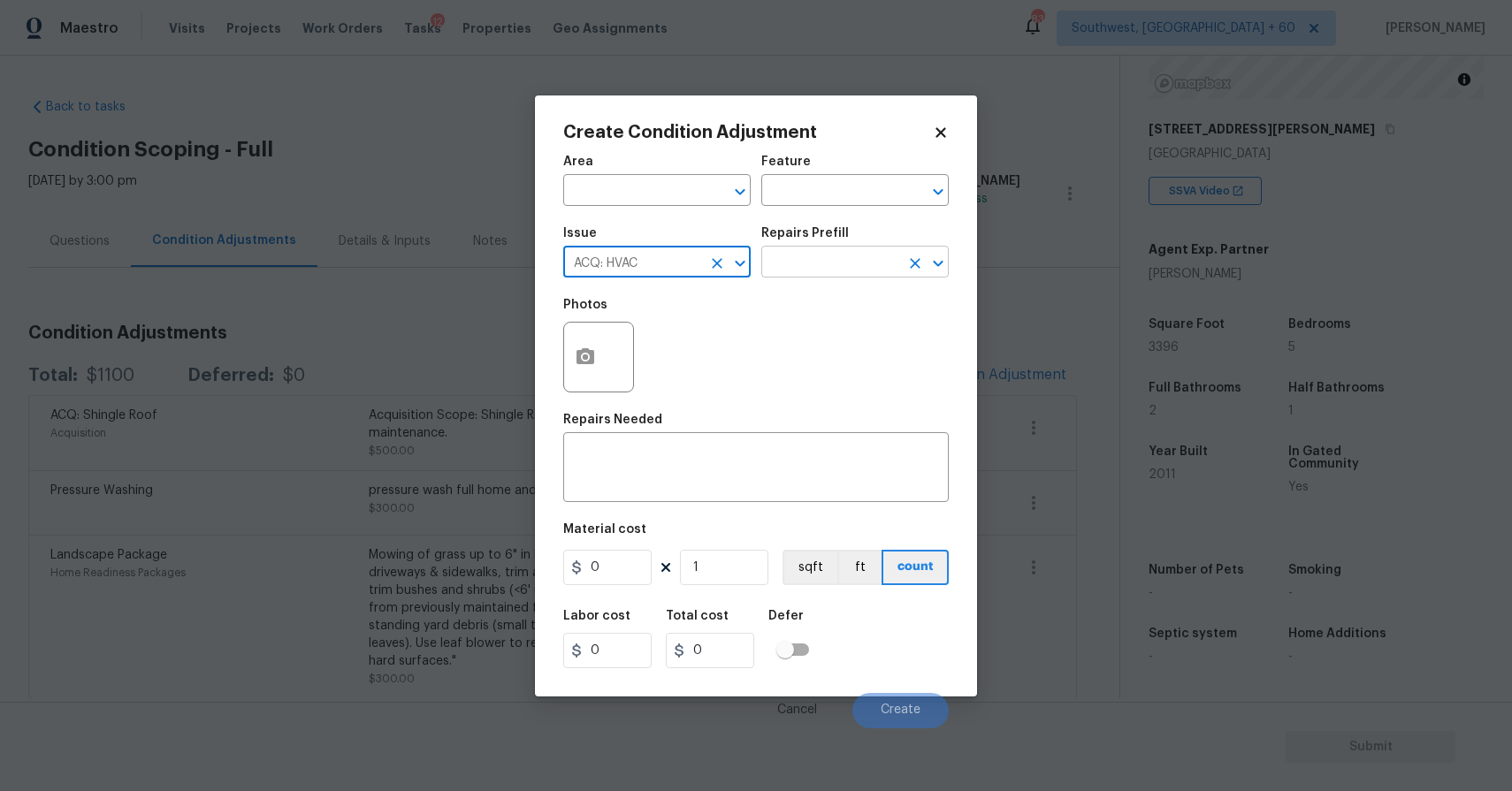
type input "ACQ: HVAC"
click at [819, 264] on input "text" at bounding box center [830, 263] width 138 height 27
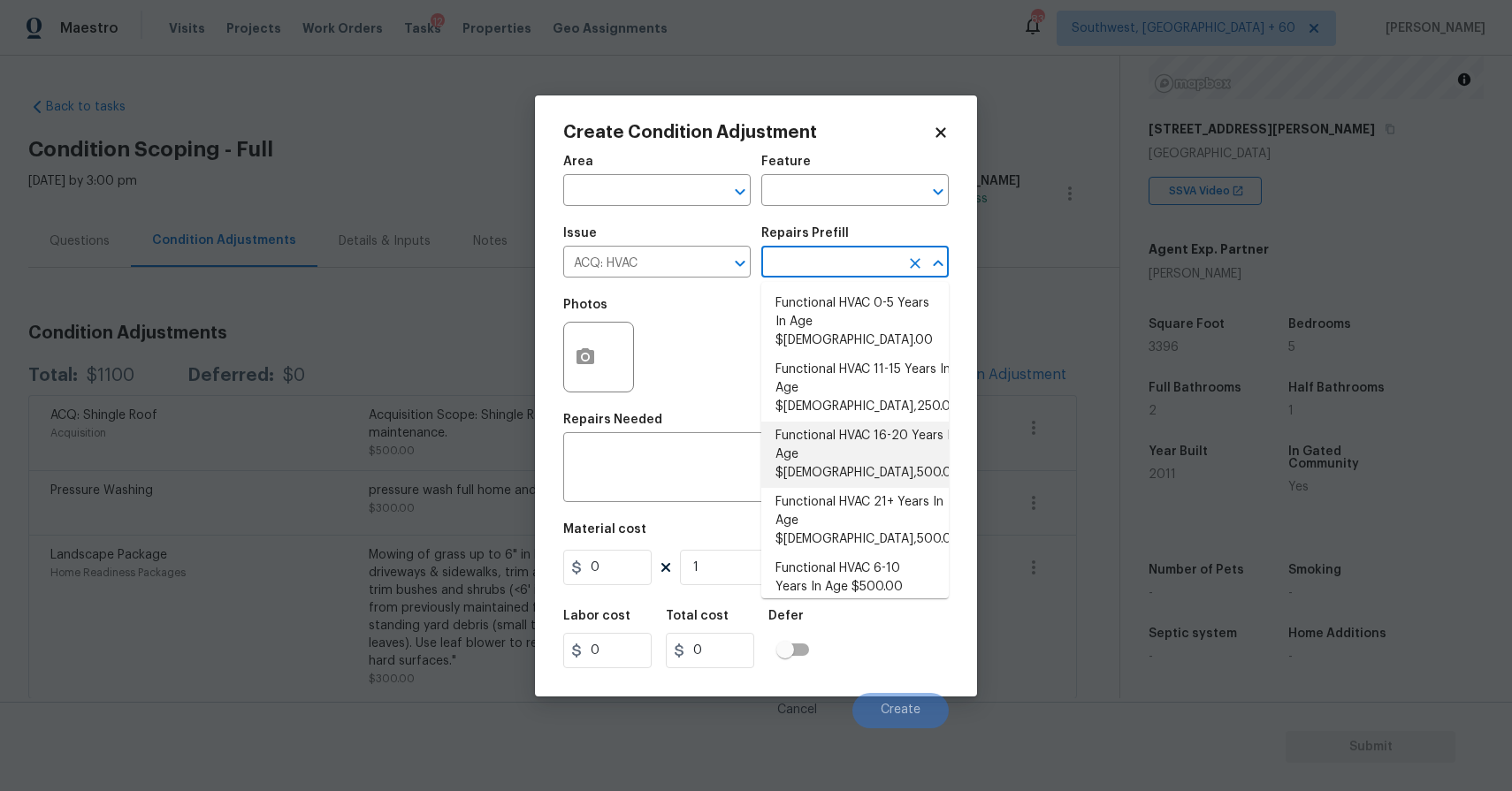
click at [900, 421] on li "Functional HVAC 16-20 Years In Age $6,500.00" at bounding box center [855, 455] width 188 height 67
type input "Acquisition"
type textarea "Acquisition Scope: Functional HVAC 16-20 years"
type input "6500"
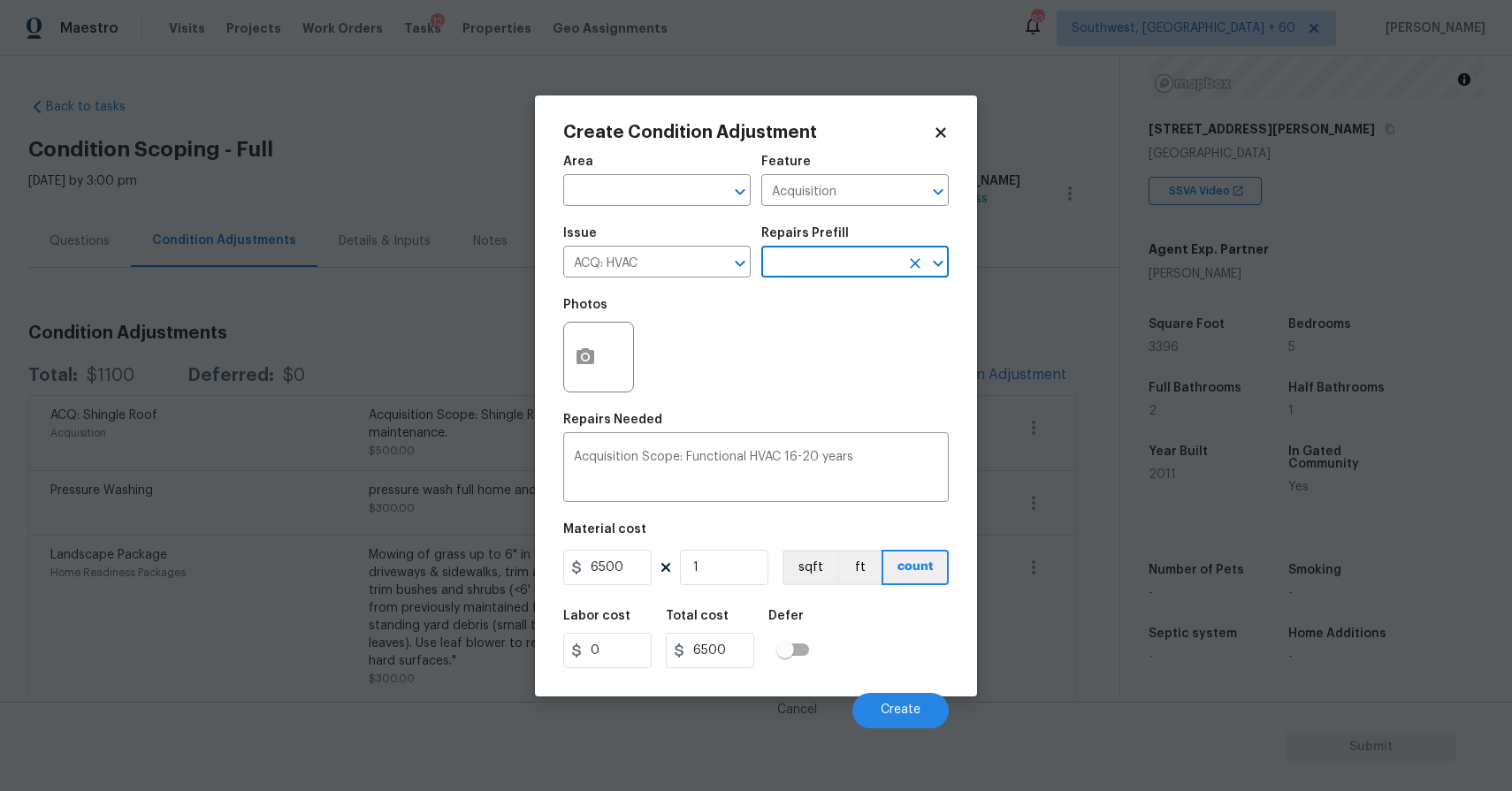
click at [863, 271] on input "text" at bounding box center [830, 263] width 138 height 27
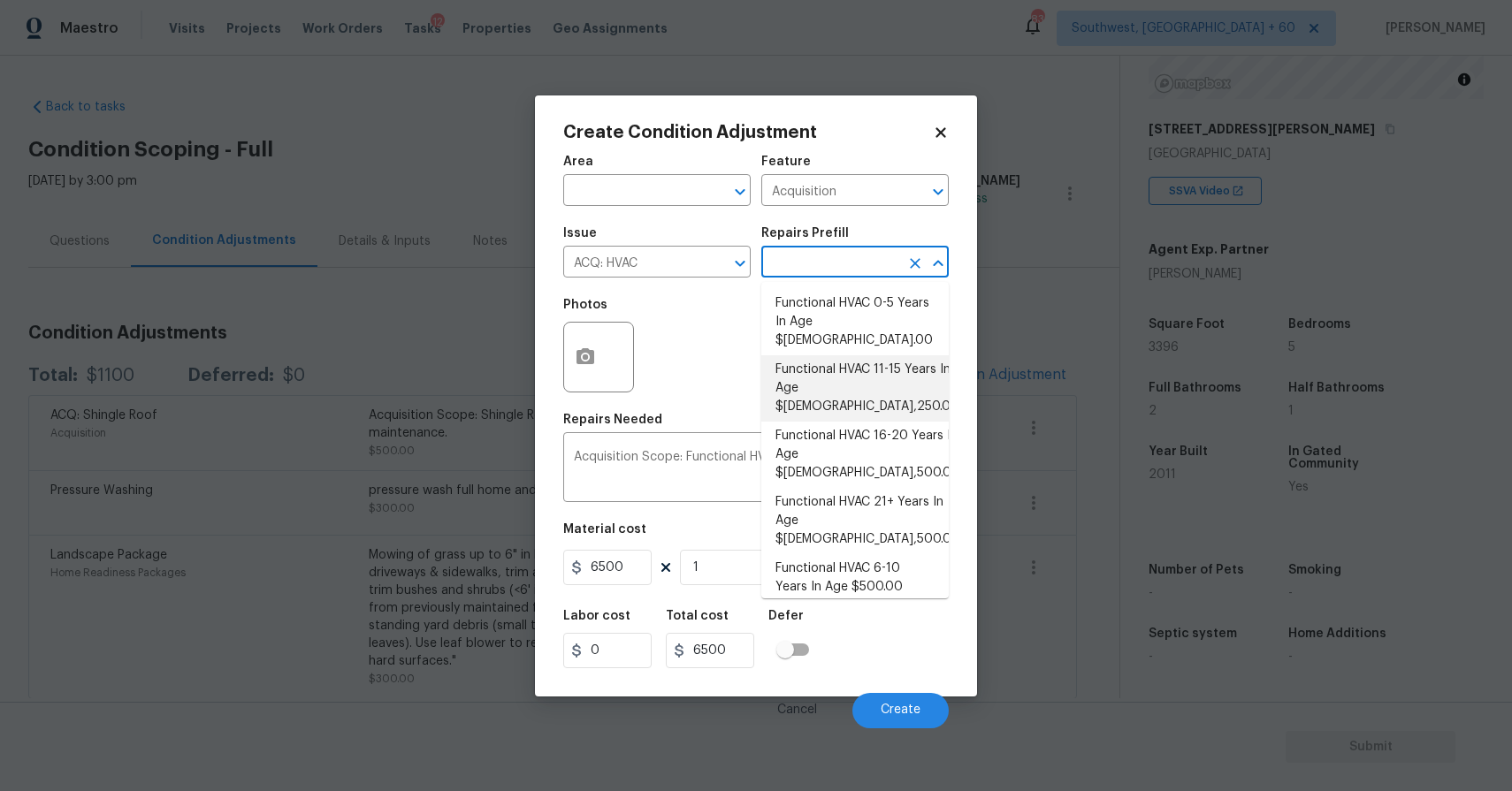
click at [918, 364] on li "Functional HVAC 11-15 Years In Age $3,250.00" at bounding box center [855, 389] width 188 height 67
type textarea "Acquisition Scope: Functional HVAC 11-15"
type input "3250"
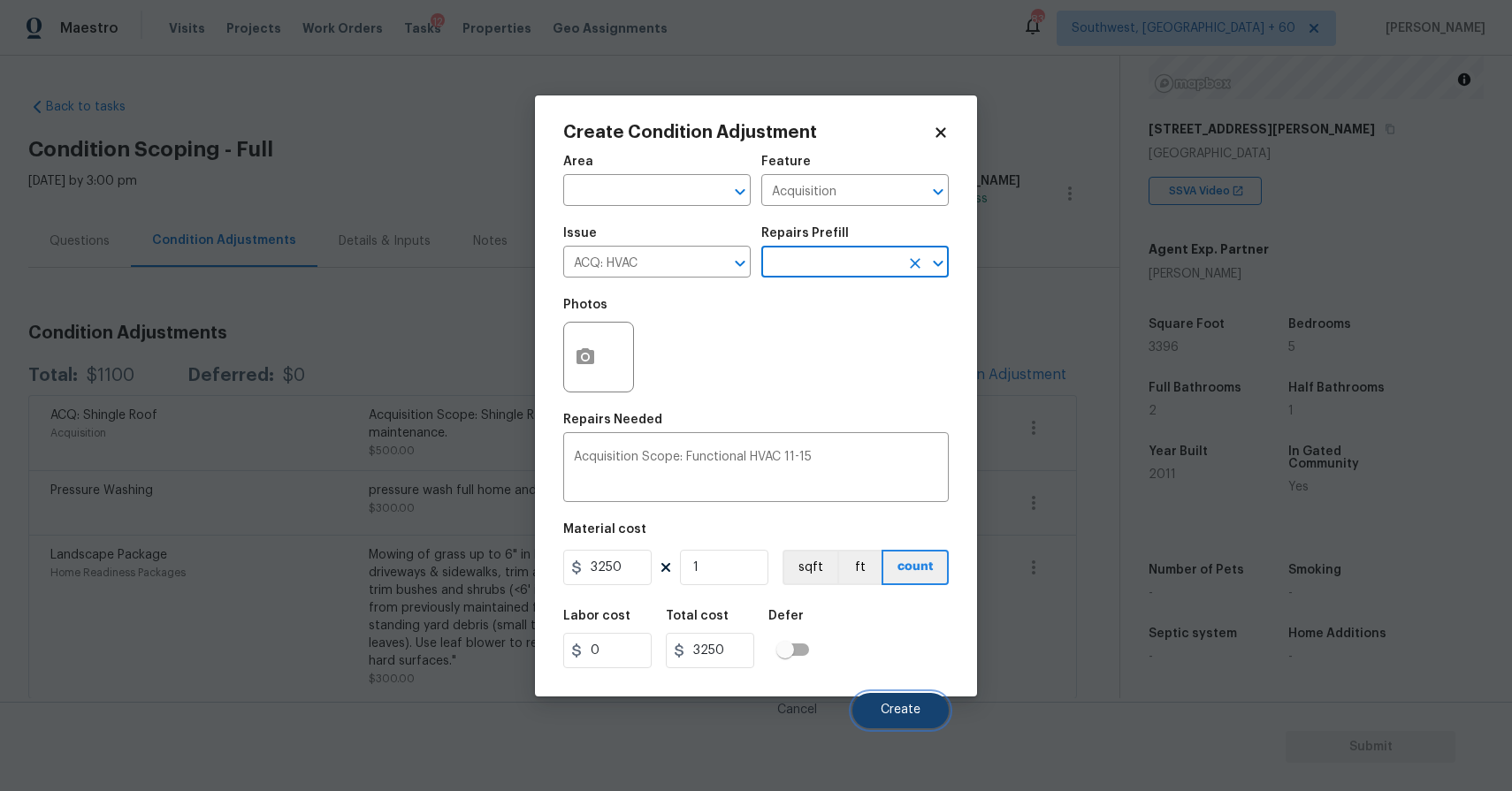
click at [905, 709] on span "Create" at bounding box center [900, 710] width 40 height 14
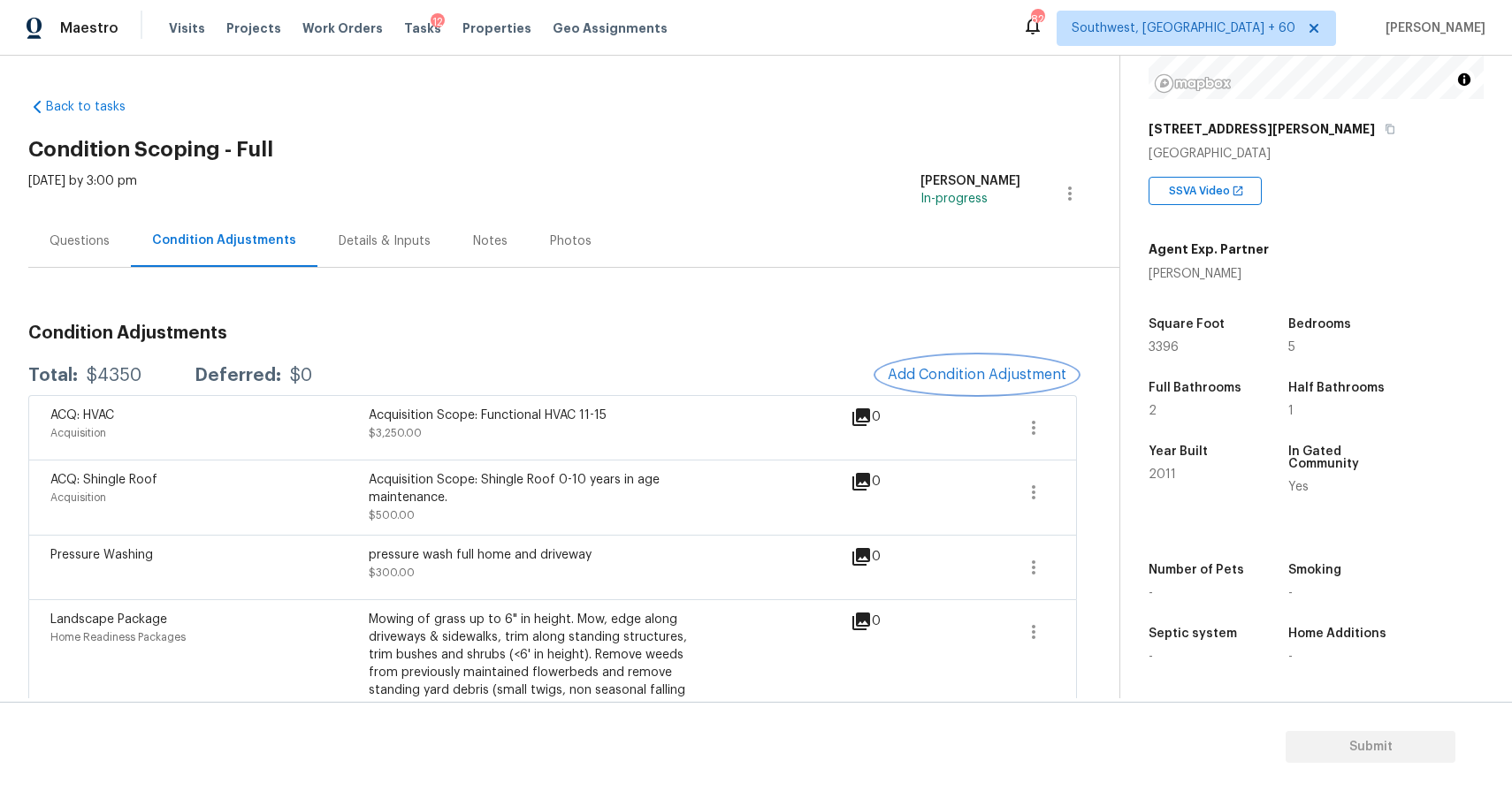
click at [1005, 373] on span "Add Condition Adjustment" at bounding box center [977, 375] width 179 height 16
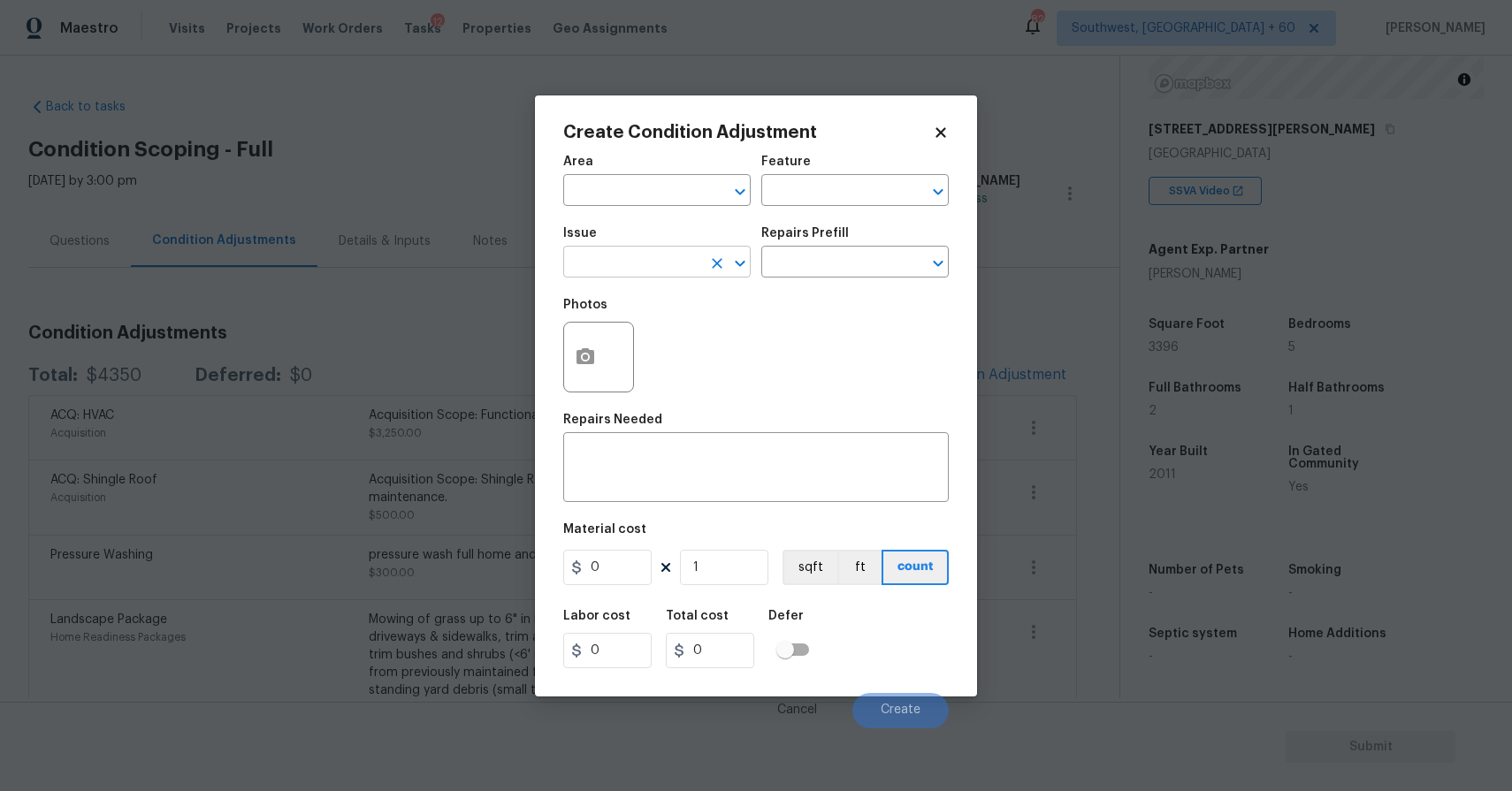
click at [631, 253] on input "text" at bounding box center [632, 263] width 138 height 27
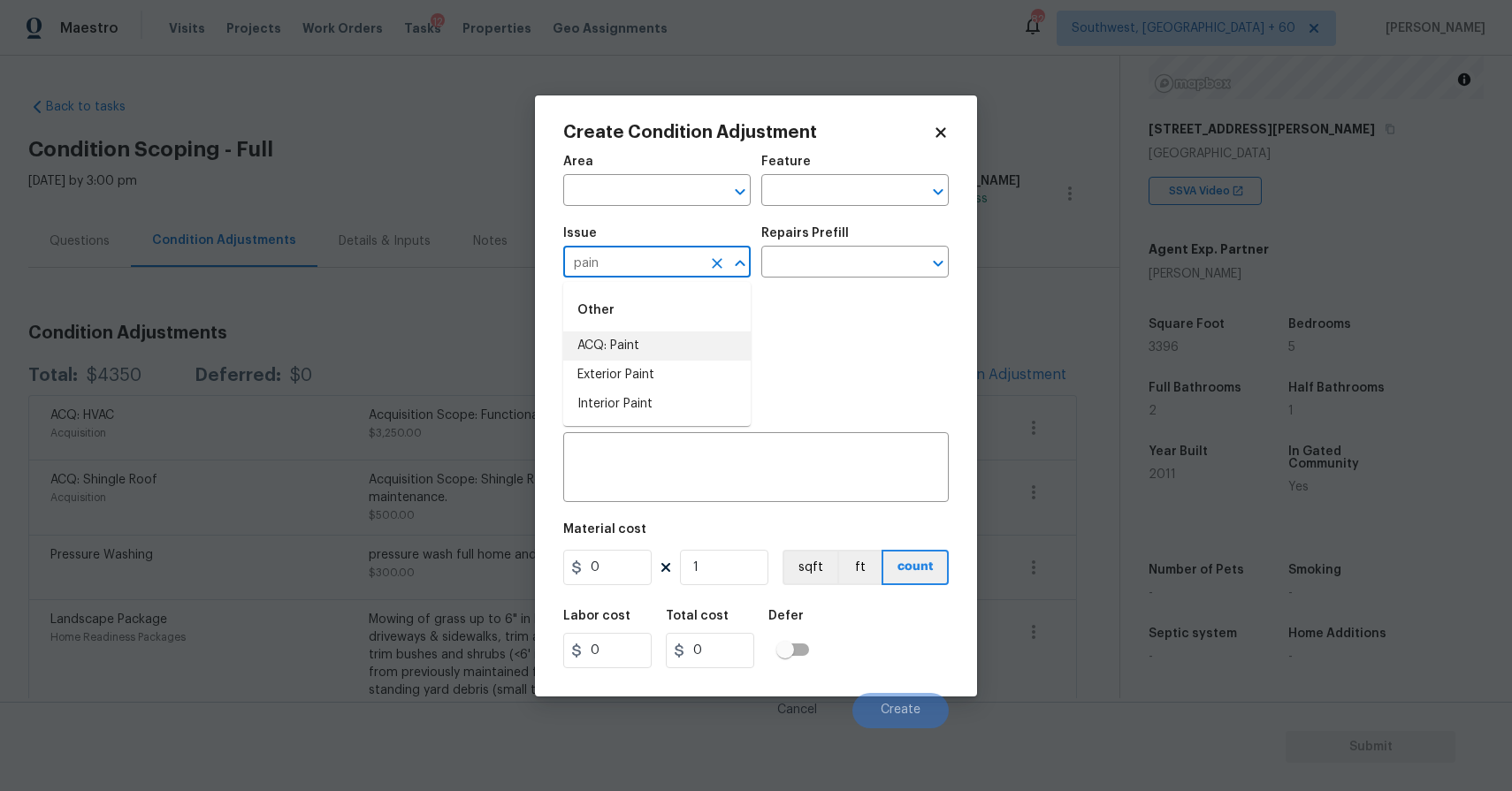
click at [673, 338] on li "ACQ: Paint" at bounding box center [657, 346] width 188 height 29
type input "ACQ: Paint"
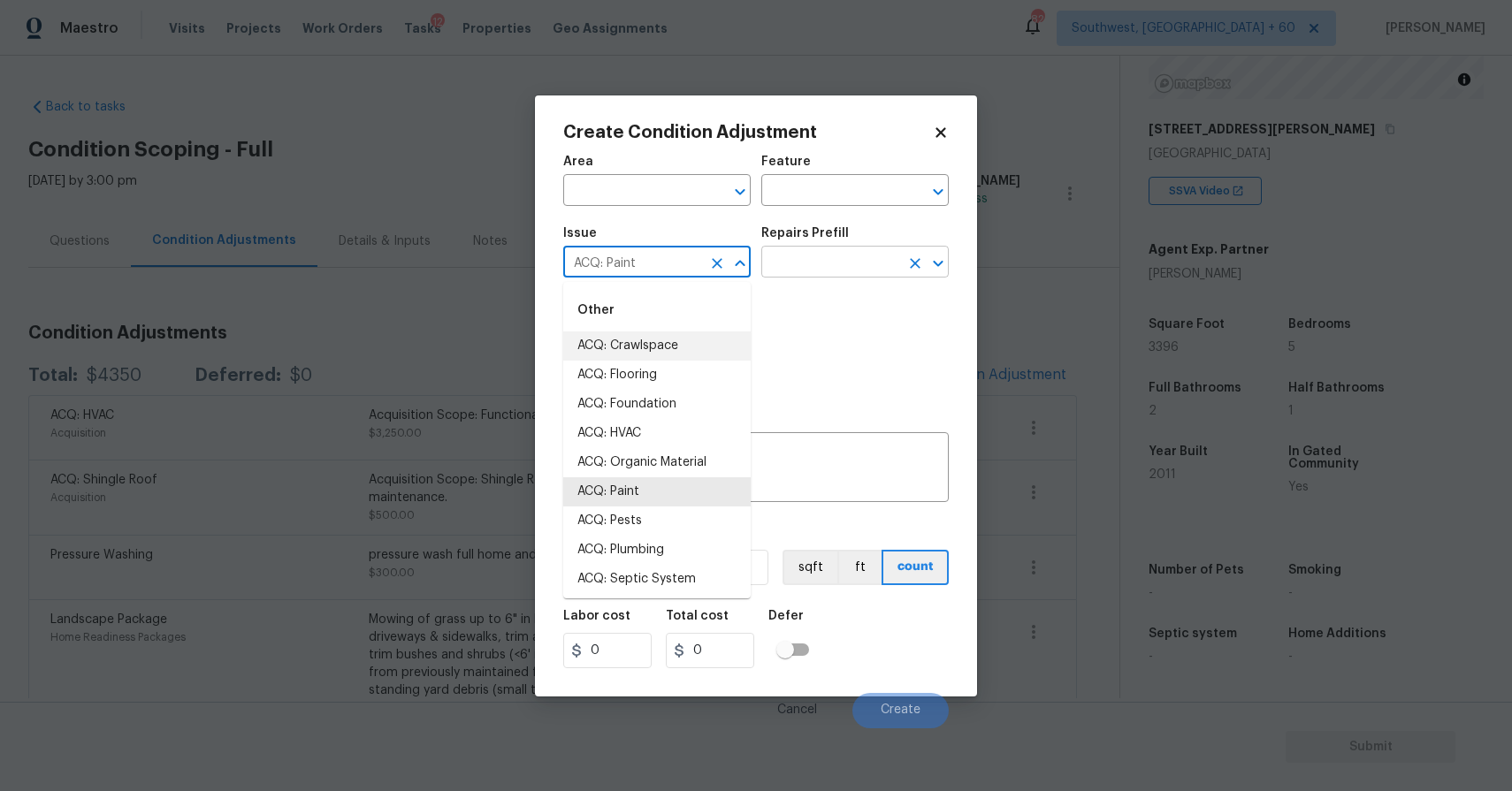
click at [839, 252] on input "text" at bounding box center [830, 263] width 138 height 27
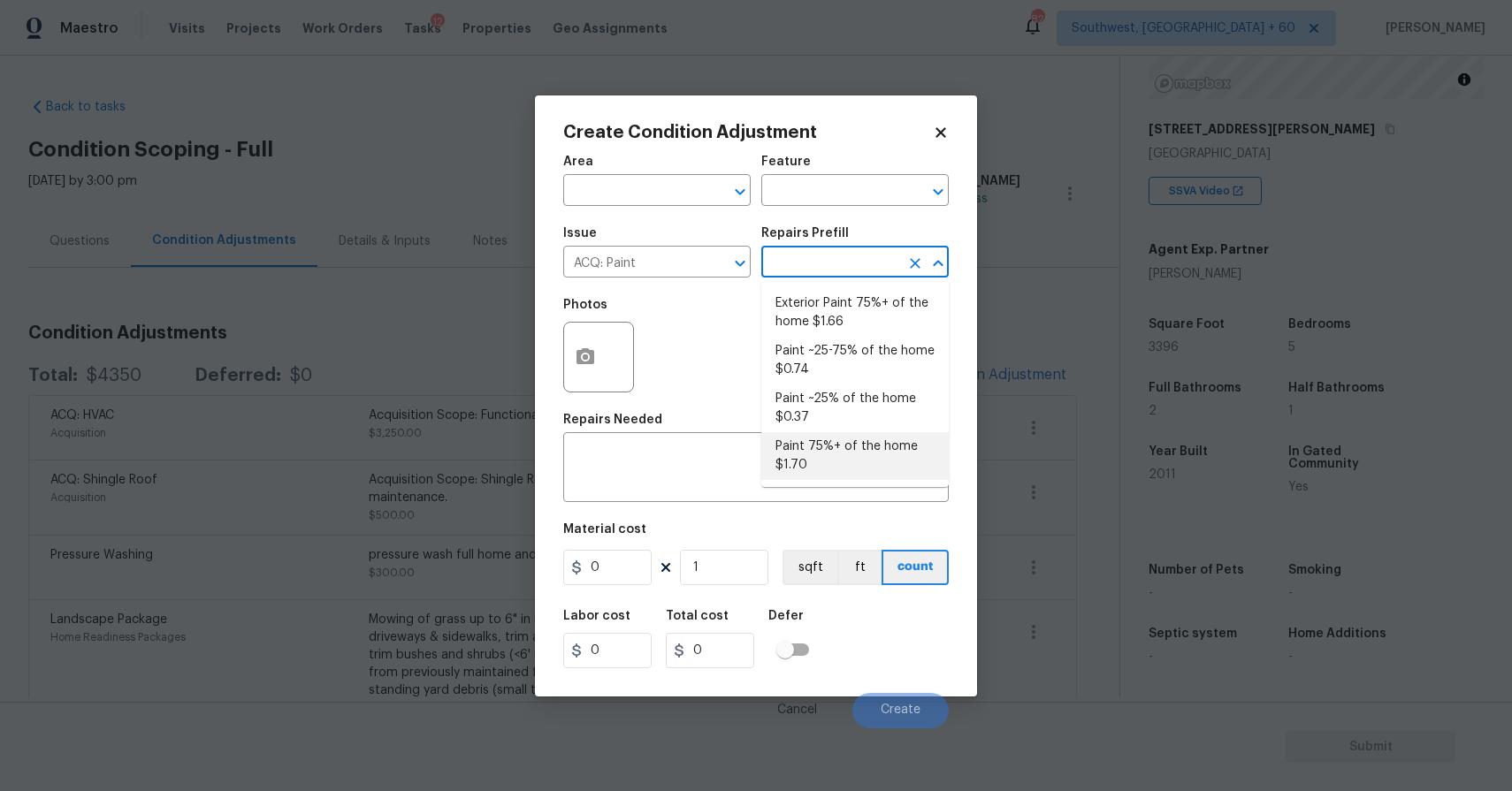
click at [880, 447] on li "Paint 75%+ of the home $1.70" at bounding box center [855, 455] width 188 height 48
type input "Acquisition"
type textarea "Acquisition Scope: 75%+ of the home will likely require interior paint"
type input "1.7"
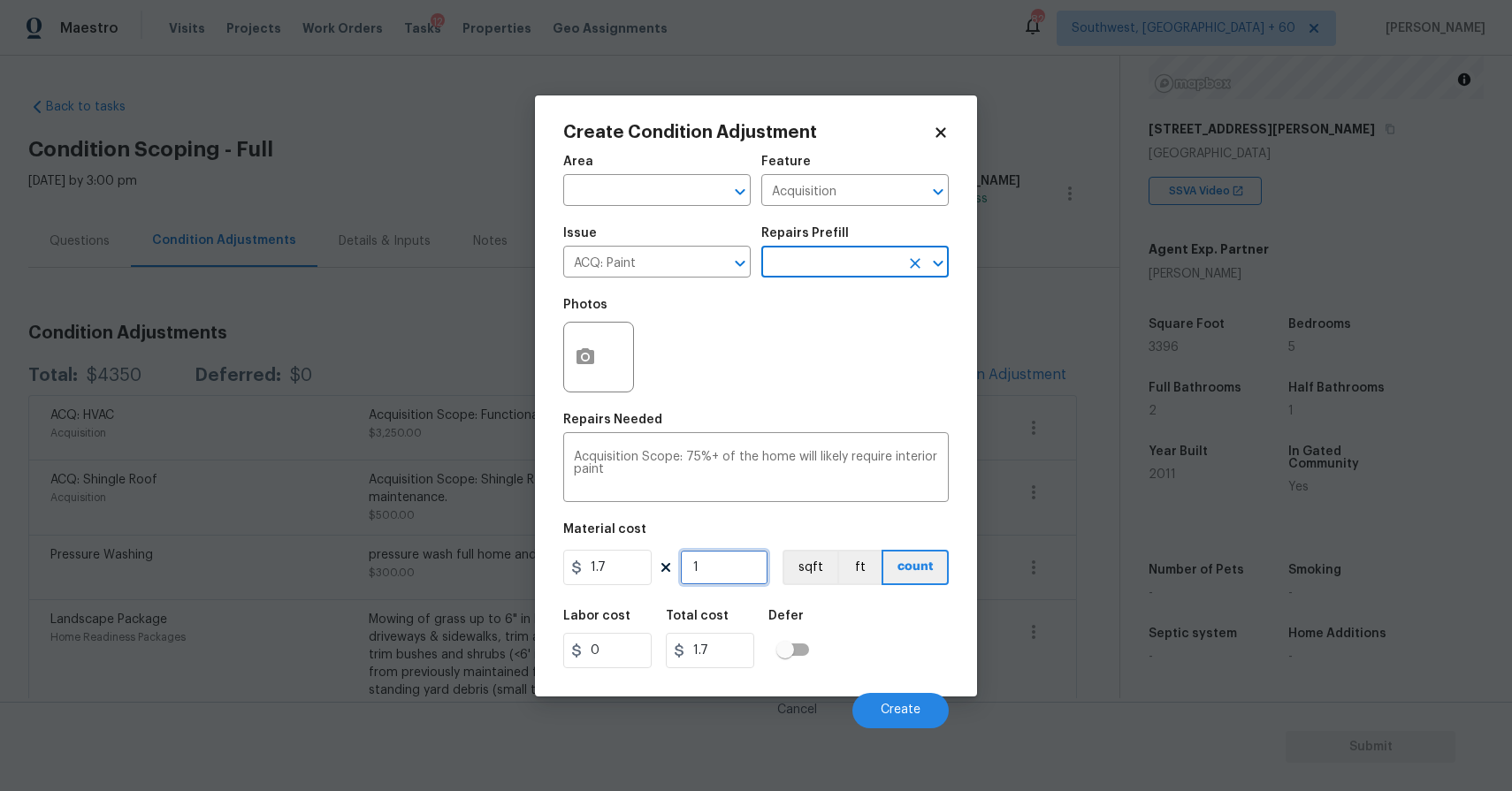
click at [736, 563] on input "1" at bounding box center [724, 567] width 88 height 35
type input "0"
type input "3"
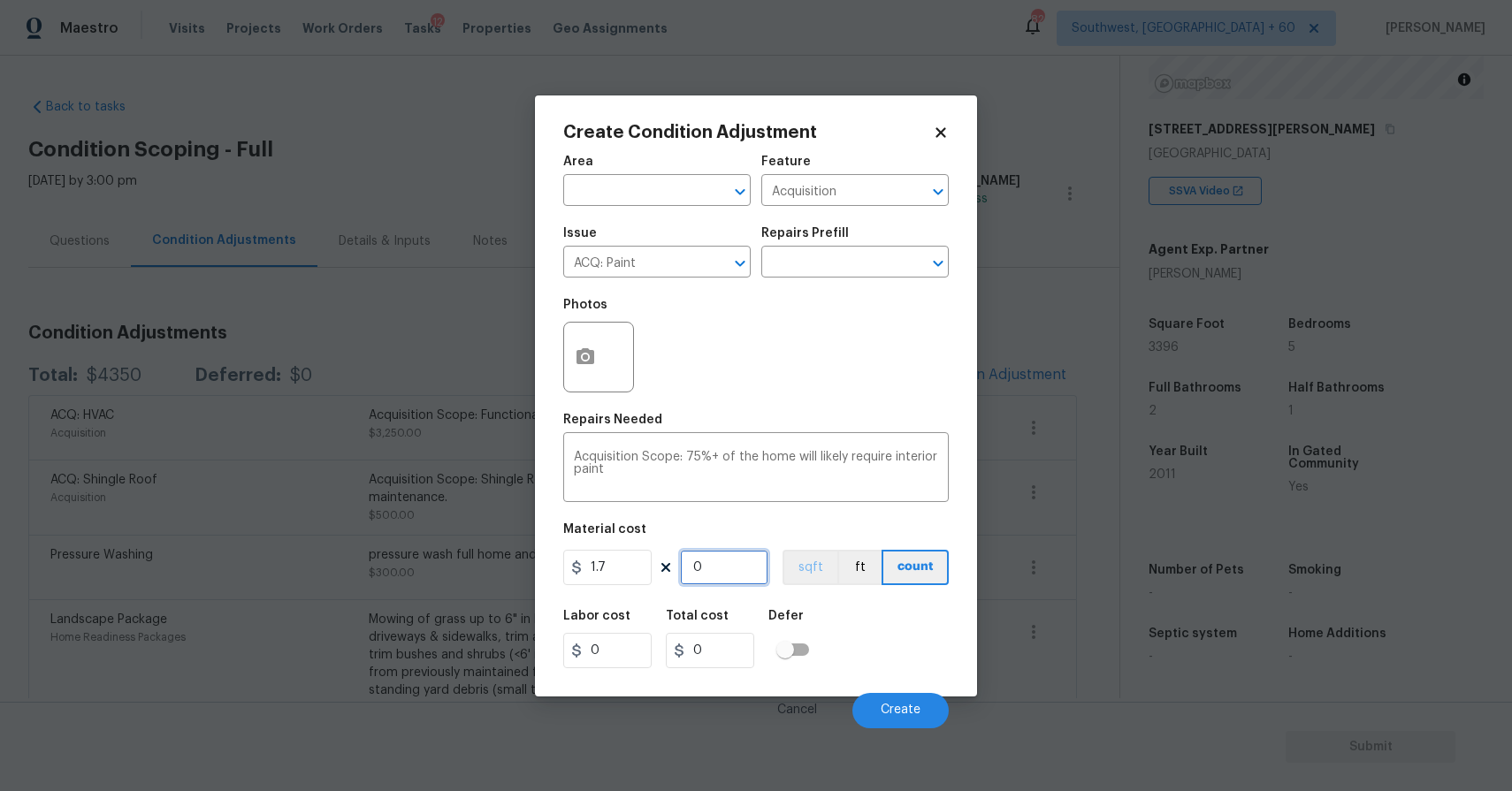
type input "5.1"
type input "33"
type input "56.1"
type input "339"
type input "576.3"
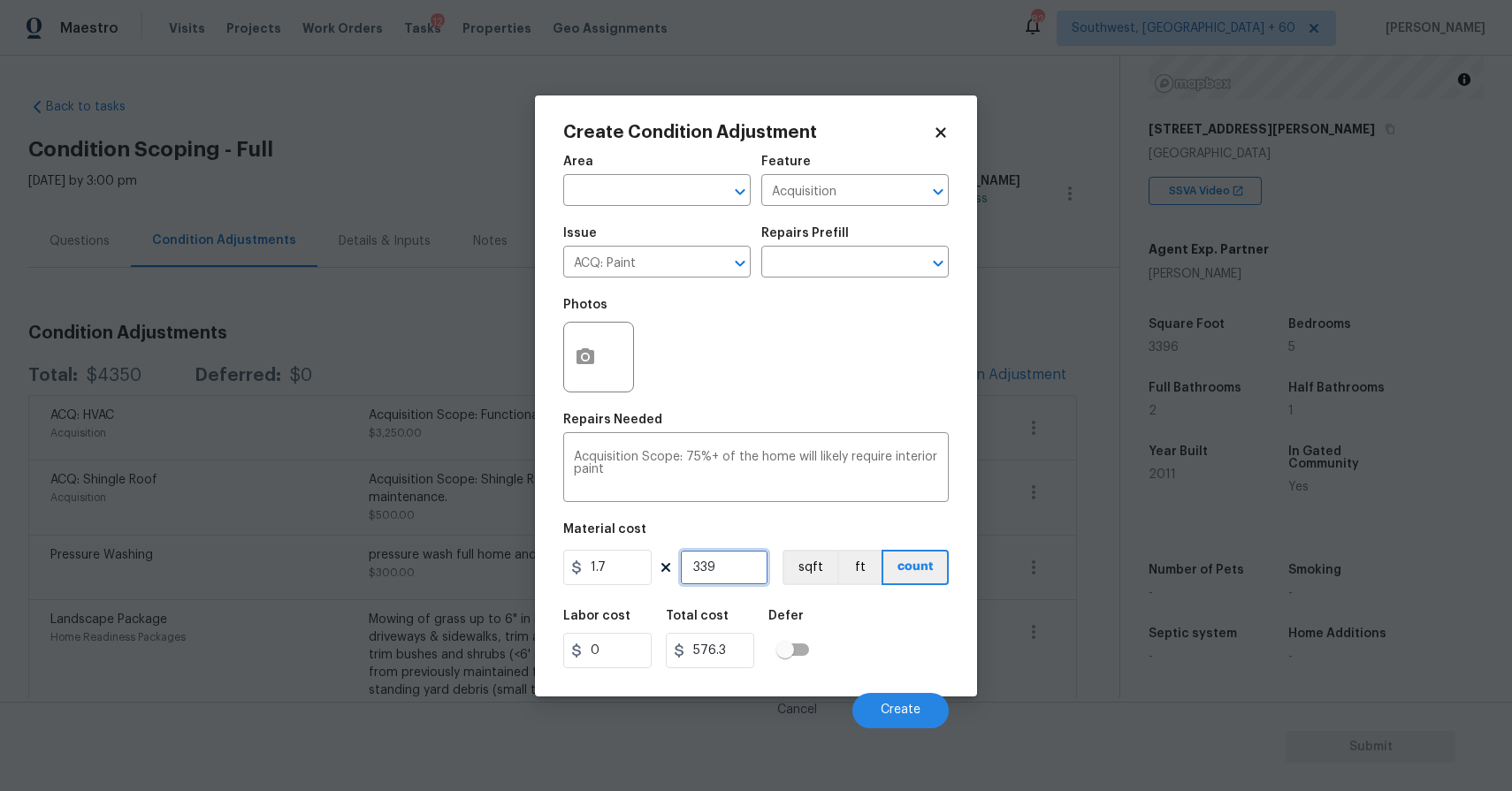
type input "3397"
type input "5774.9"
type input "339"
type input "576.3"
type input "3396"
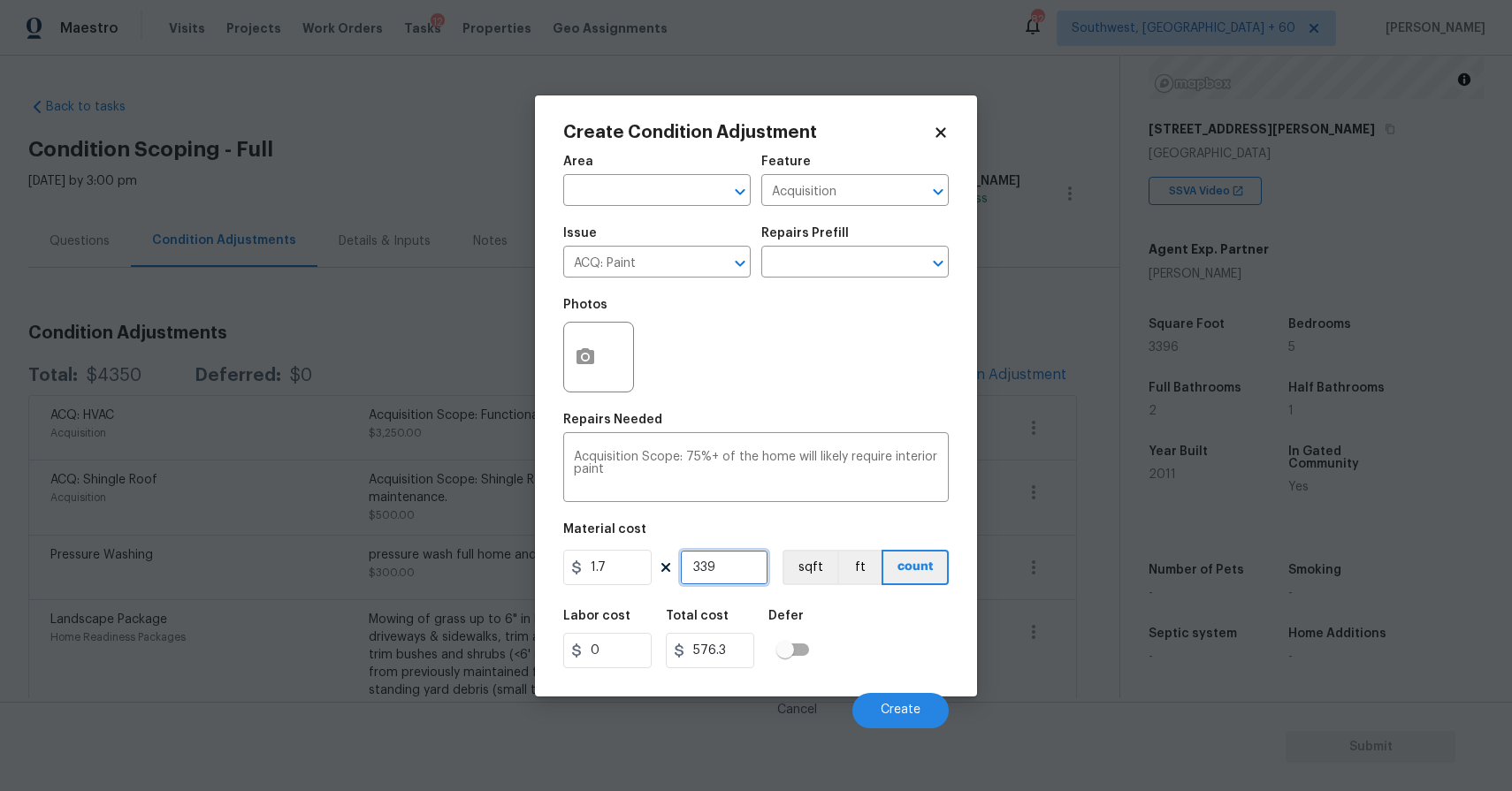
type input "5773.2"
type input "3396"
click at [590, 345] on button "button" at bounding box center [585, 357] width 42 height 69
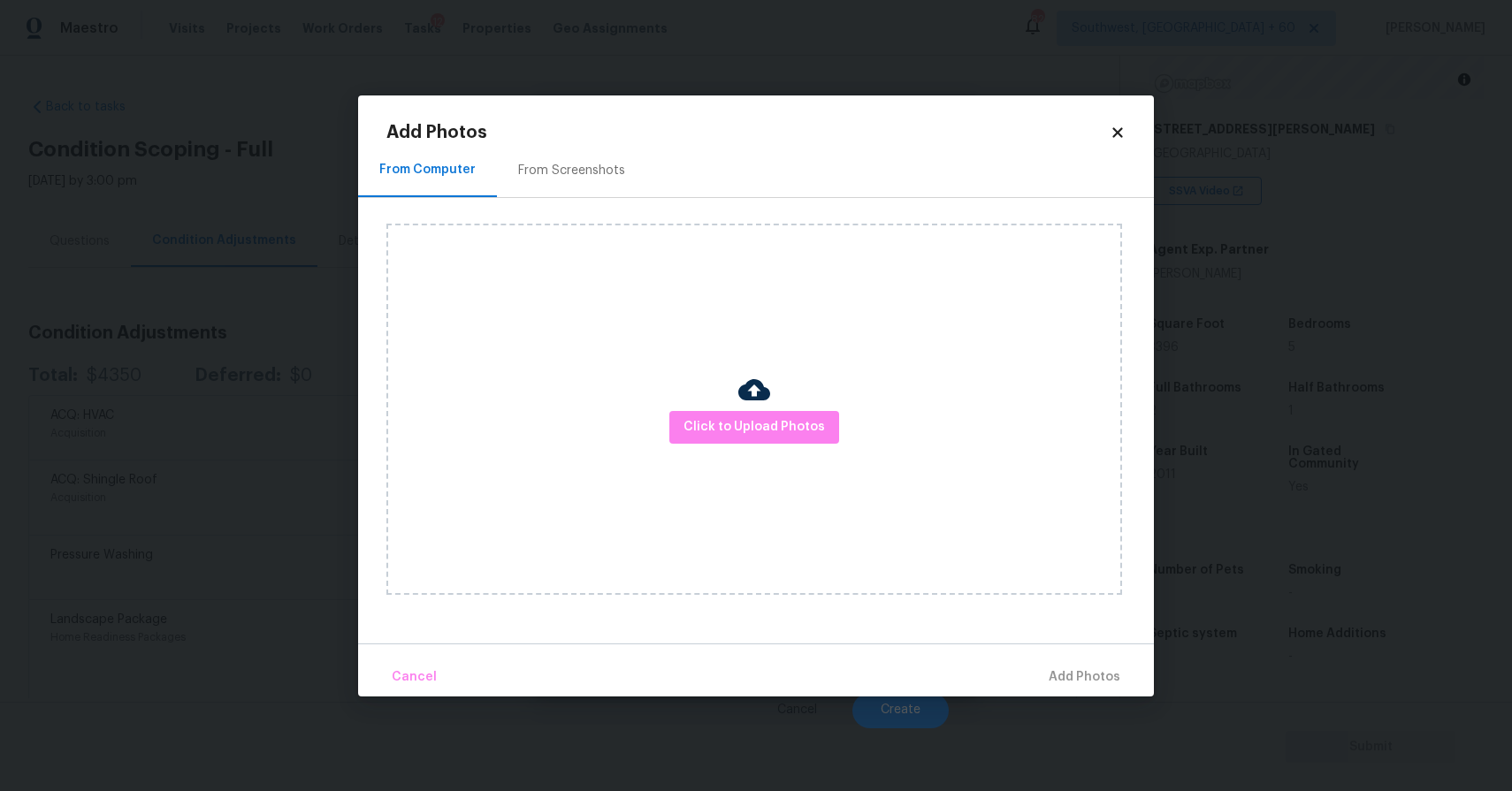
click at [729, 444] on div "Click to Upload Photos" at bounding box center [753, 409] width 735 height 372
click at [743, 437] on button "Click to Upload Photos" at bounding box center [754, 428] width 170 height 32
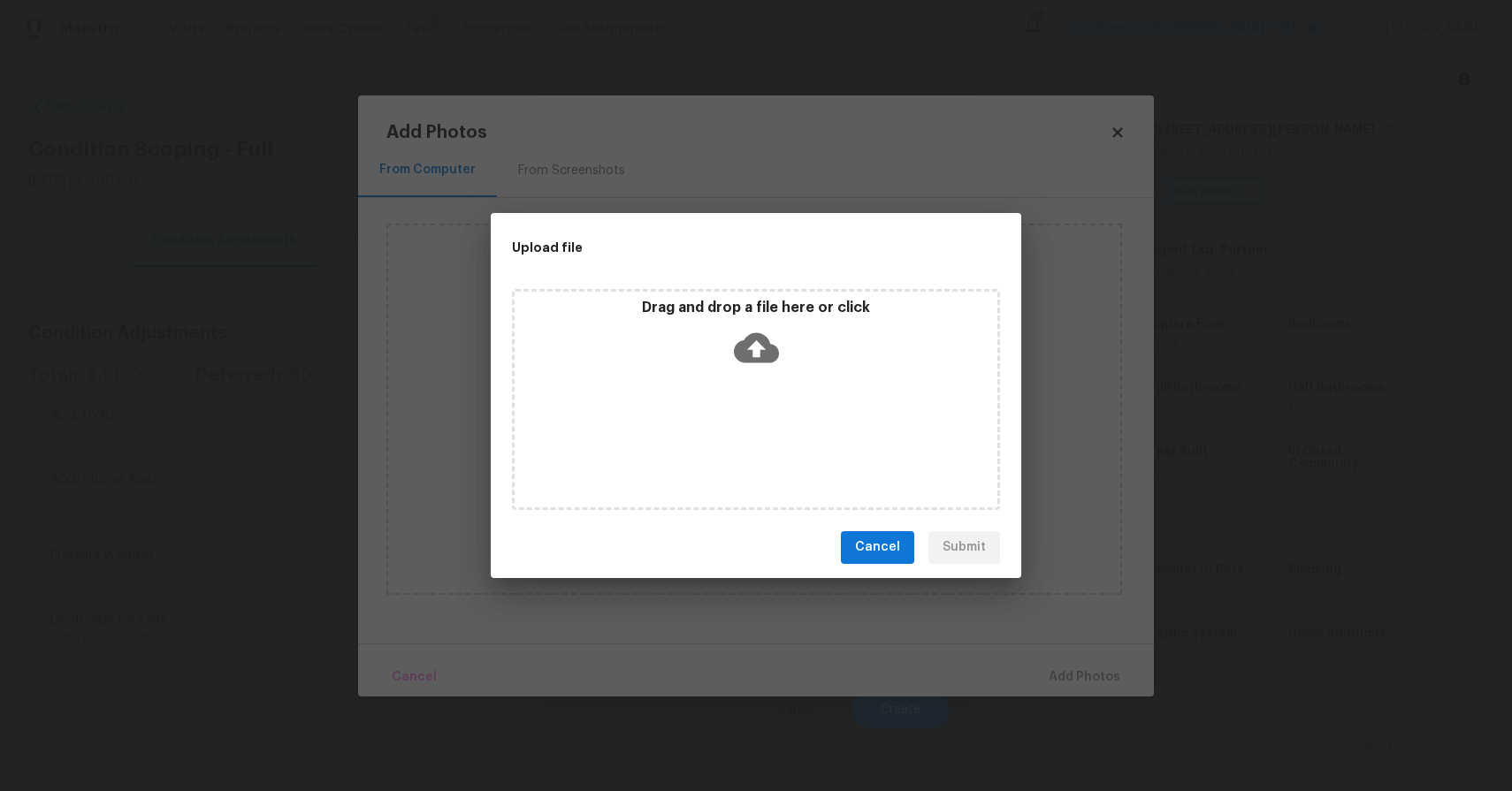
click at [743, 408] on div "Drag and drop a file here or click" at bounding box center [755, 399] width 488 height 221
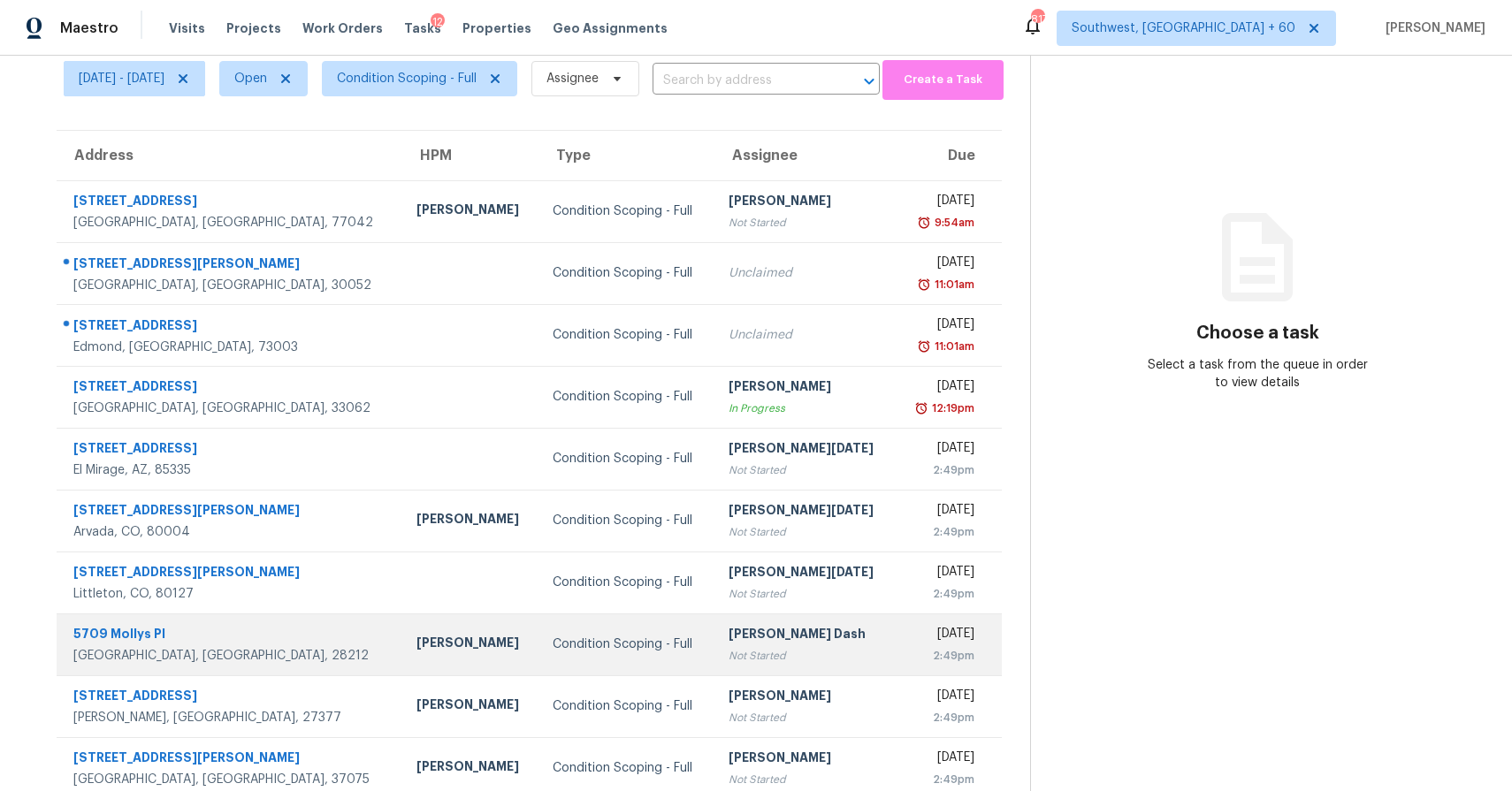
scroll to position [129, 0]
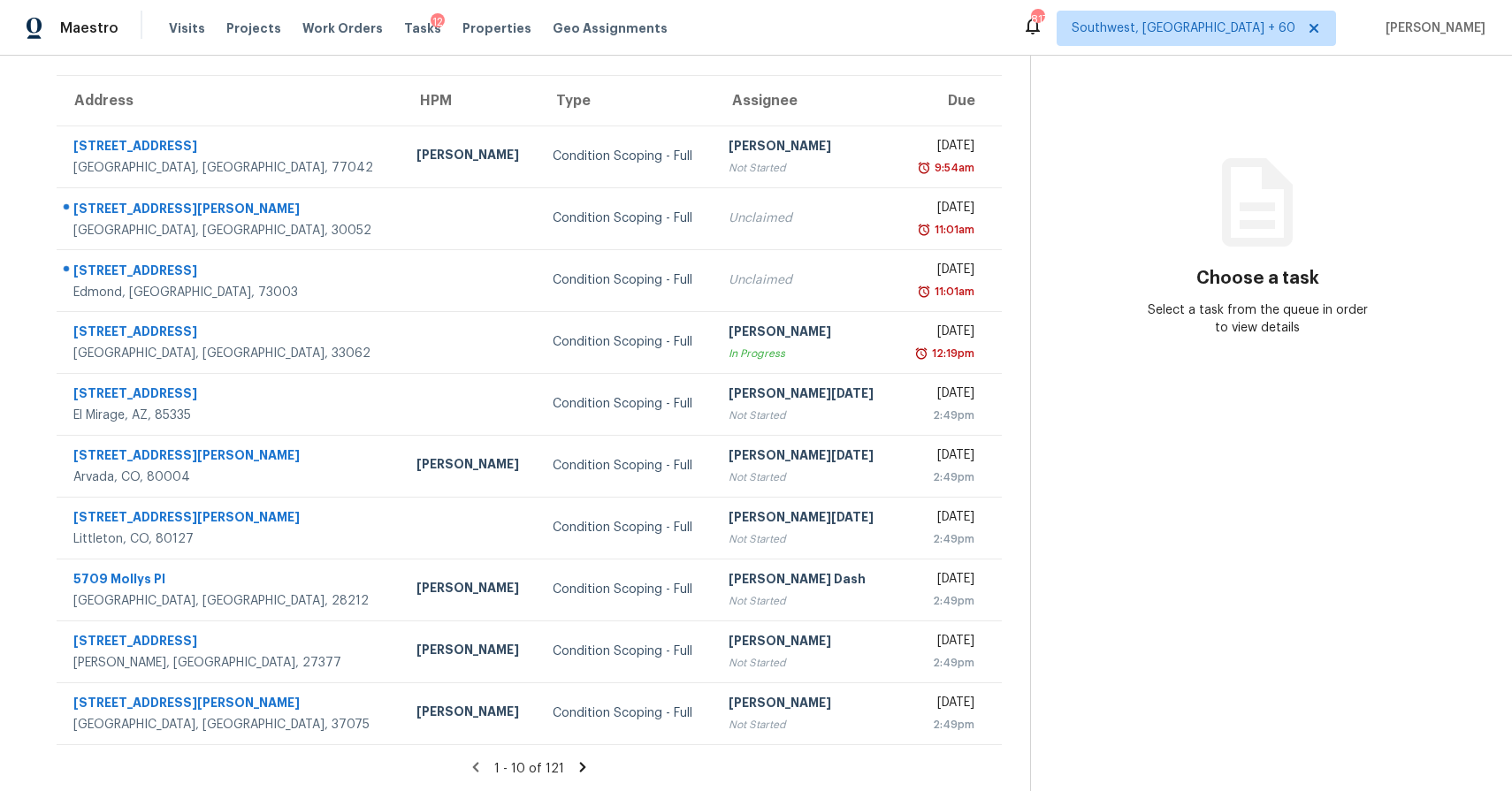
click at [585, 767] on icon at bounding box center [583, 768] width 16 height 16
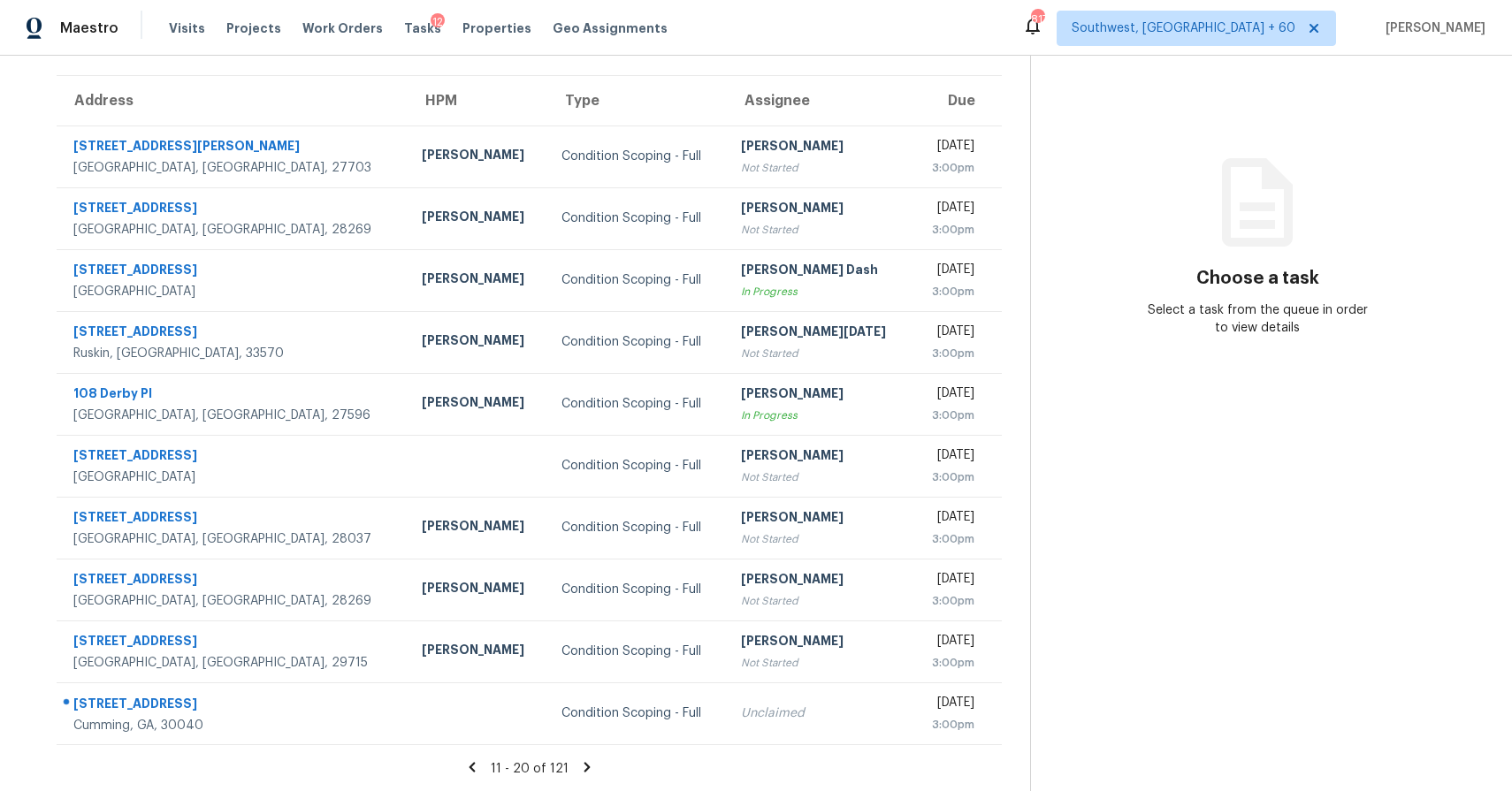
click at [590, 767] on icon at bounding box center [586, 767] width 6 height 10
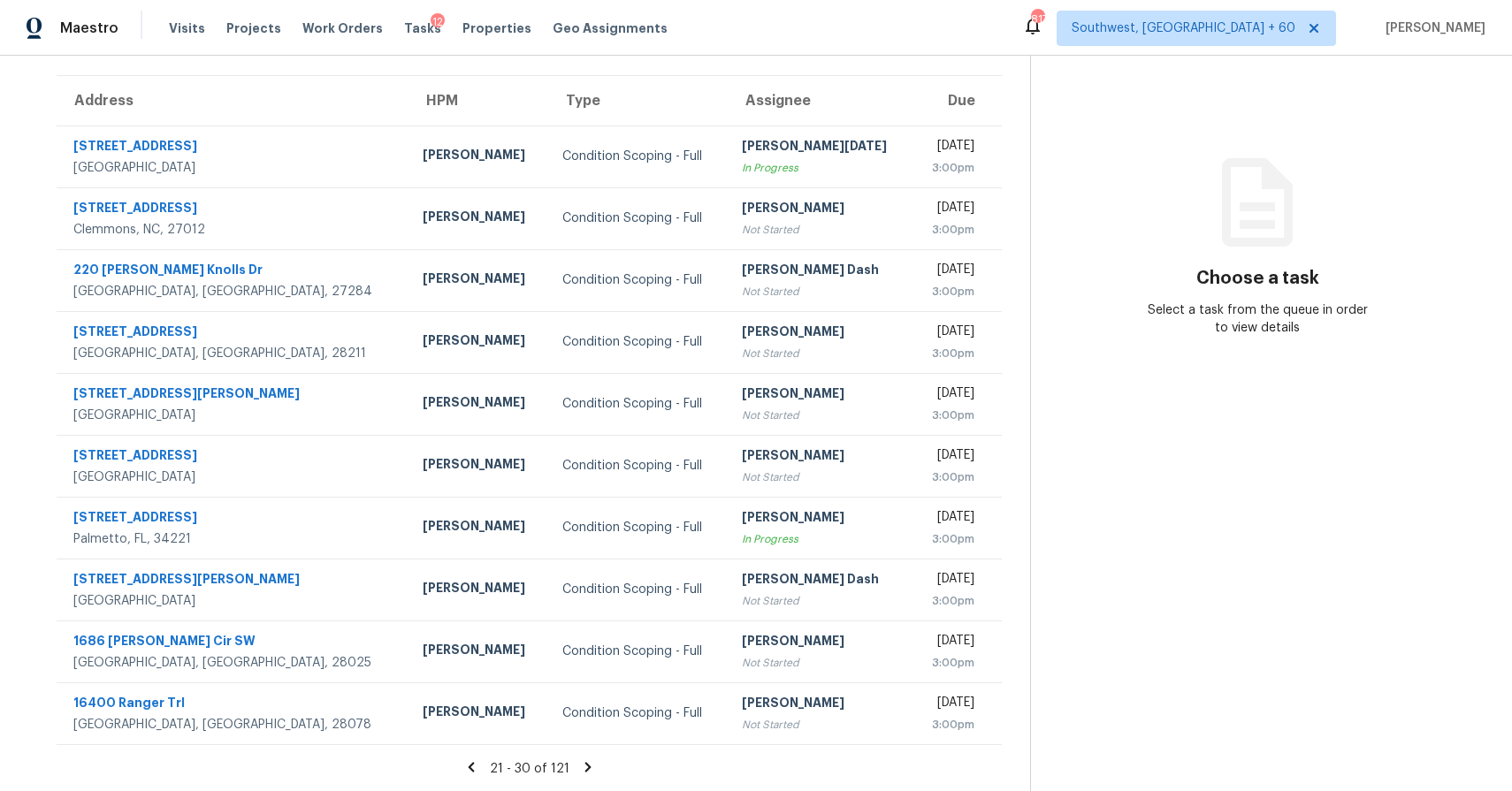
click at [592, 766] on icon at bounding box center [588, 768] width 16 height 16
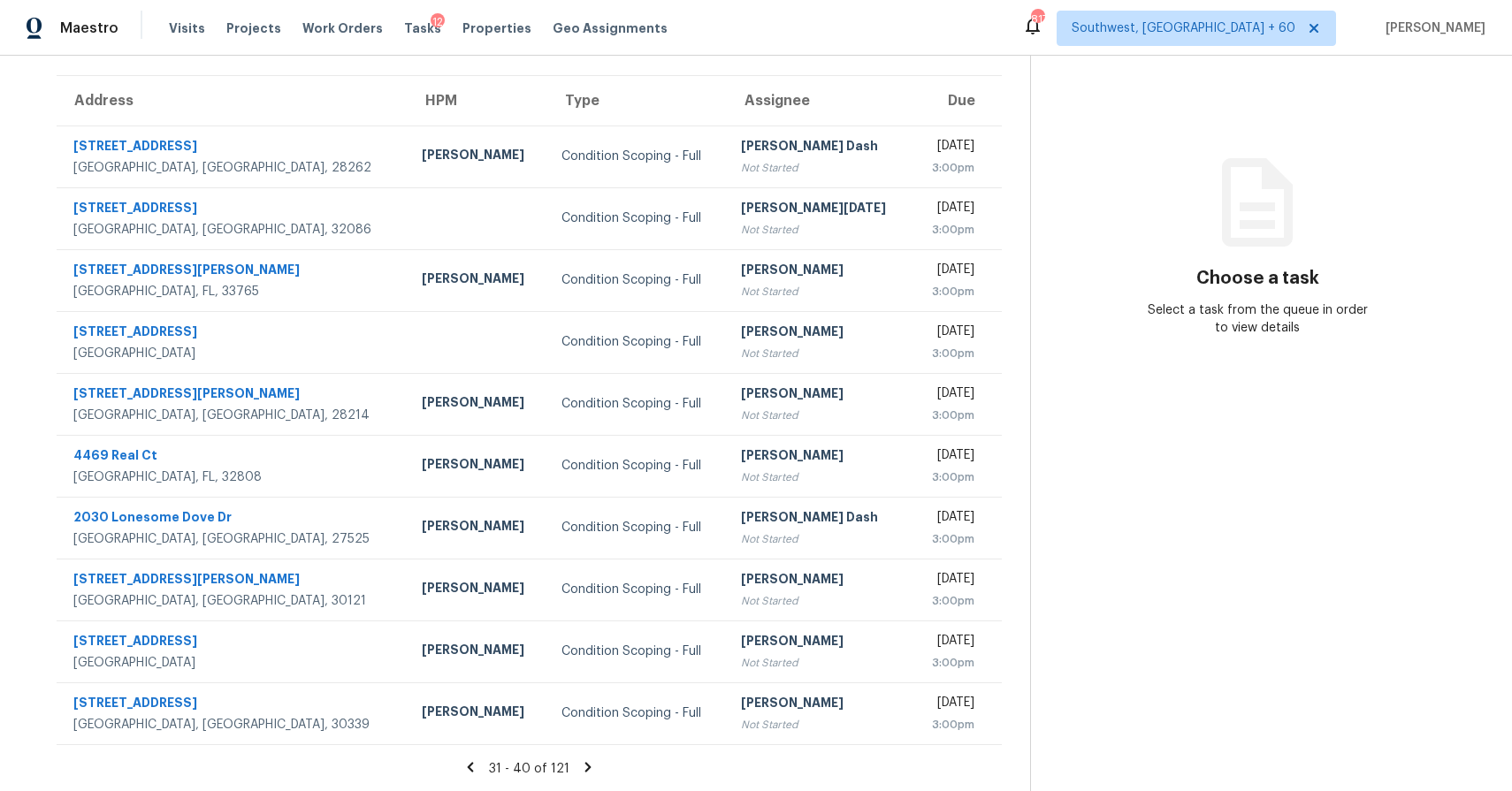
click at [592, 765] on icon at bounding box center [588, 767] width 6 height 10
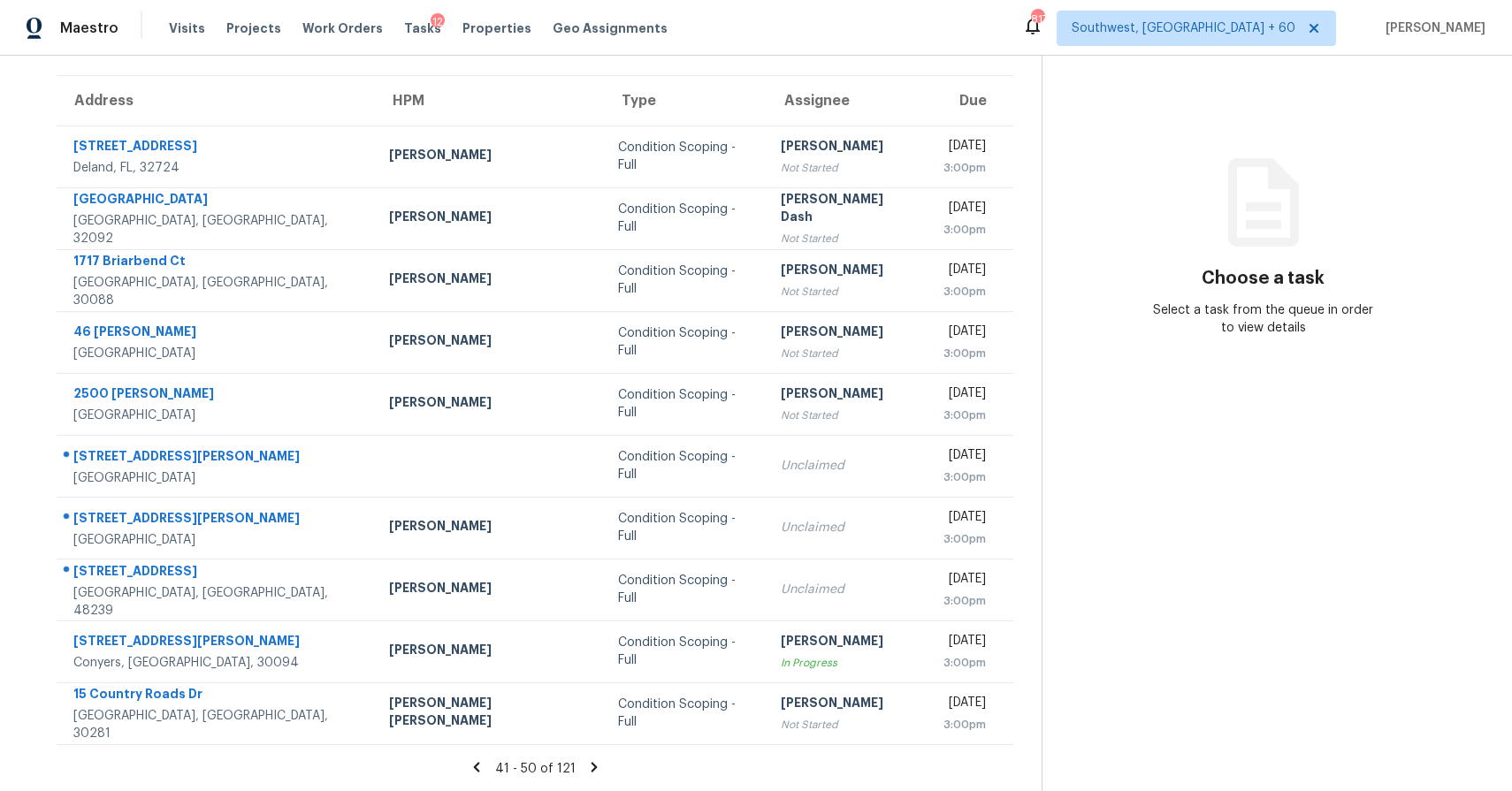
click at [592, 763] on icon at bounding box center [594, 767] width 6 height 10
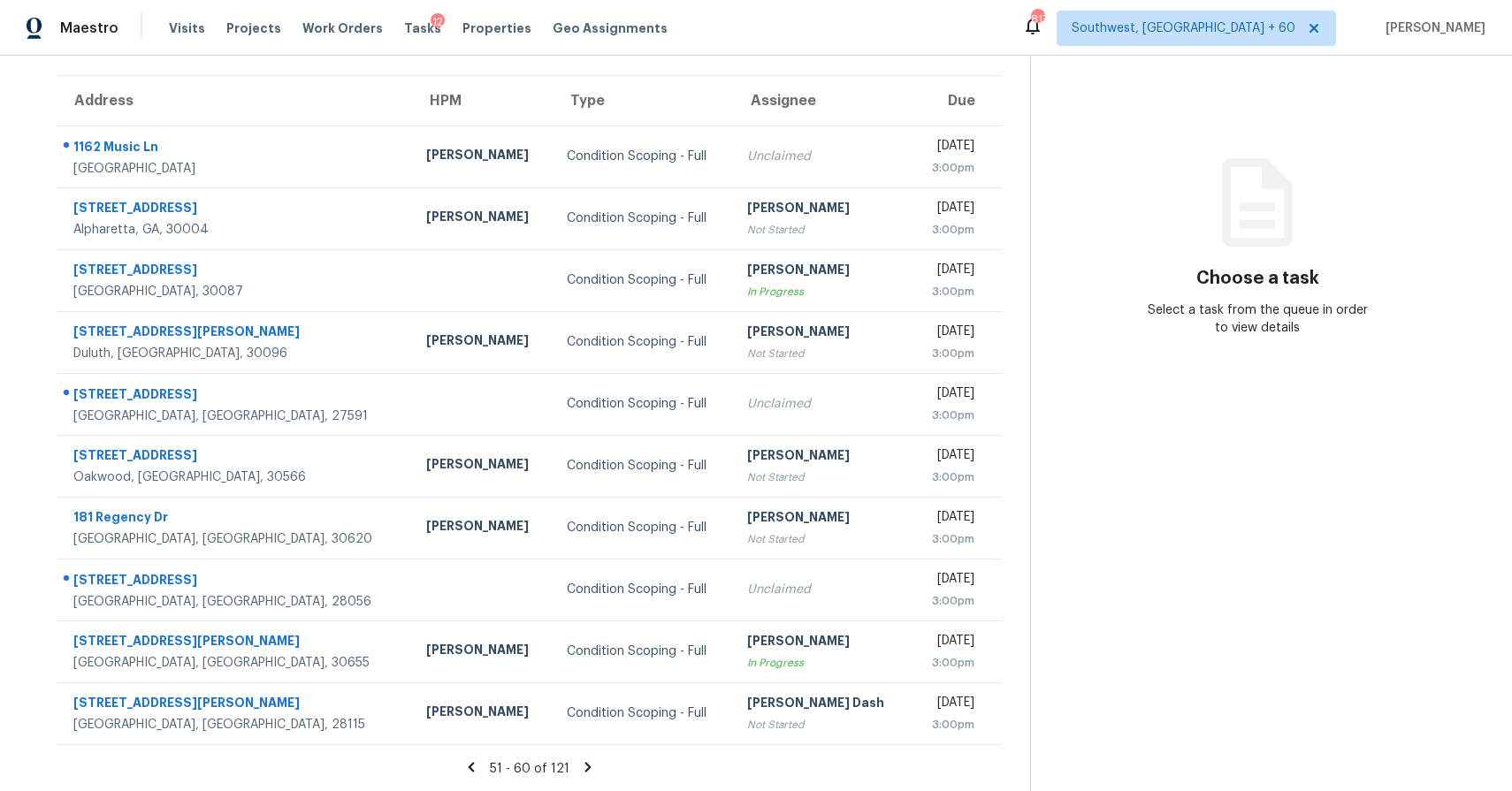
click at [592, 759] on icon at bounding box center [588, 768] width 16 height 16
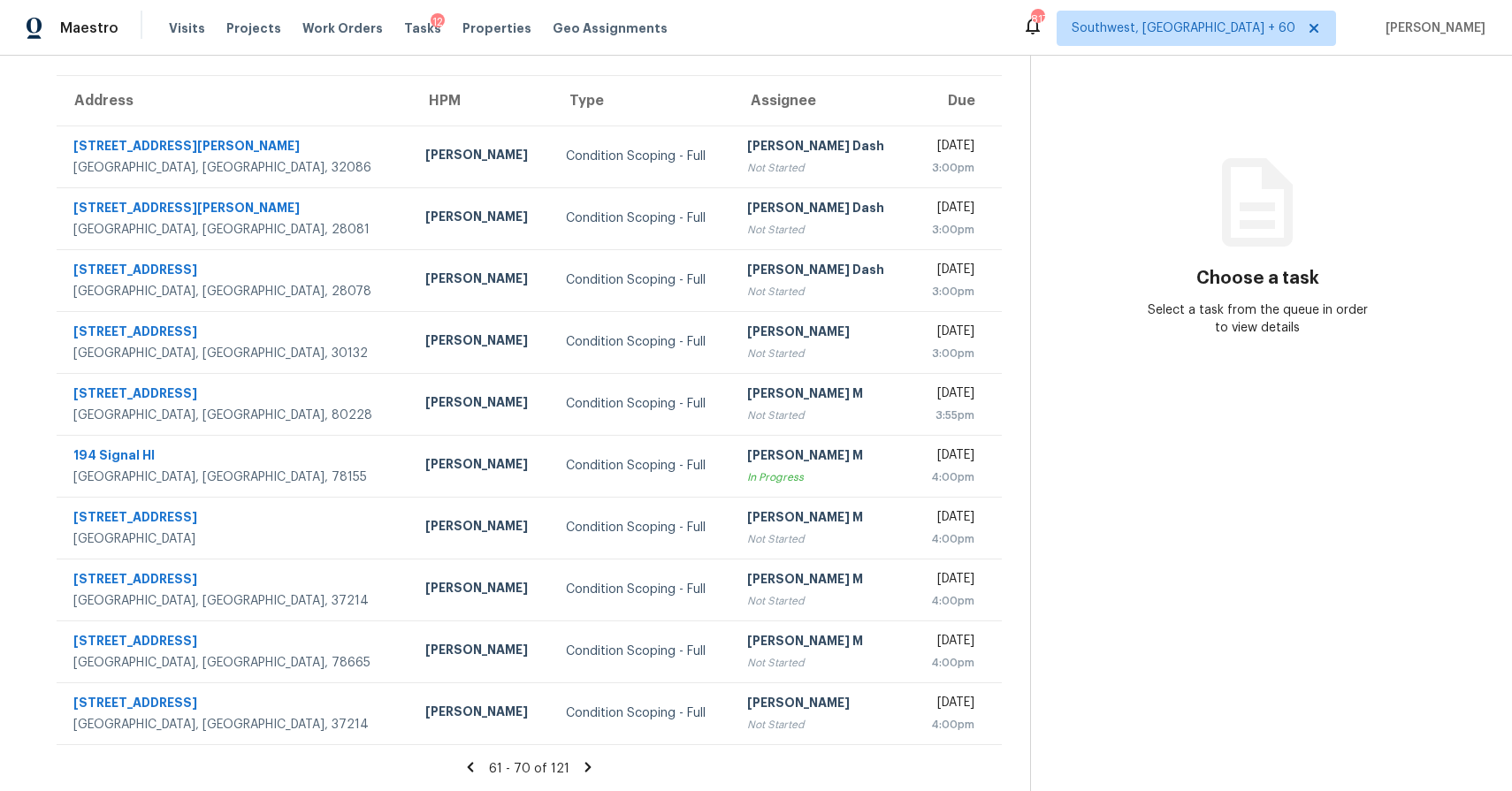
click at [592, 766] on icon at bounding box center [588, 767] width 6 height 10
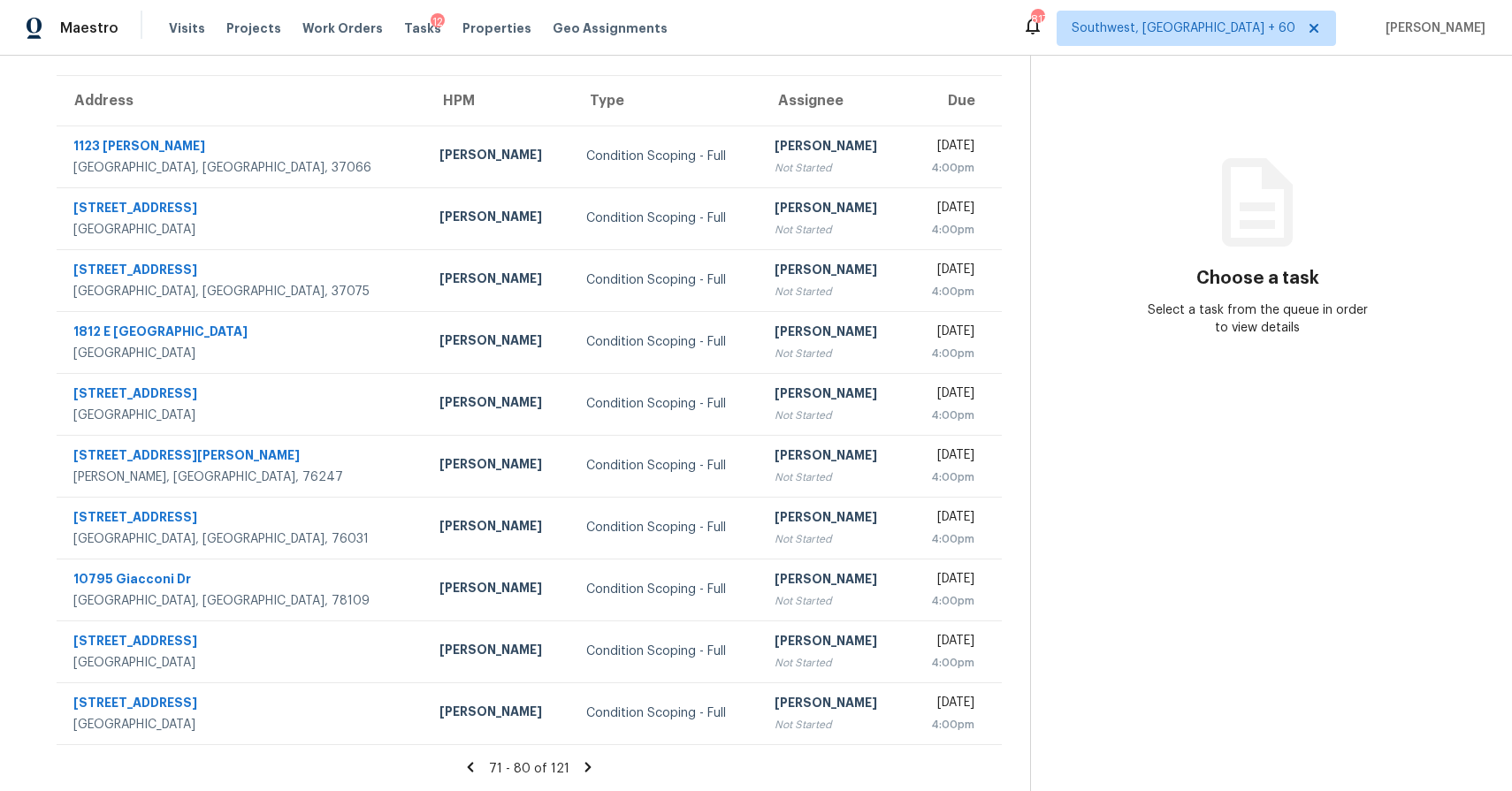
click at [588, 768] on icon at bounding box center [588, 768] width 16 height 16
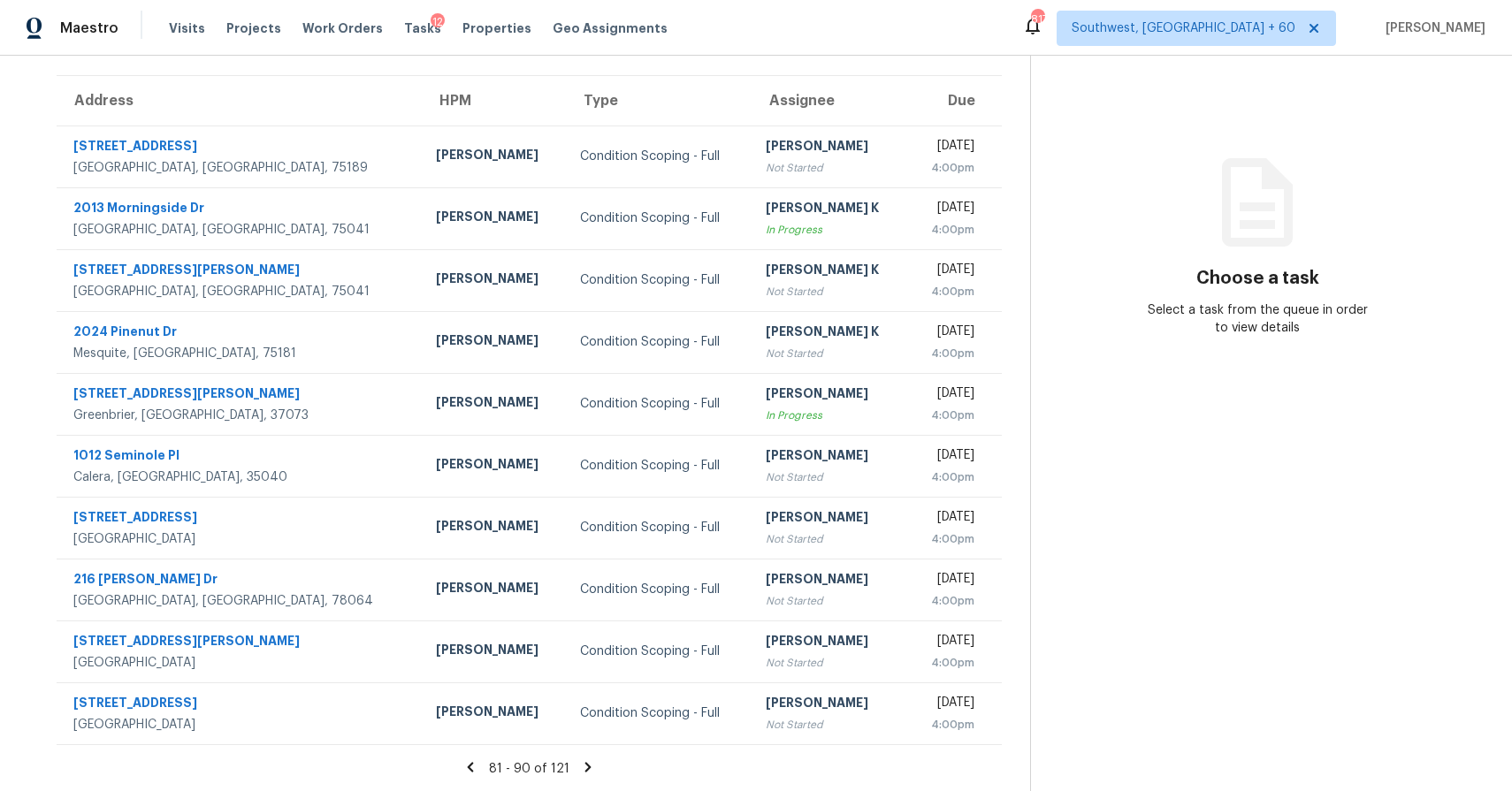
click at [589, 764] on icon at bounding box center [588, 768] width 16 height 16
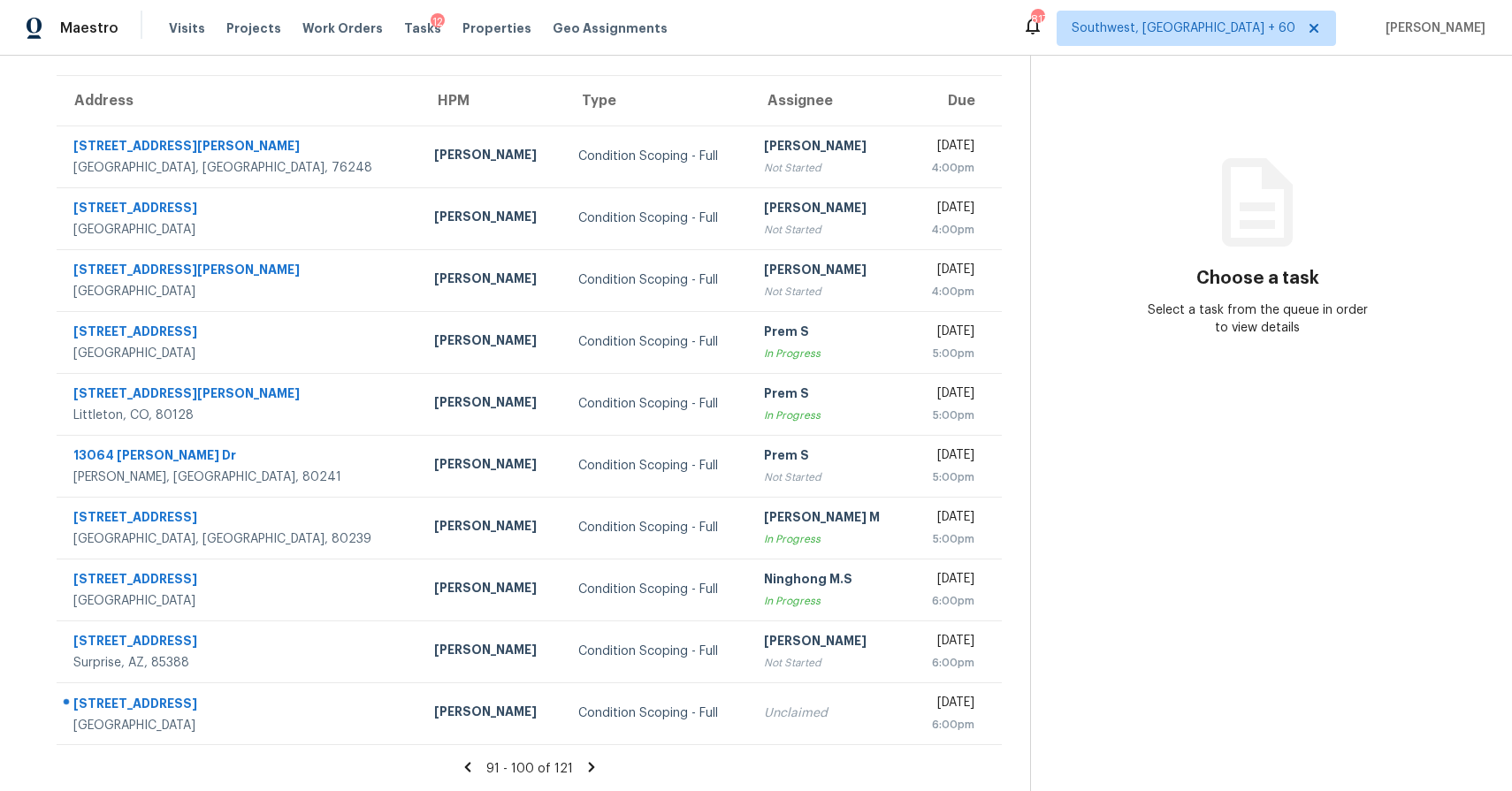
click at [591, 760] on icon at bounding box center [592, 768] width 16 height 16
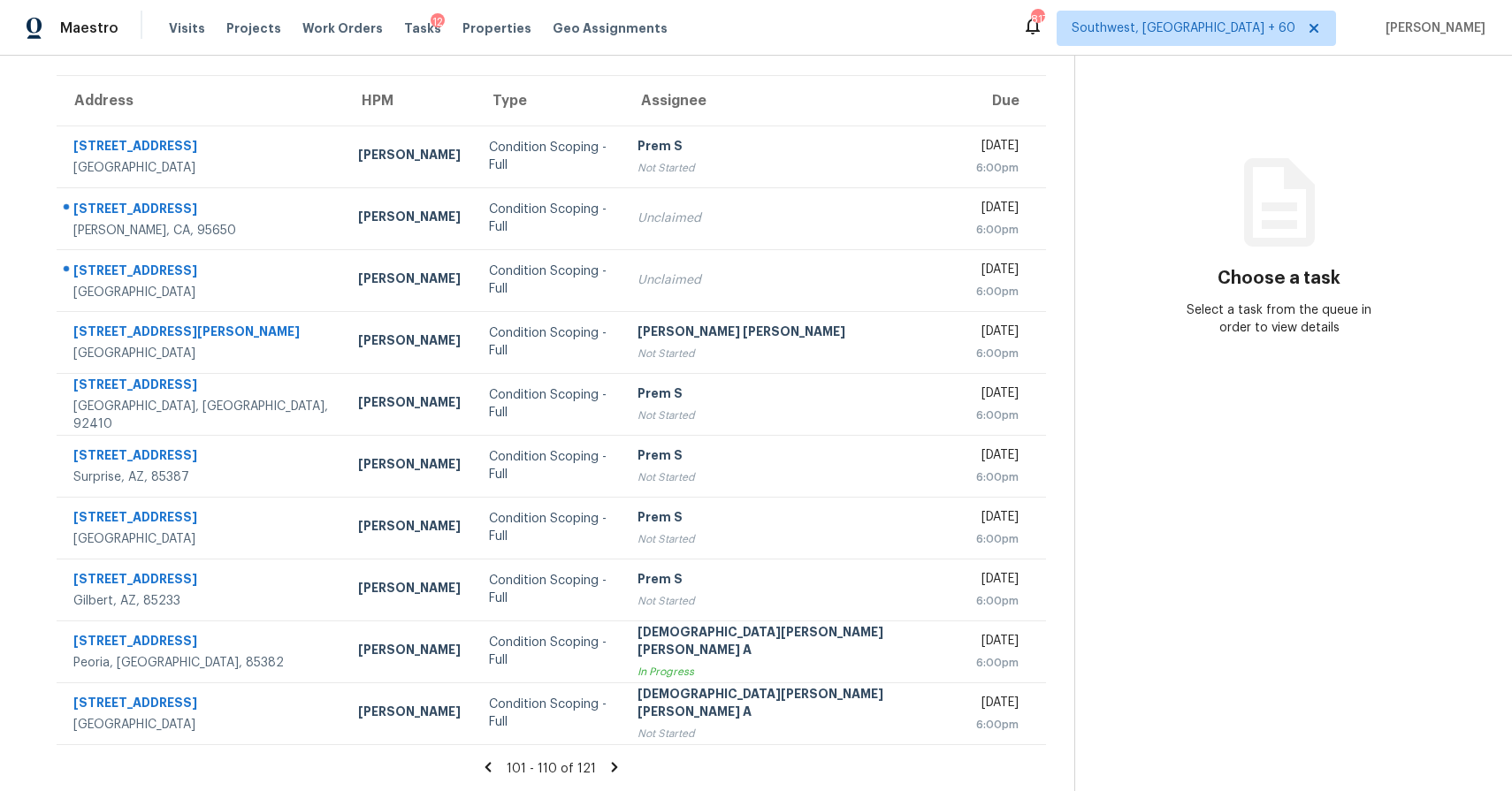
click at [606, 772] on icon at bounding box center [614, 768] width 16 height 16
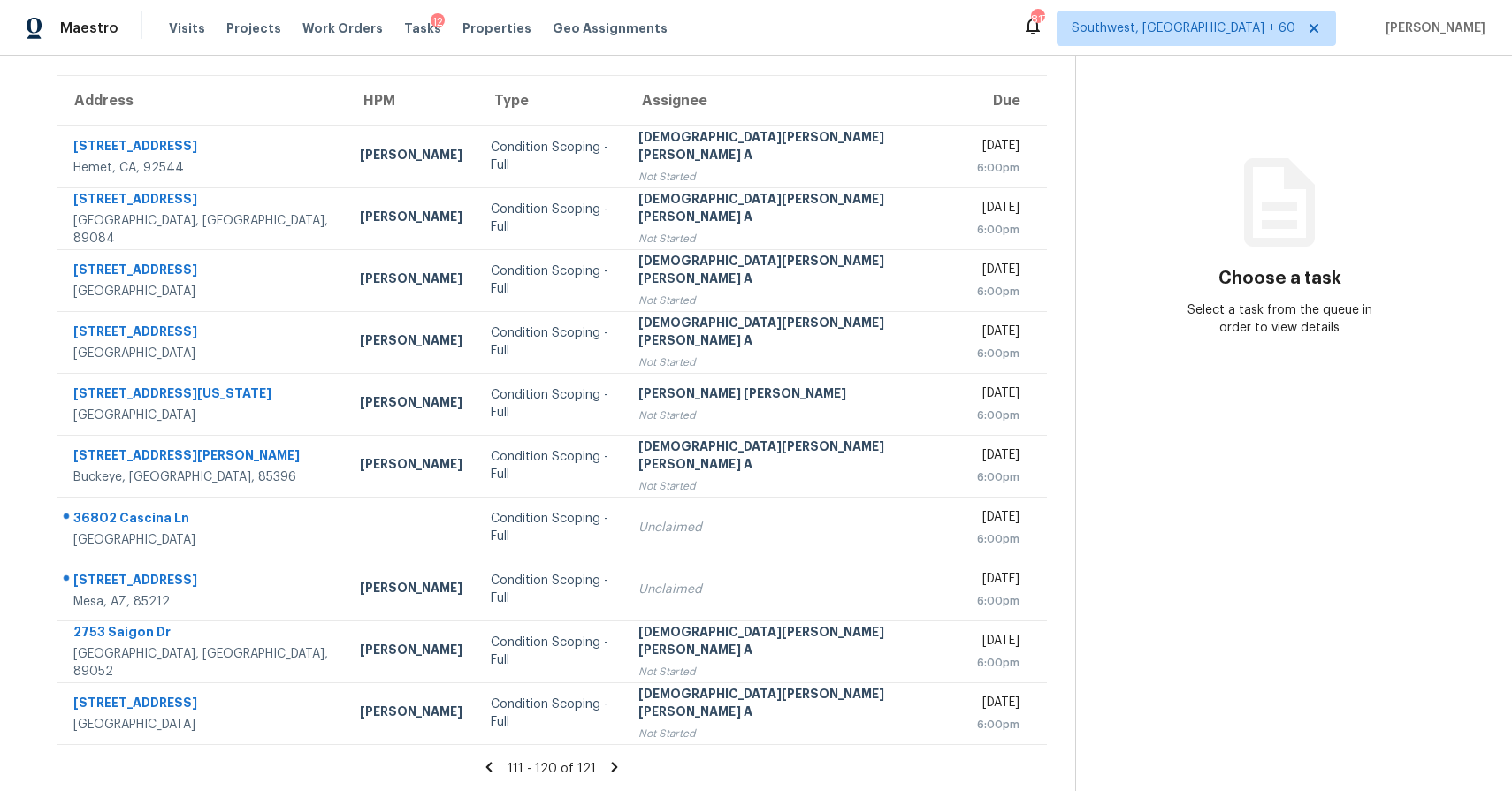
click at [606, 772] on icon at bounding box center [614, 768] width 16 height 16
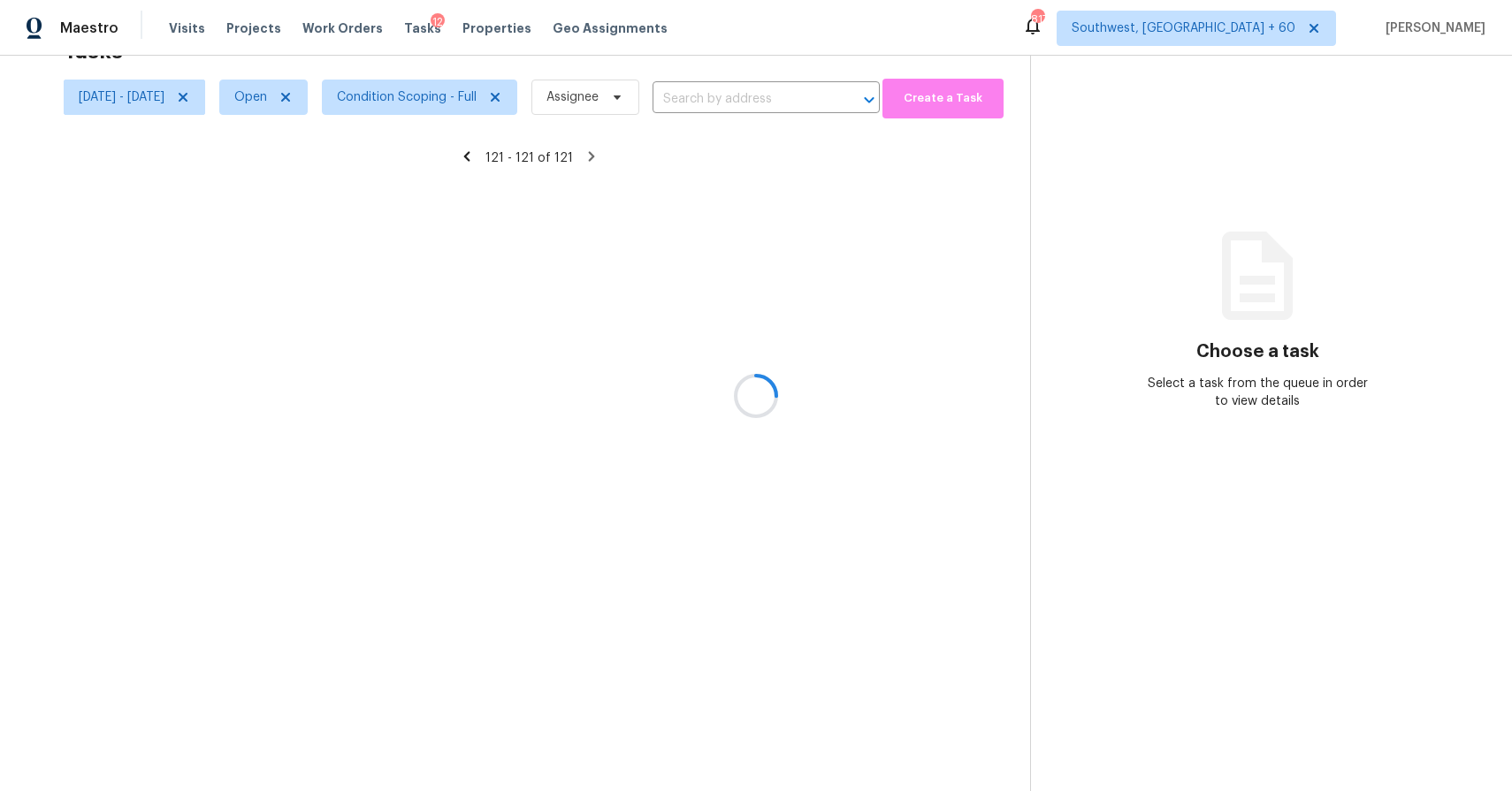
scroll to position [56, 0]
